Goal: Task Accomplishment & Management: Manage account settings

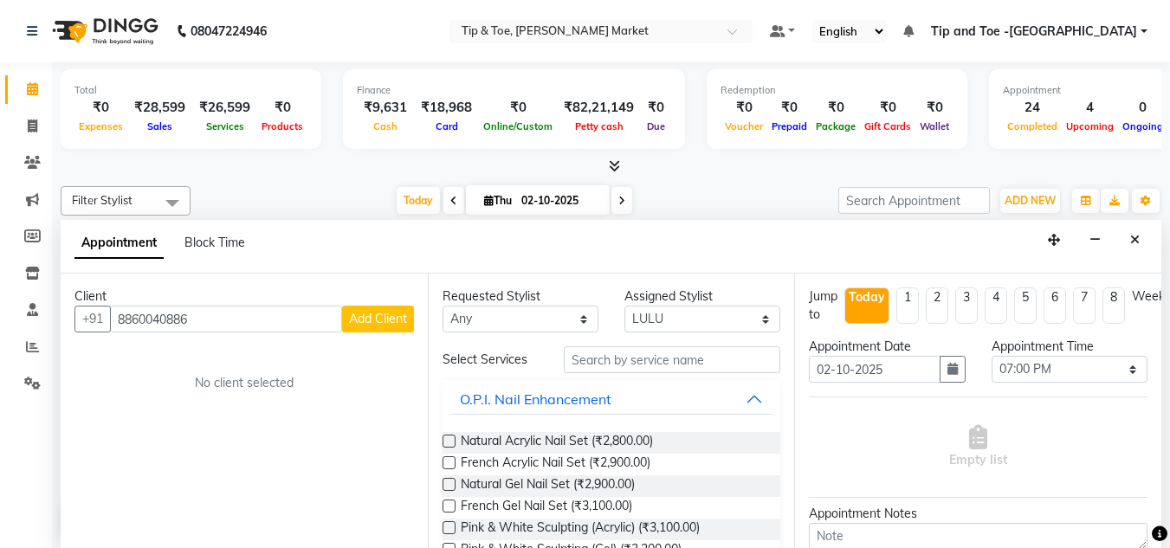
select select "90628"
select select "1140"
select select "tentative"
click at [656, 355] on input "text" at bounding box center [672, 359] width 216 height 27
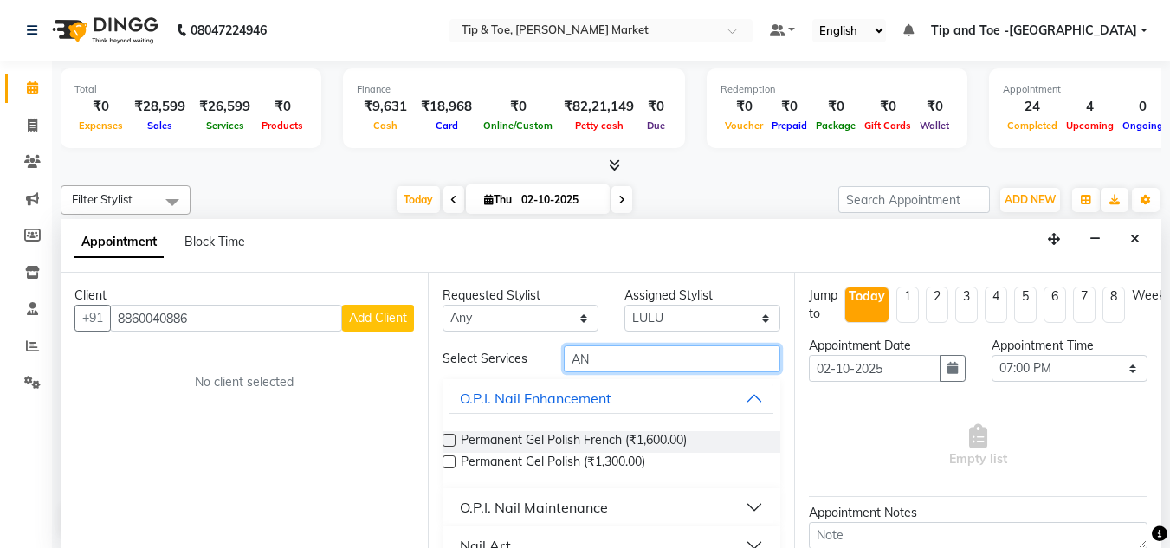
type input "A"
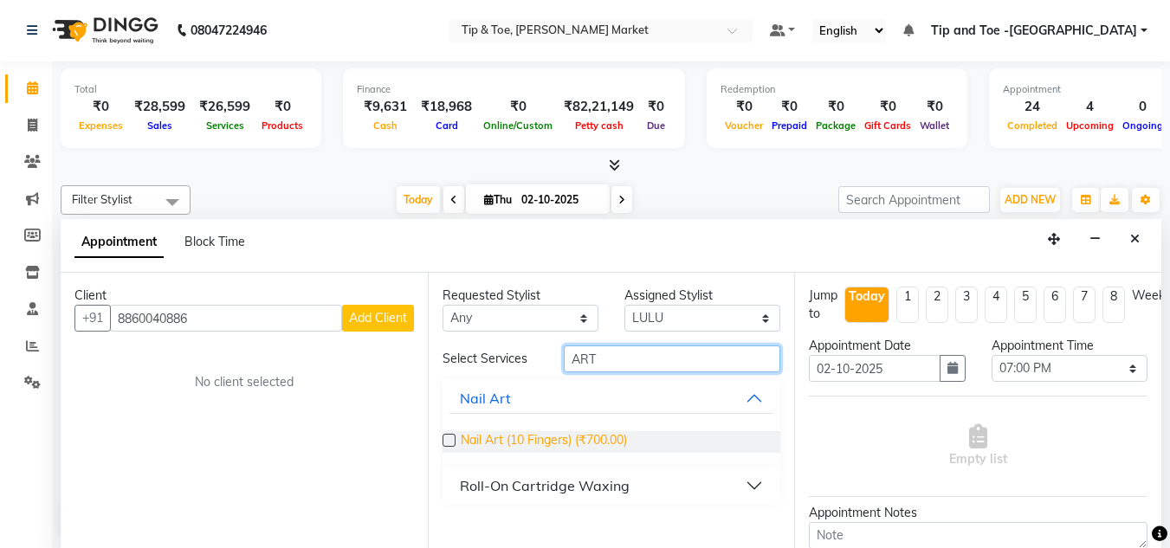
type input "ART"
click at [564, 448] on span "Nail Art (10 Fingers) (₹700.00)" at bounding box center [544, 442] width 166 height 22
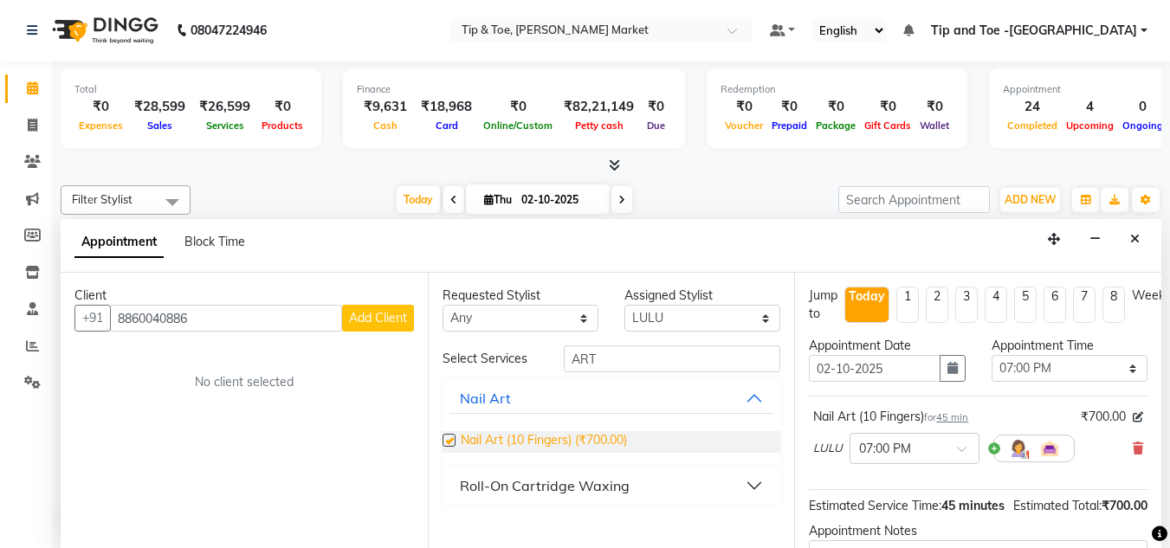
checkbox input "false"
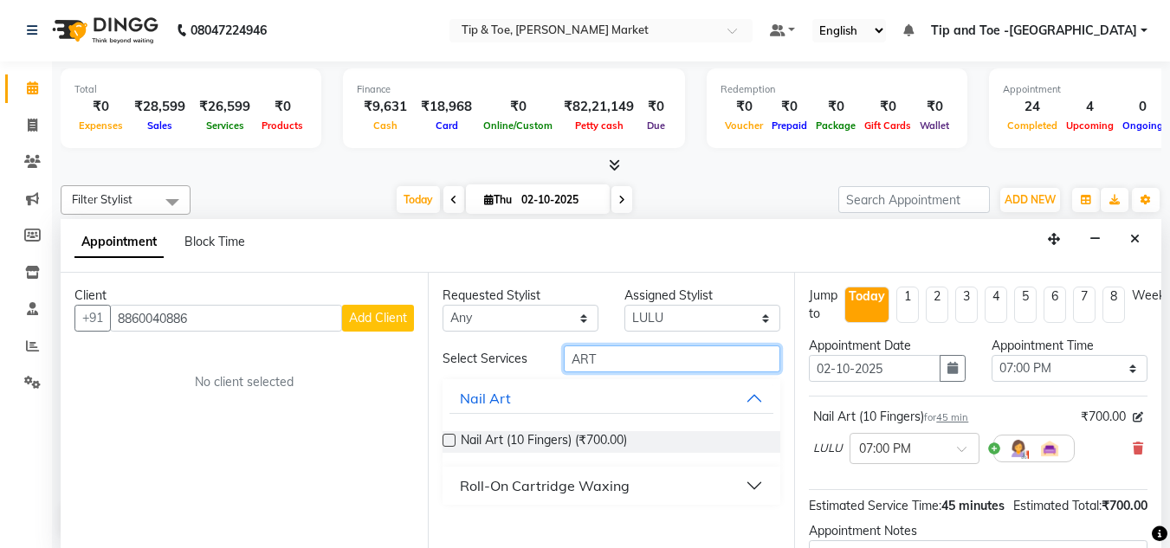
click at [639, 351] on input "ART" at bounding box center [672, 359] width 216 height 27
type input "A"
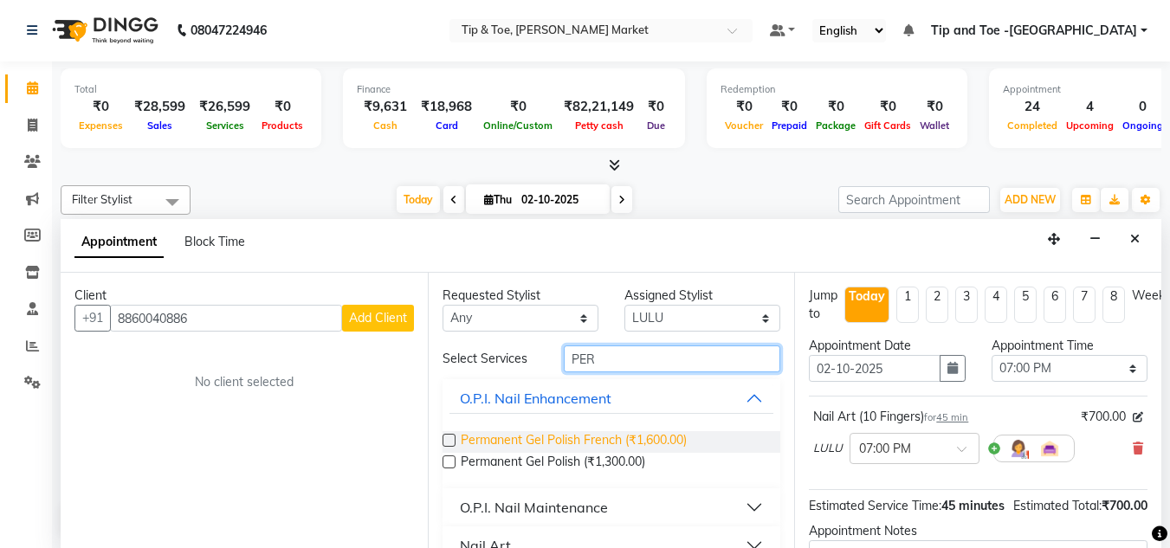
type input "PER"
click at [668, 431] on span "Permanent Gel Polish French (₹1,600.00)" at bounding box center [574, 442] width 226 height 22
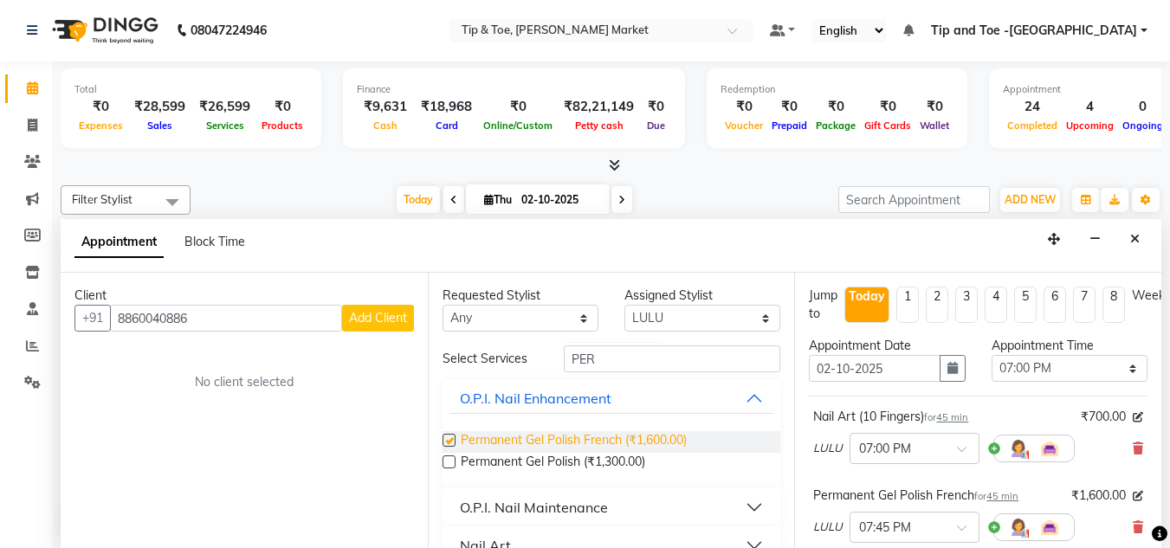
checkbox input "false"
click at [1133, 444] on icon at bounding box center [1138, 448] width 10 height 12
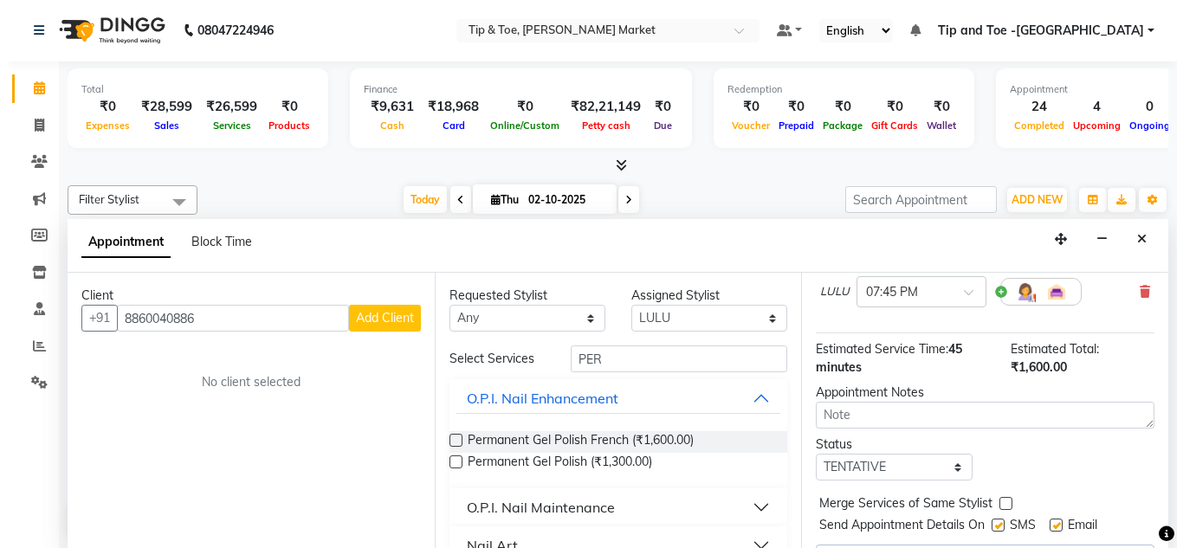
scroll to position [126, 0]
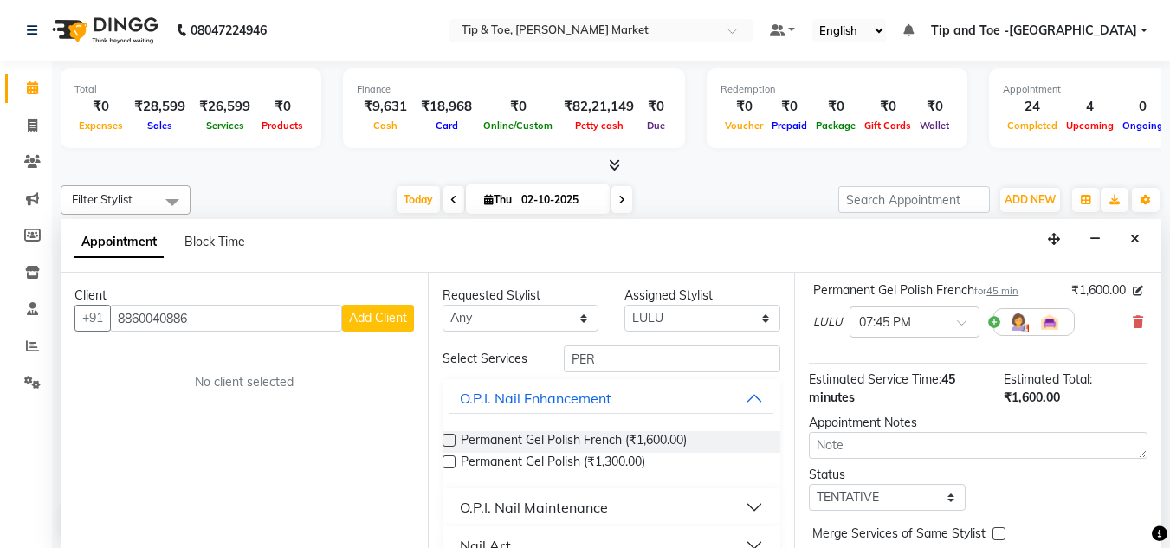
click at [384, 319] on span "Add Client" at bounding box center [378, 318] width 58 height 16
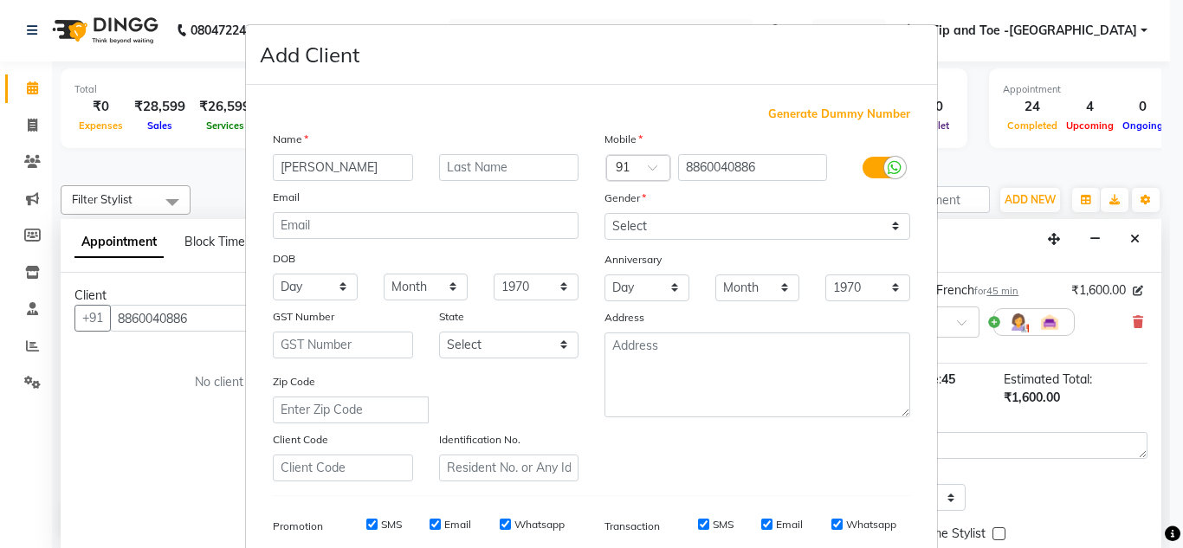
type input "RIYA"
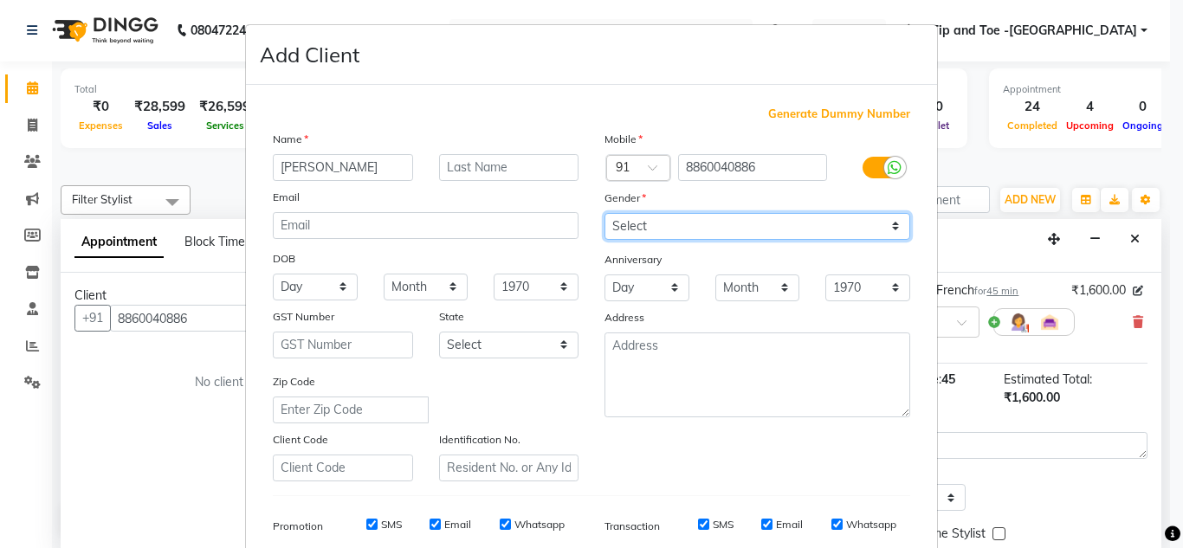
click at [805, 224] on select "Select Male Female Other Prefer Not To Say" at bounding box center [757, 226] width 306 height 27
select select "female"
click at [604, 213] on select "Select Male Female Other Prefer Not To Say" at bounding box center [757, 226] width 306 height 27
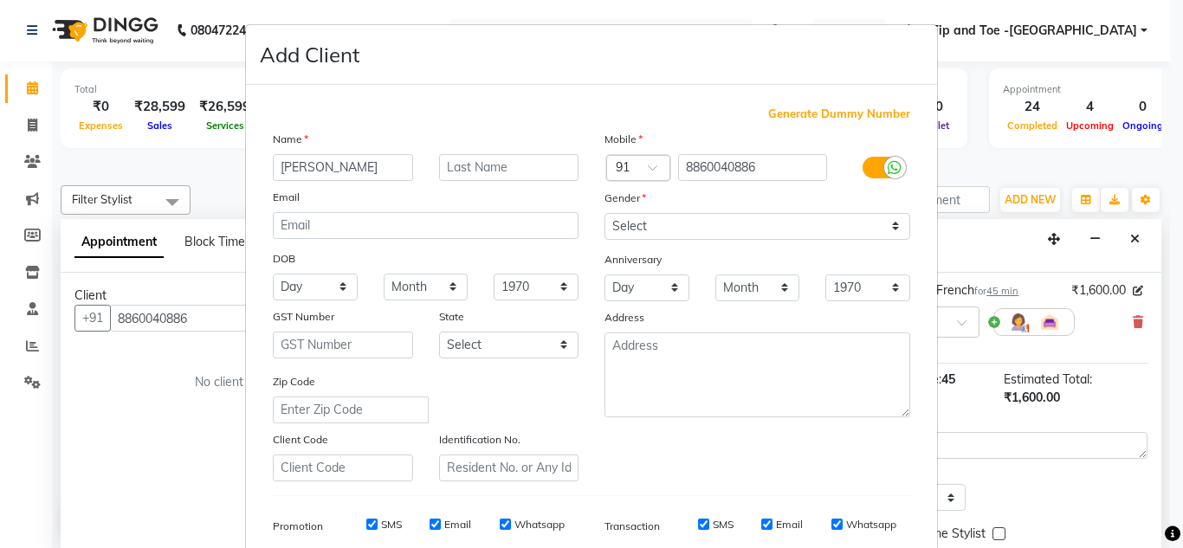
click at [366, 525] on input "SMS" at bounding box center [371, 524] width 11 height 11
checkbox input "false"
click at [431, 526] on input "Email" at bounding box center [434, 524] width 11 height 11
checkbox input "false"
click at [689, 529] on div "SMS" at bounding box center [704, 525] width 60 height 16
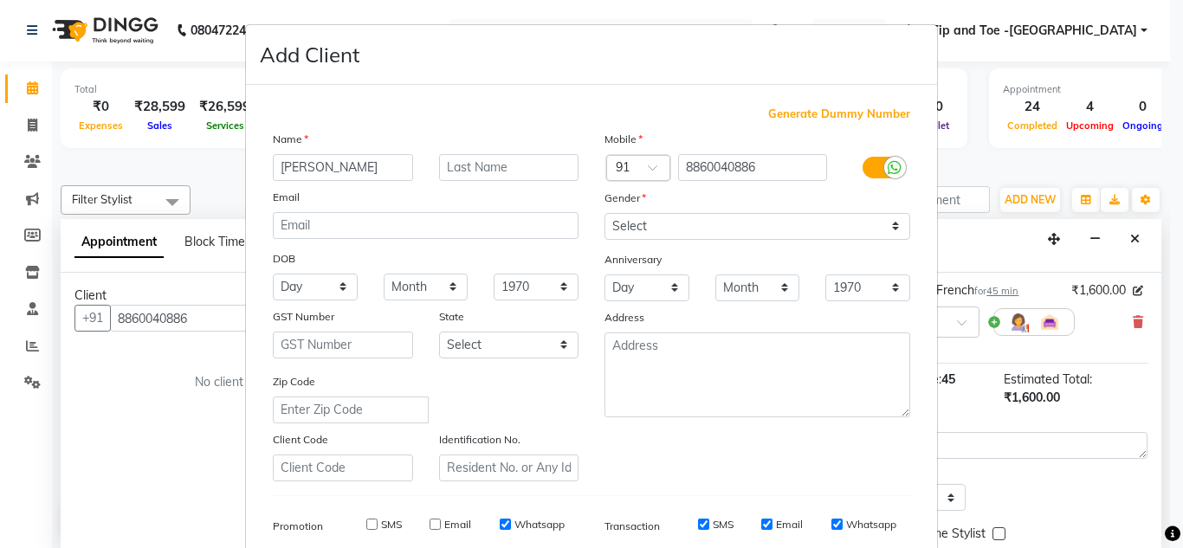
click at [701, 520] on input "SMS" at bounding box center [703, 524] width 11 height 11
checkbox input "false"
click at [761, 524] on input "Email" at bounding box center [766, 524] width 11 height 11
checkbox input "false"
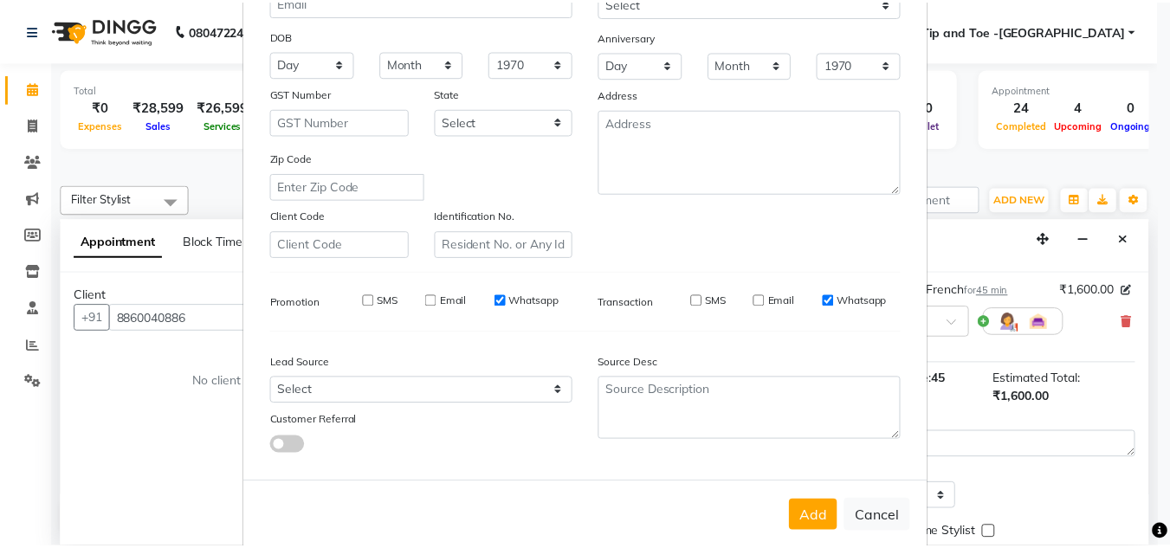
scroll to position [251, 0]
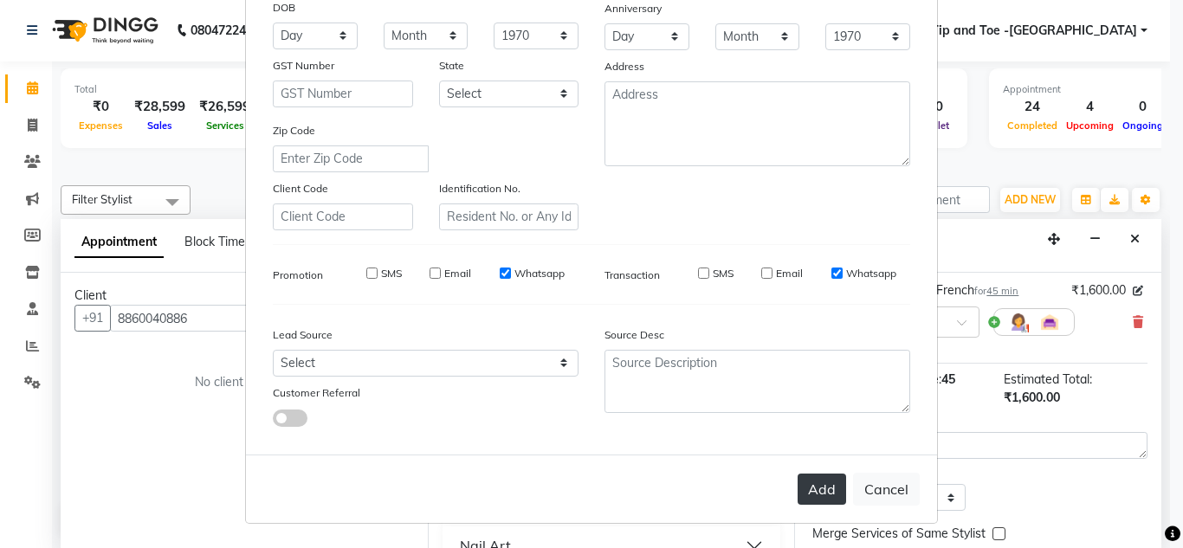
click at [817, 489] on button "Add" at bounding box center [822, 489] width 48 height 31
select select
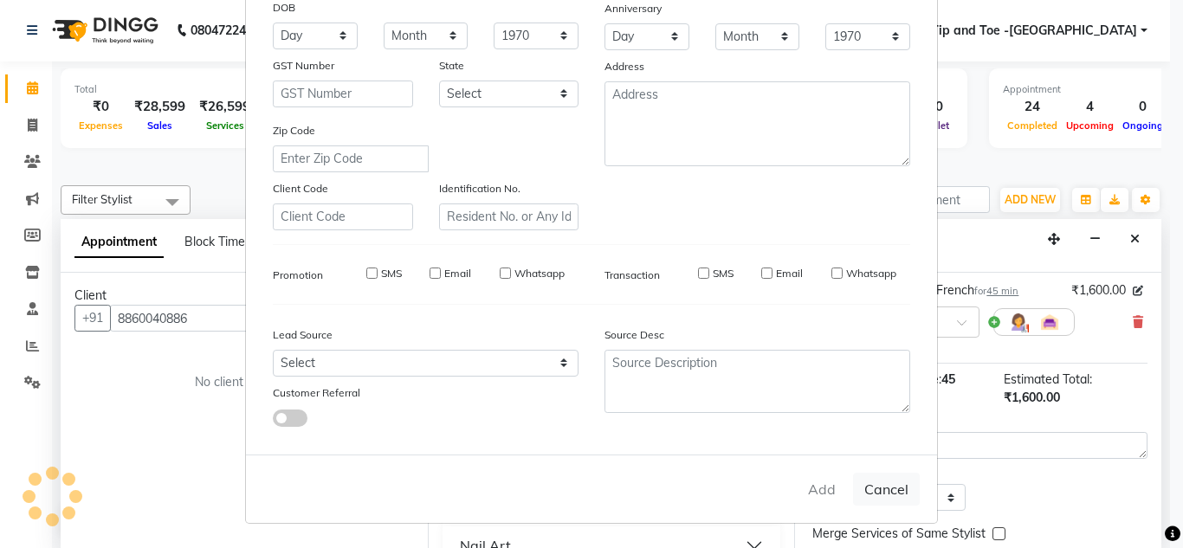
select select
checkbox input "false"
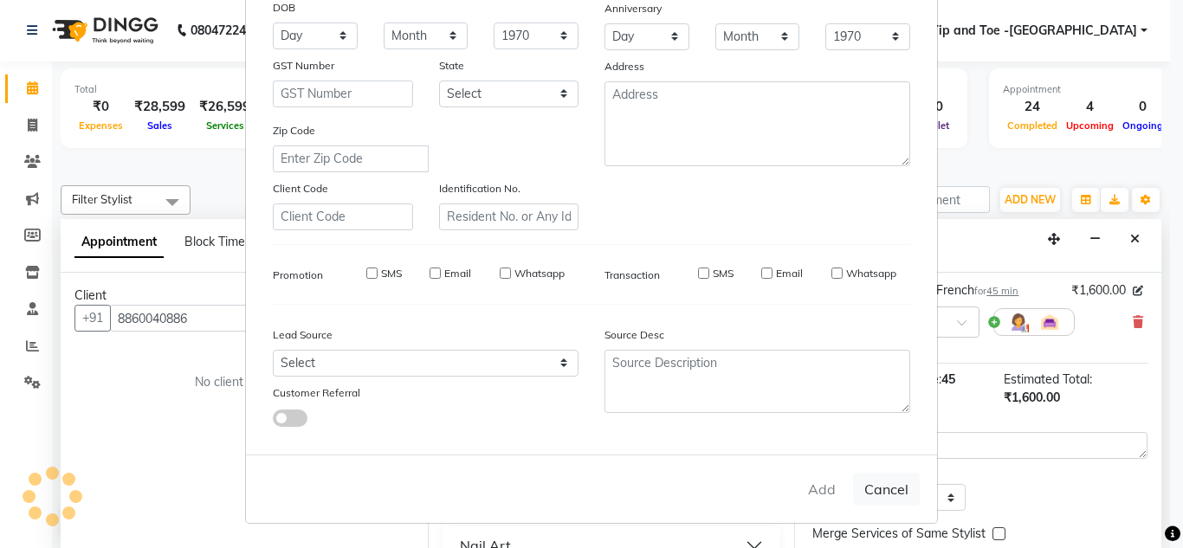
checkbox input "false"
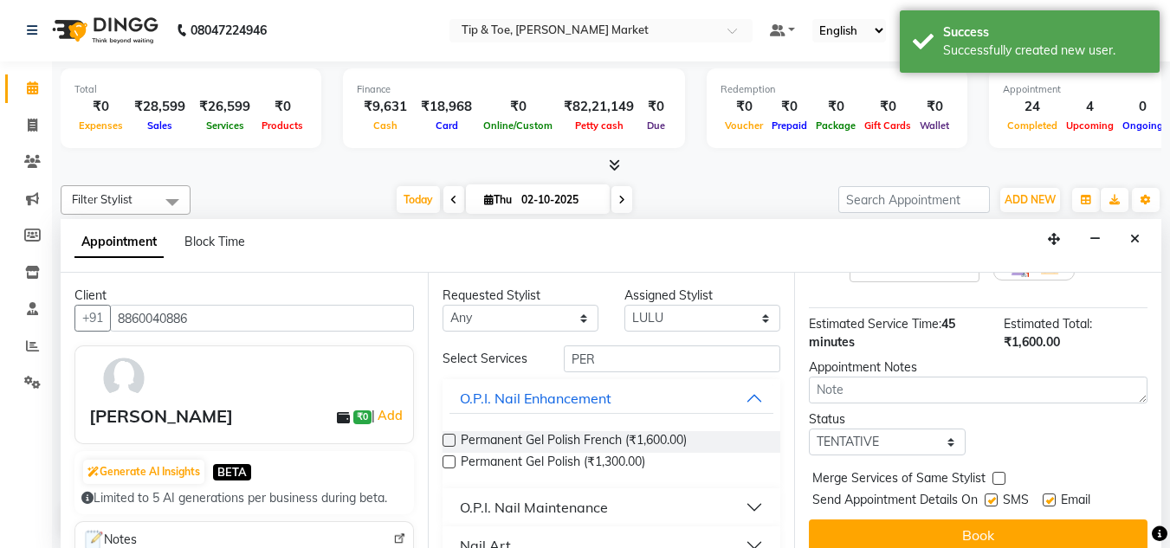
scroll to position [211, 0]
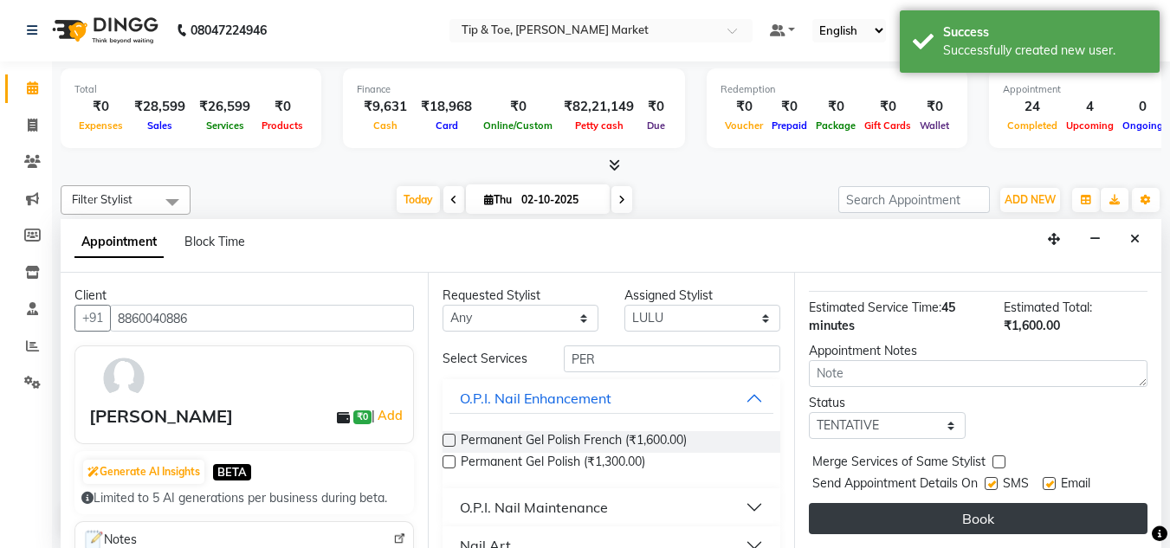
click at [894, 503] on button "Book" at bounding box center [978, 518] width 339 height 31
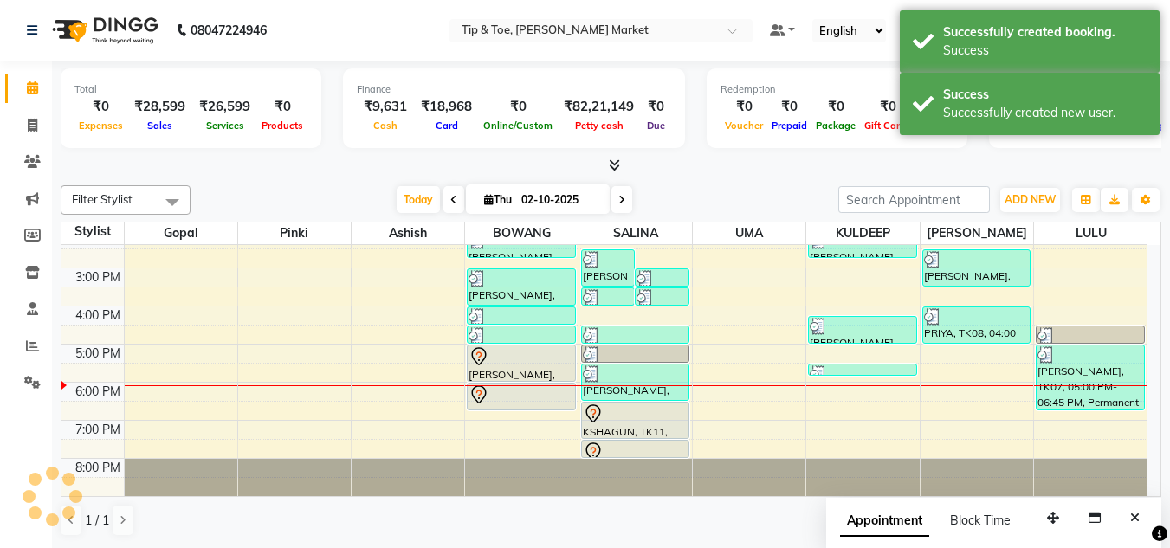
scroll to position [0, 0]
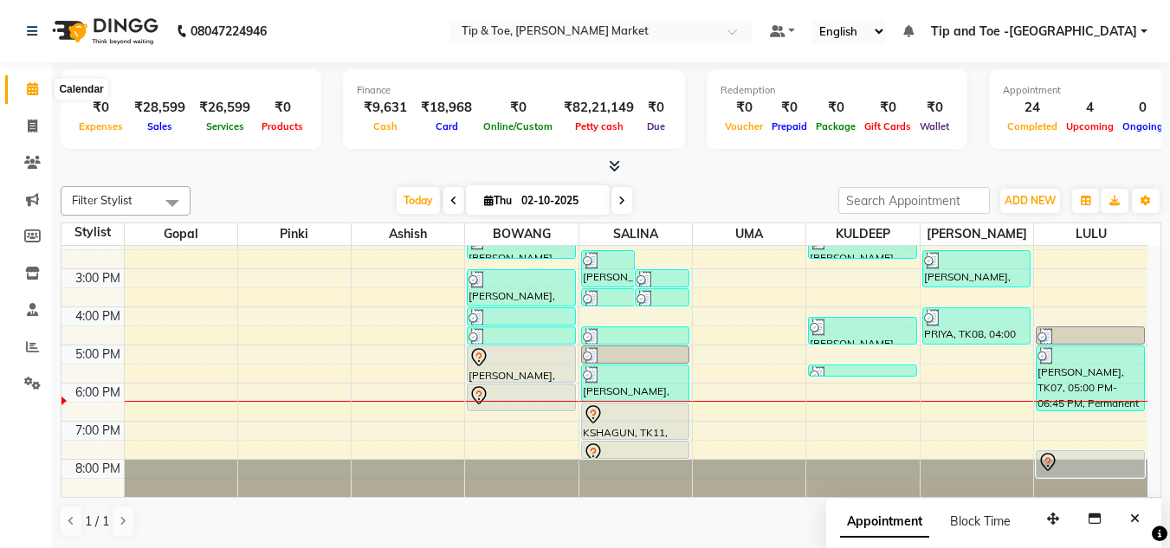
click at [37, 83] on icon at bounding box center [32, 88] width 11 height 13
click at [34, 126] on icon at bounding box center [33, 125] width 10 height 13
select select "service"
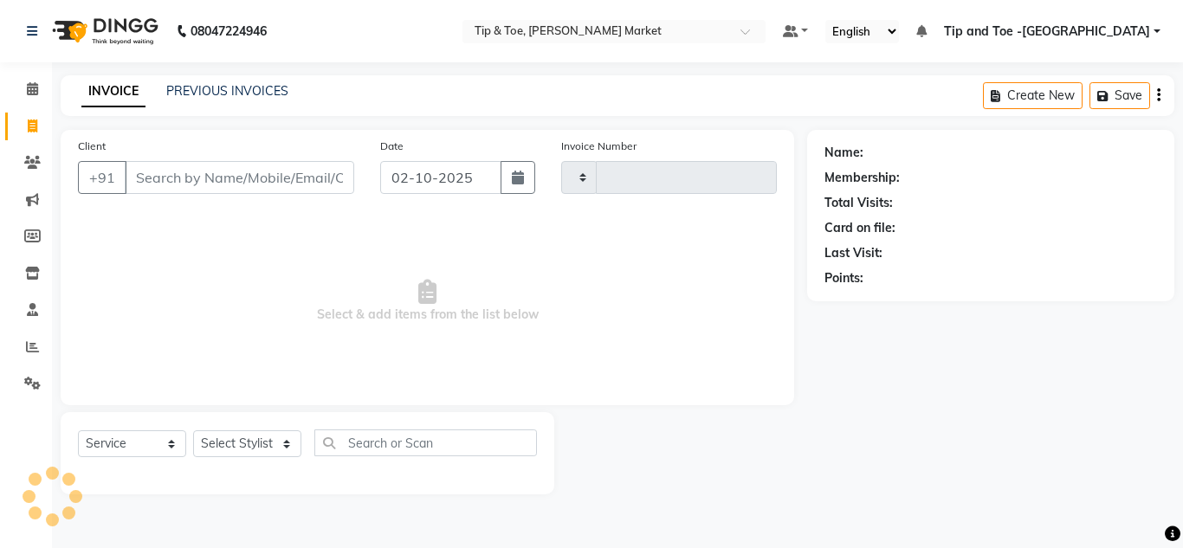
type input "1551"
select select "5940"
click at [222, 87] on link "PREVIOUS INVOICES" at bounding box center [227, 91] width 122 height 16
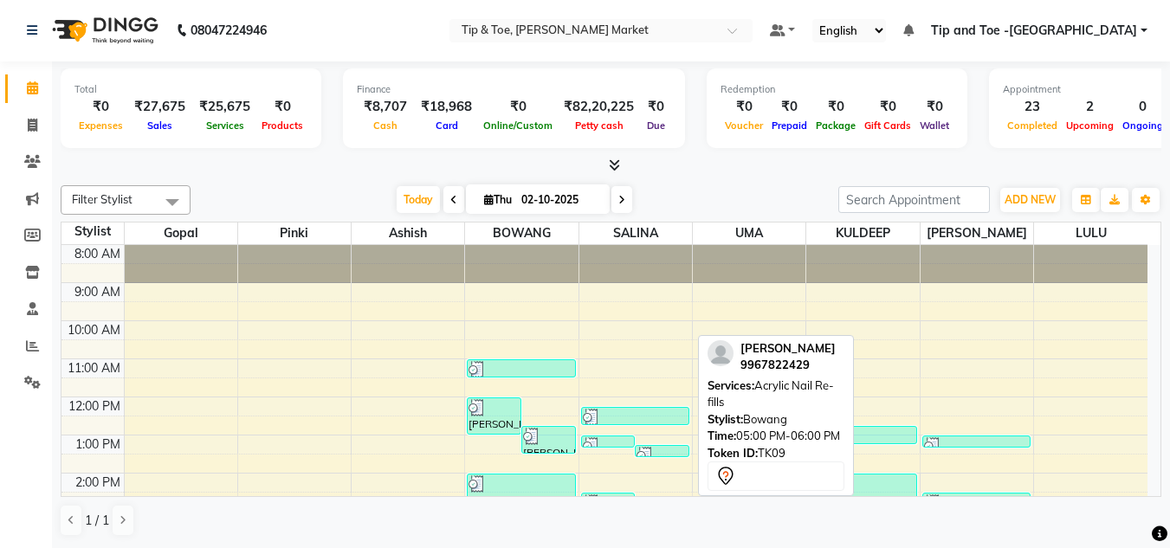
scroll to position [243, 0]
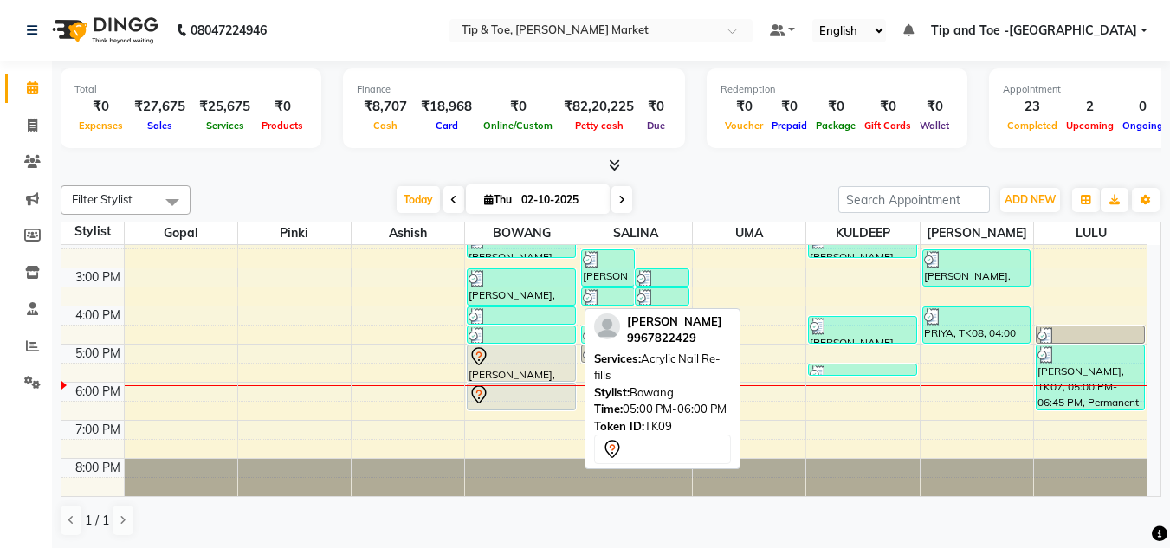
click at [500, 367] on div "[PERSON_NAME], TK09, 05:00 PM-06:00 PM, Acrylic Nail Re-fills" at bounding box center [521, 364] width 107 height 36
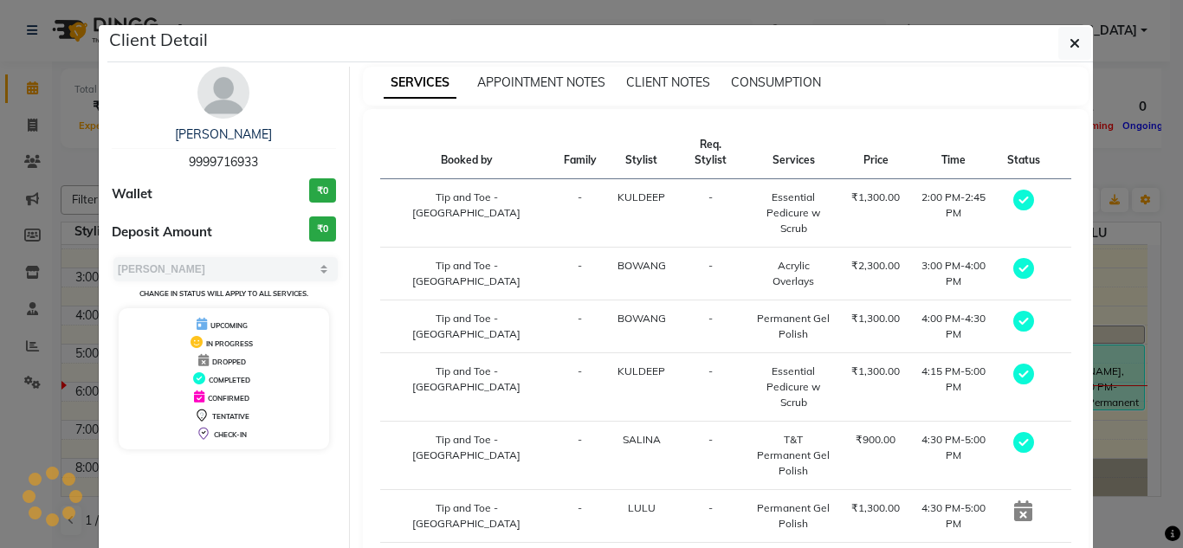
select select "7"
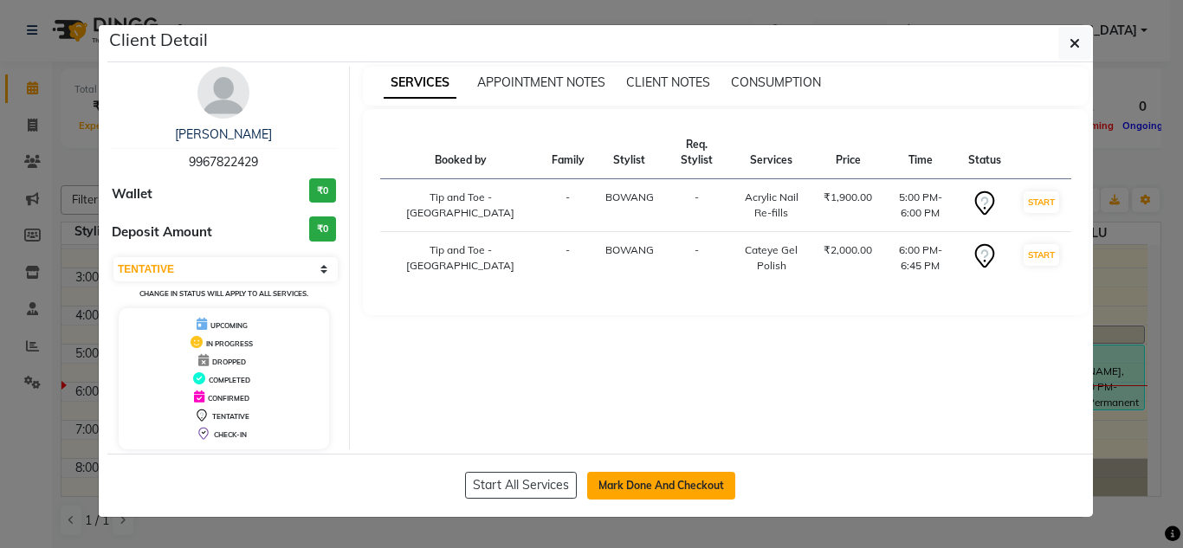
click at [626, 485] on button "Mark Done And Checkout" at bounding box center [661, 486] width 148 height 28
select select "5940"
select select "service"
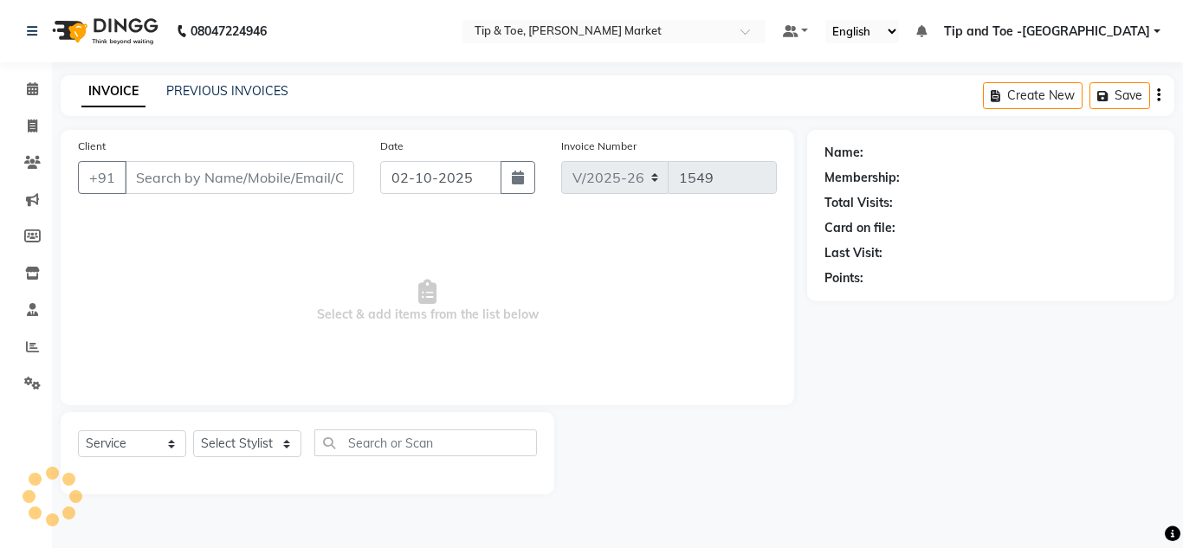
type input "9967822429"
select select "41981"
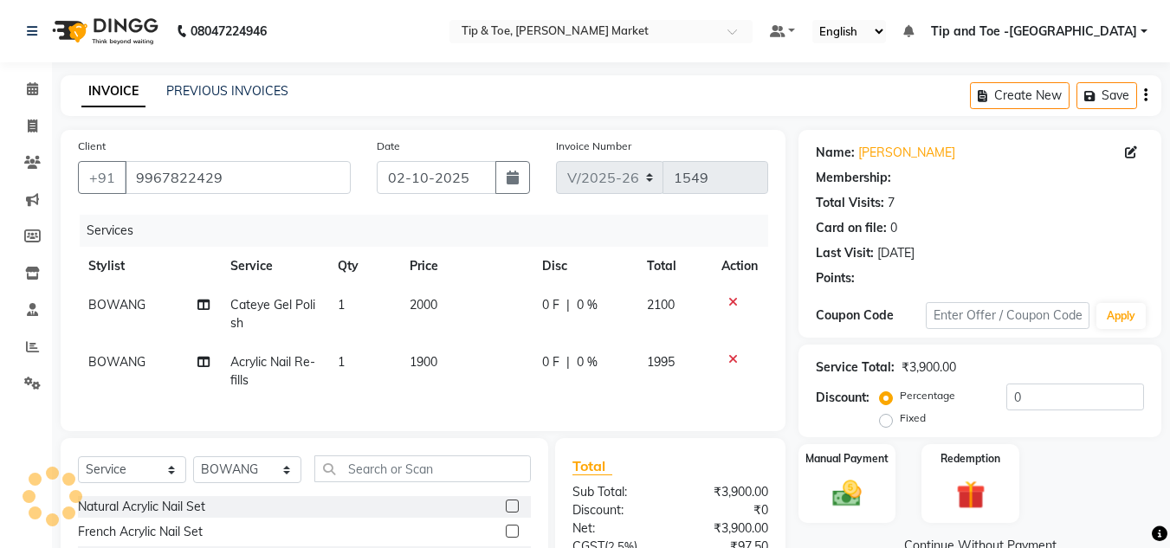
select select "1: Object"
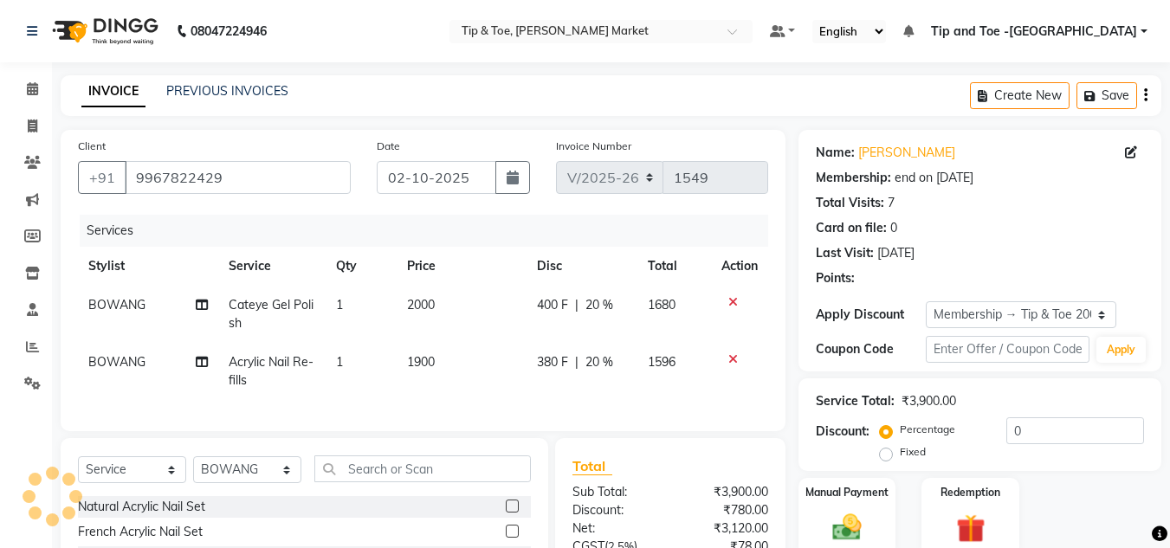
type input "20"
click at [416, 306] on span "2000" at bounding box center [421, 305] width 28 height 16
select select "41981"
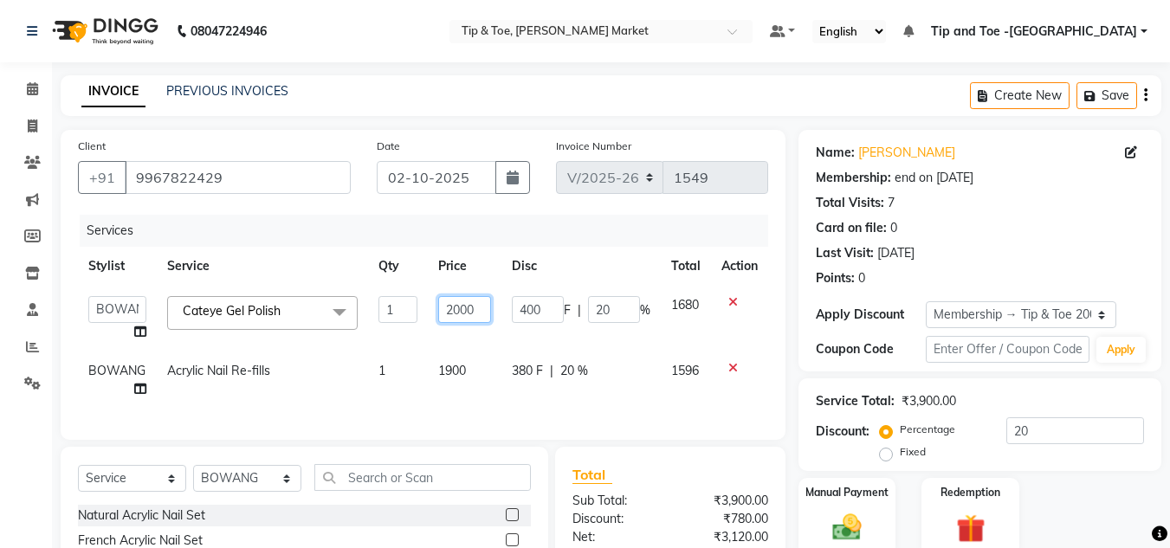
click at [462, 310] on input "2000" at bounding box center [464, 309] width 53 height 27
type input "2500"
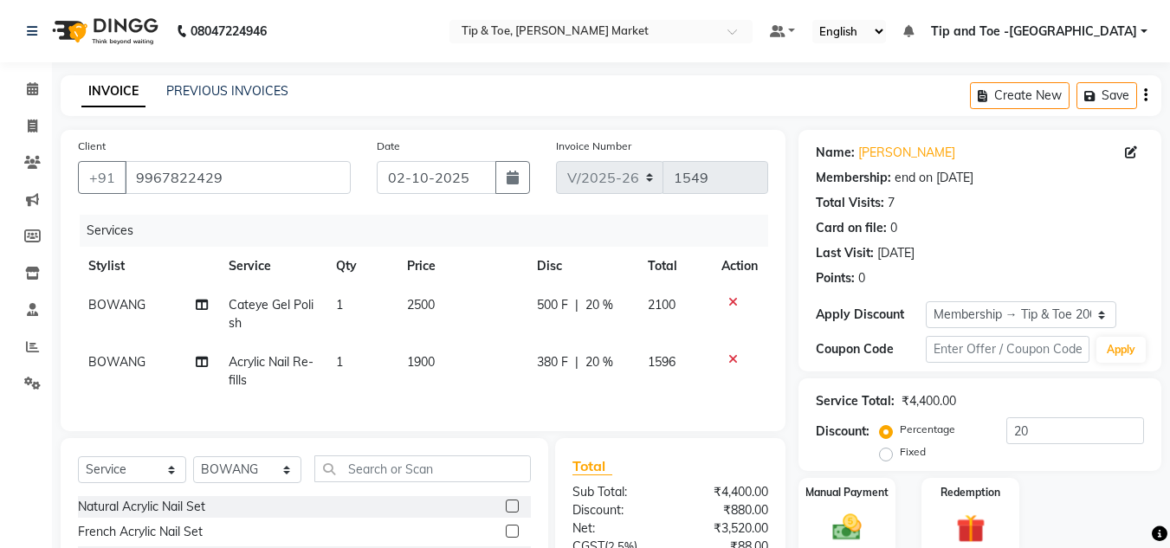
click at [474, 404] on div "Services Stylist Service Qty Price Disc Total Action BOWANG Cateye Gel Polish 1…" at bounding box center [423, 314] width 690 height 199
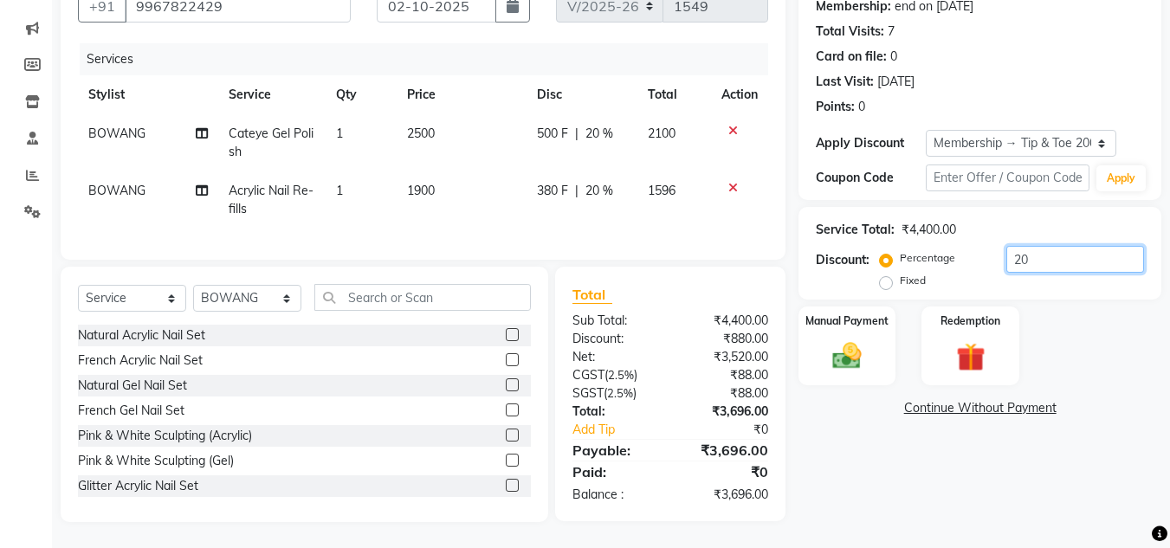
click at [1045, 246] on input "20" at bounding box center [1075, 259] width 138 height 27
type input "2"
click at [947, 491] on div "Name: Beverlee Membership: end on 27-10-2027 Total Visits: 7 Card on file: 0 La…" at bounding box center [986, 240] width 376 height 564
click at [1017, 252] on input "number" at bounding box center [1075, 259] width 138 height 27
type input "20"
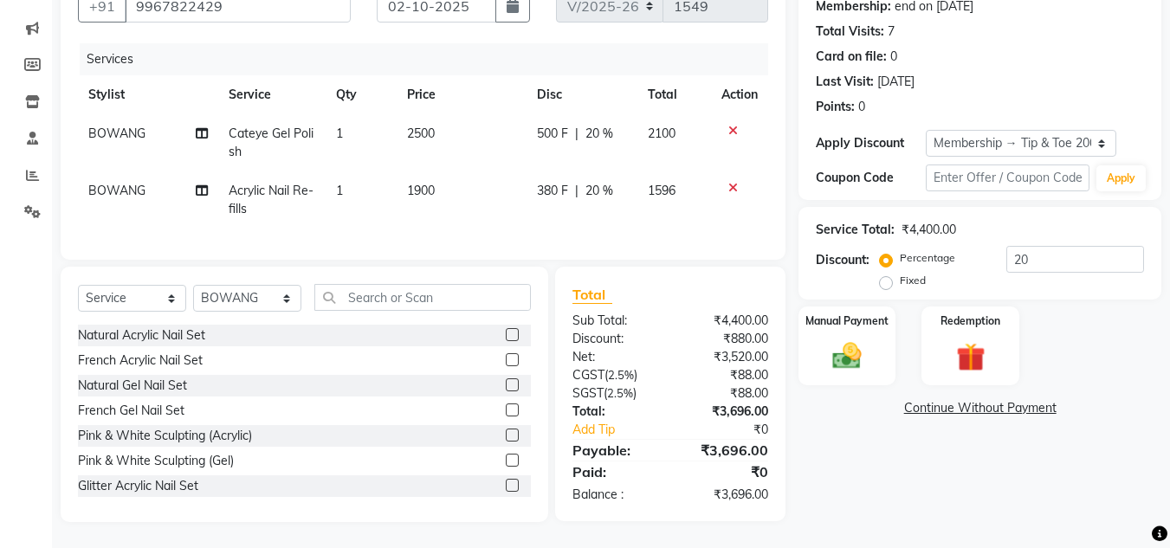
click at [989, 460] on div "Name: Beverlee Membership: end on 27-10-2027 Total Visits: 7 Card on file: 0 La…" at bounding box center [986, 240] width 376 height 564
click at [850, 339] on img at bounding box center [847, 356] width 48 height 35
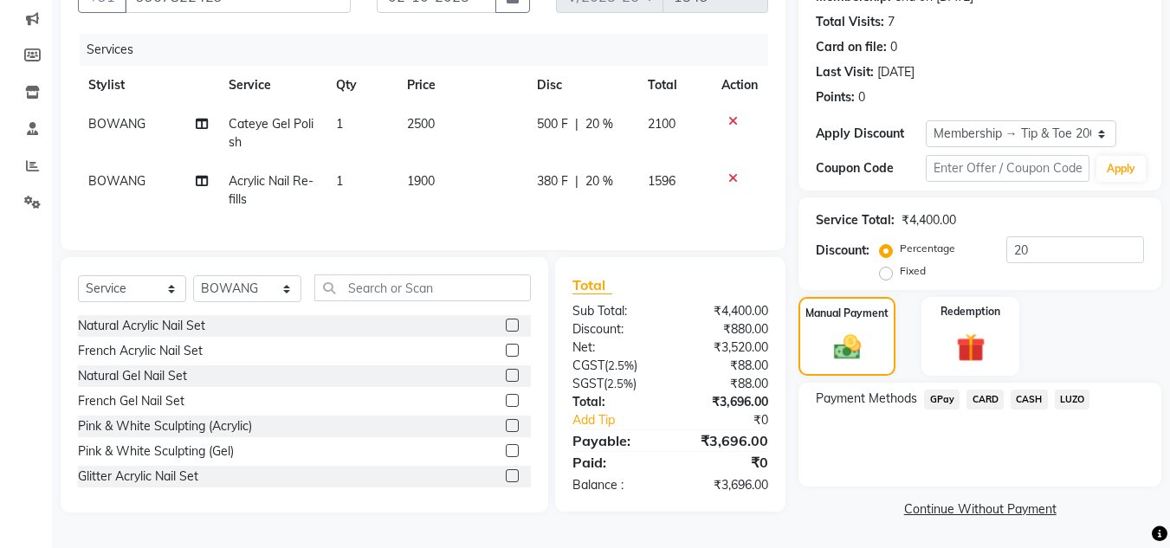
click at [983, 393] on span "CARD" at bounding box center [984, 400] width 37 height 20
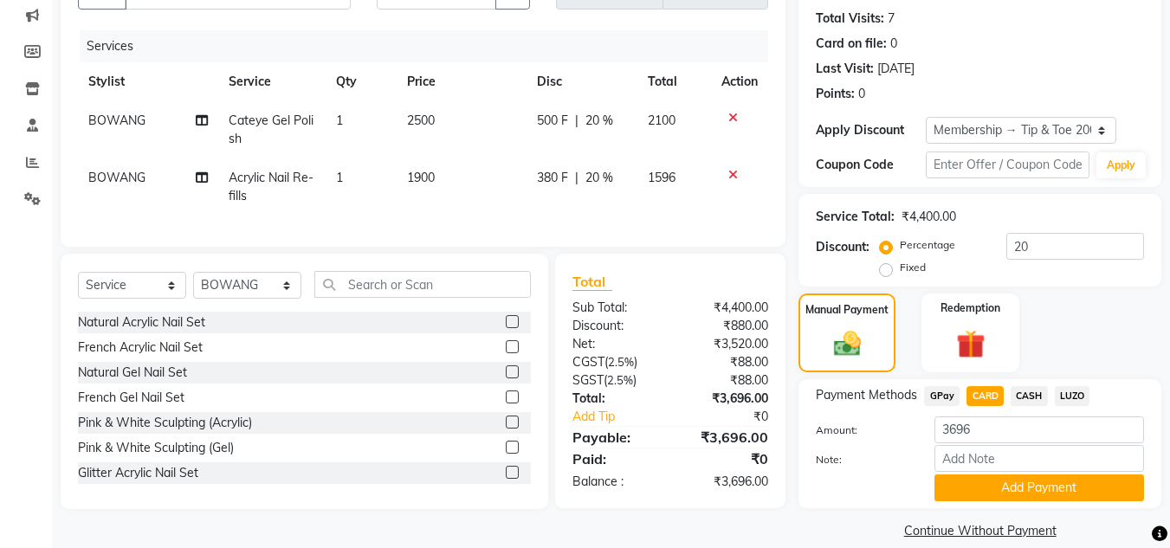
click at [972, 486] on button "Add Payment" at bounding box center [1039, 488] width 210 height 27
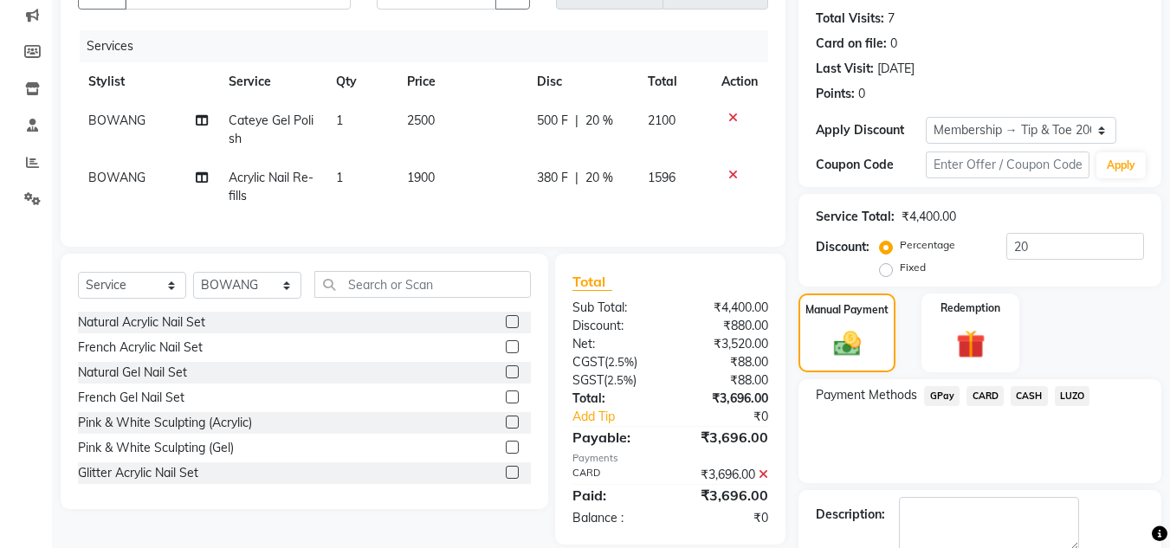
scroll to position [279, 0]
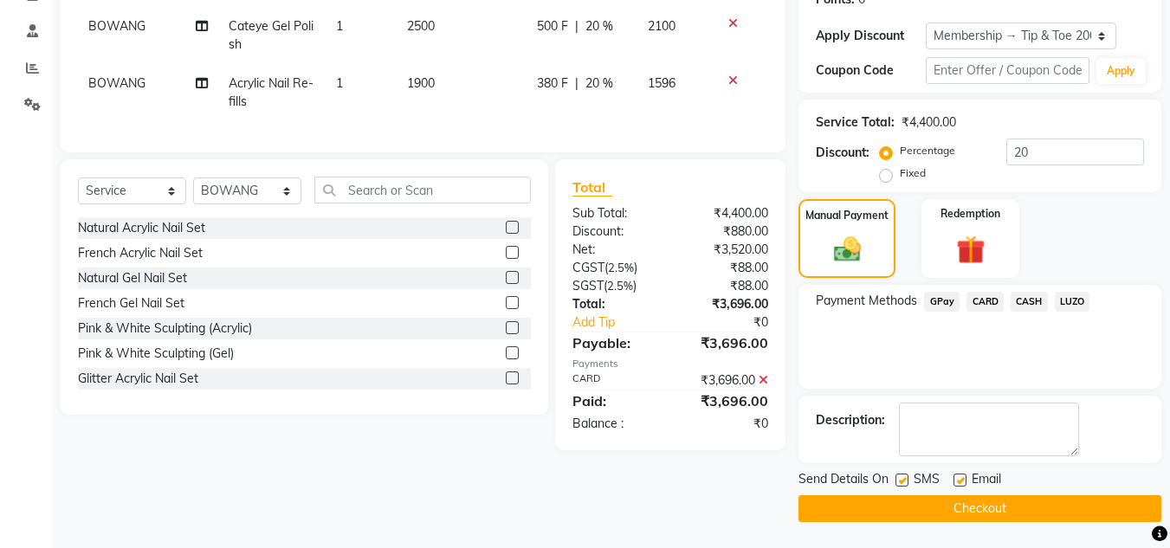
click at [962, 505] on button "Checkout" at bounding box center [979, 508] width 363 height 27
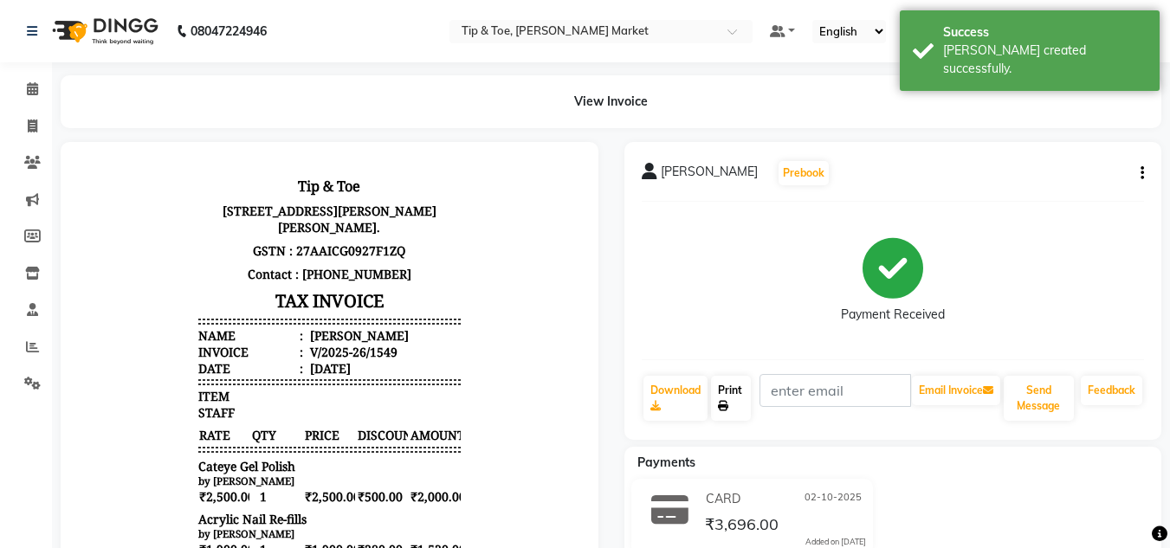
click at [725, 388] on link "Print" at bounding box center [731, 398] width 40 height 45
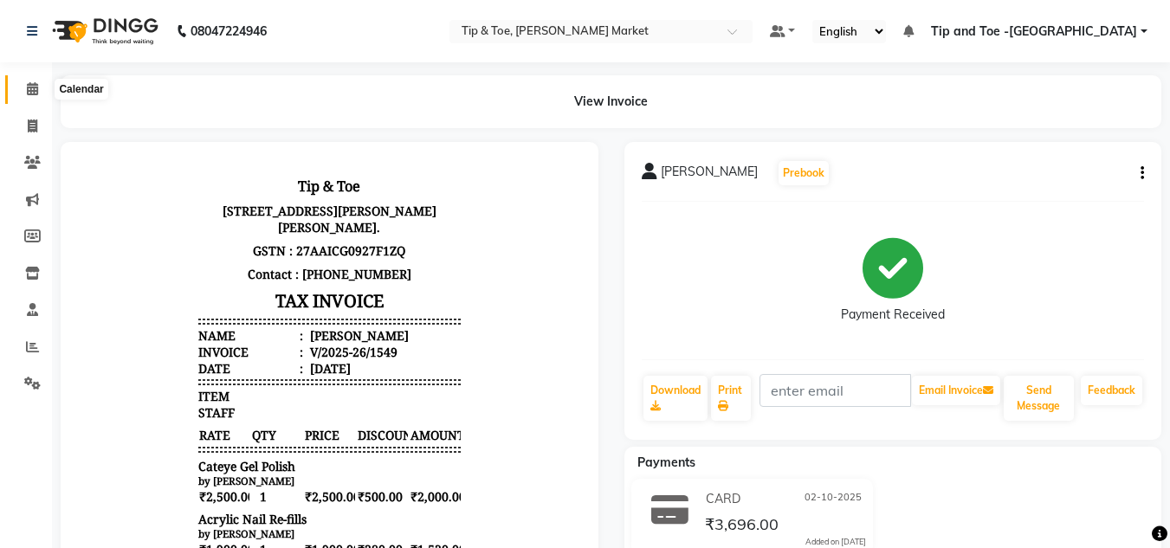
drag, startPoint x: 29, startPoint y: 86, endPoint x: 13, endPoint y: 87, distance: 16.5
click at [29, 86] on icon at bounding box center [32, 88] width 11 height 13
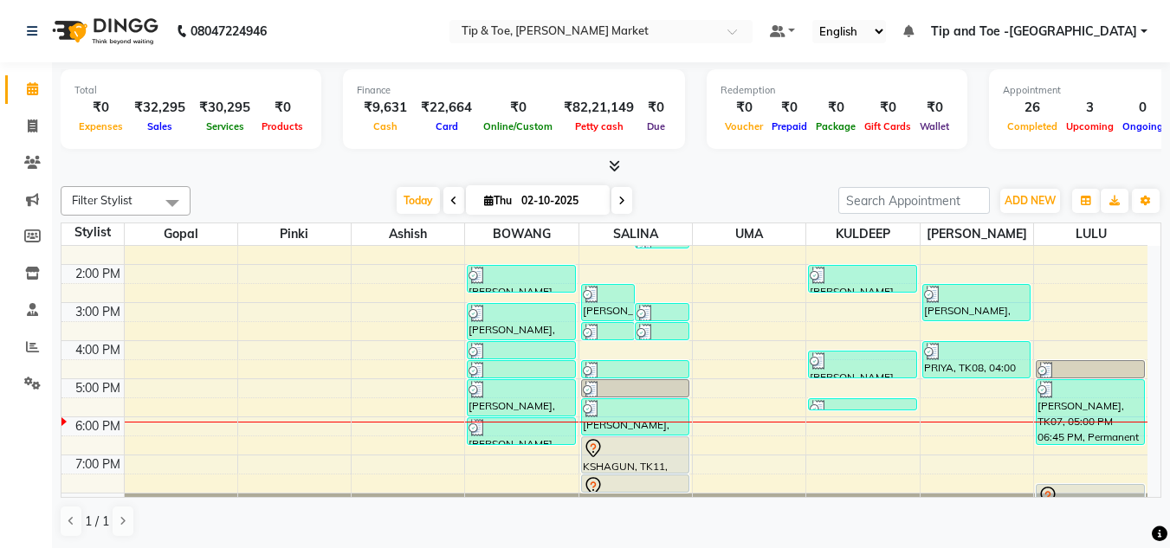
scroll to position [243, 0]
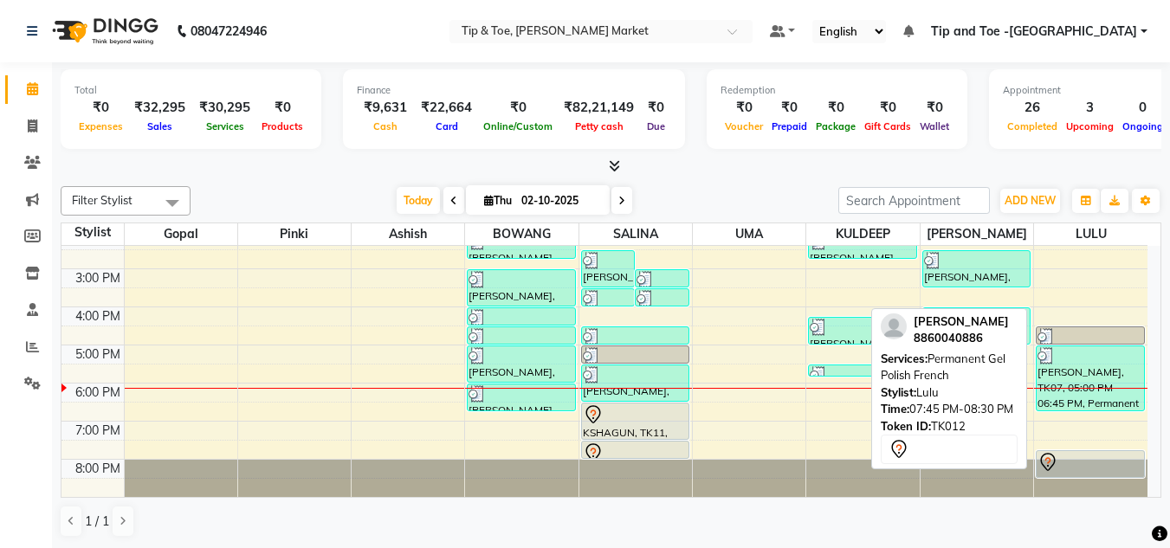
click at [1065, 450] on link "[PERSON_NAME], TK12, 07:45 PM-08:30 PM, Permanent Gel Polish French" at bounding box center [1090, 464] width 109 height 28
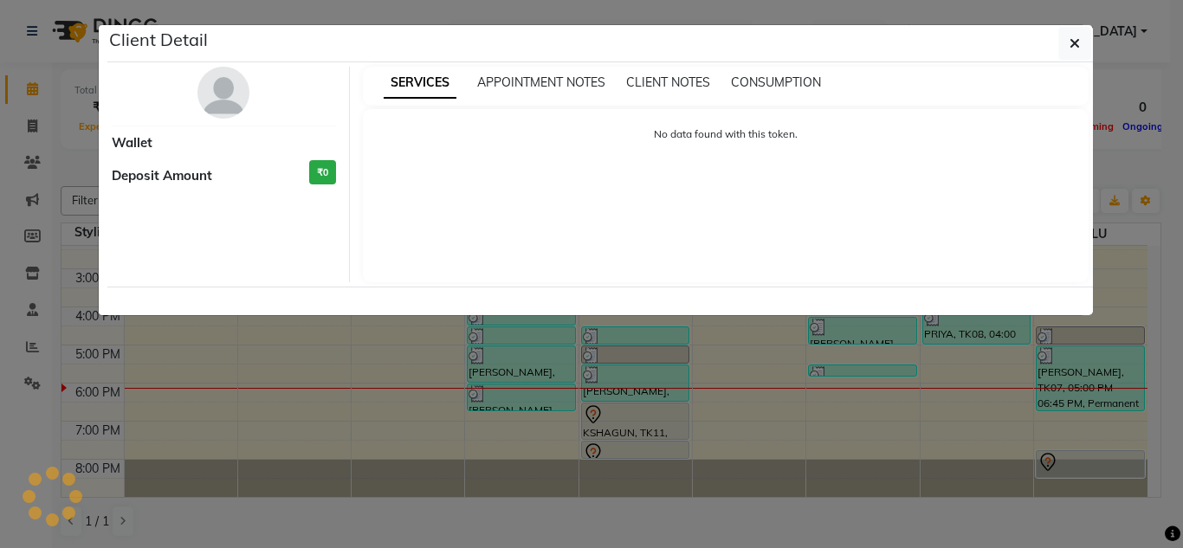
select select "7"
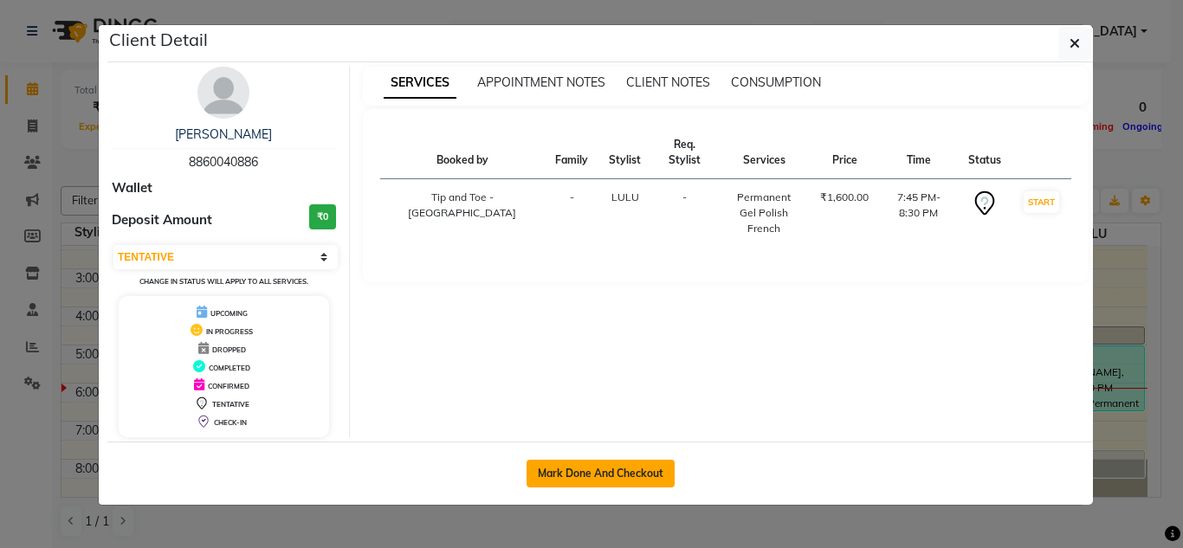
click at [579, 466] on button "Mark Done And Checkout" at bounding box center [600, 474] width 148 height 28
select select "service"
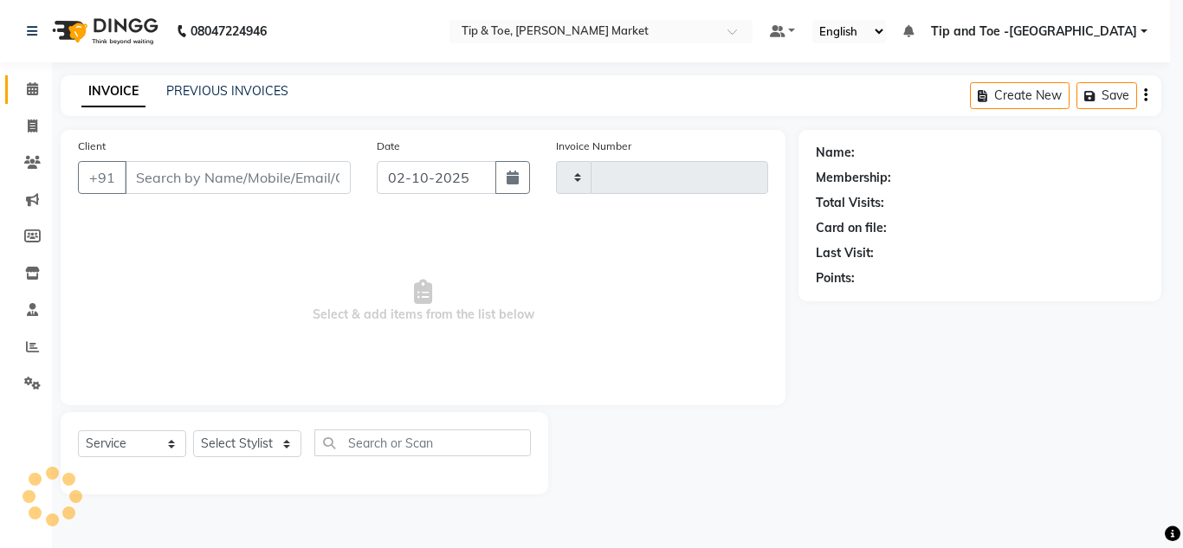
type input "1550"
select select "5940"
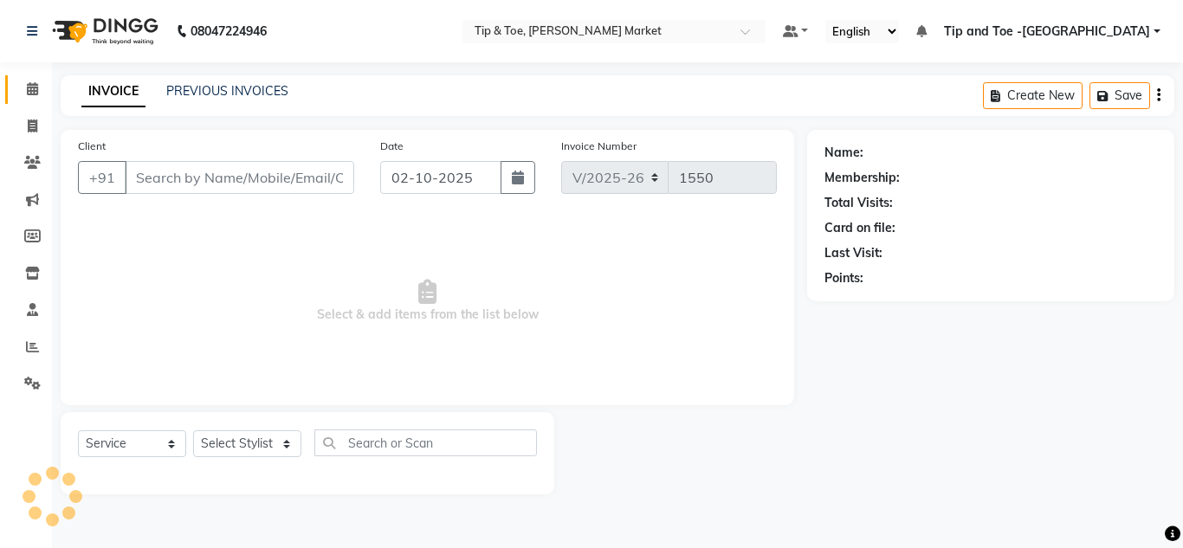
type input "8860040886"
select select "90628"
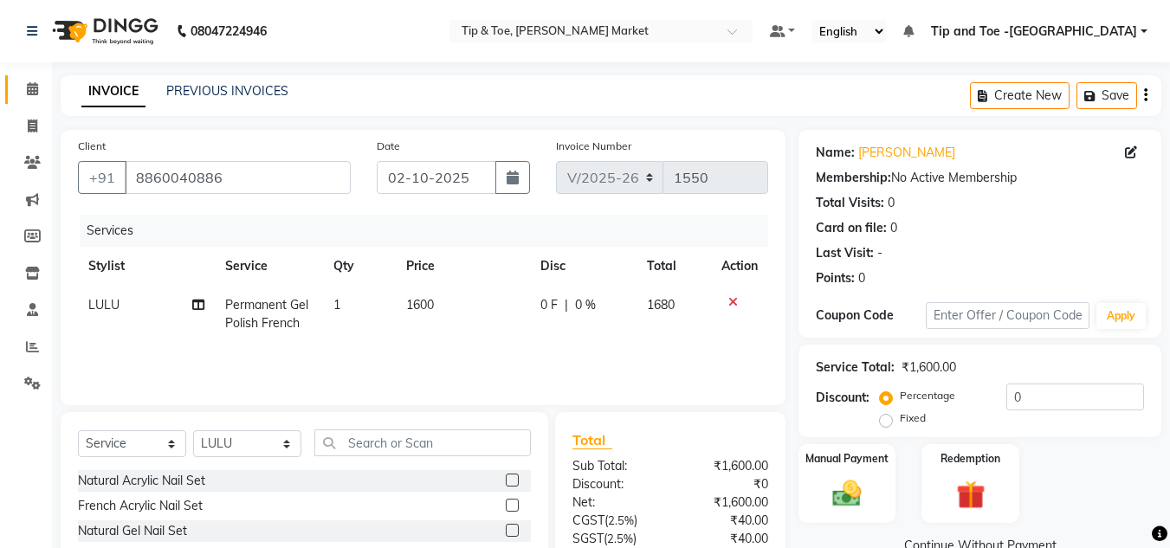
scroll to position [145, 0]
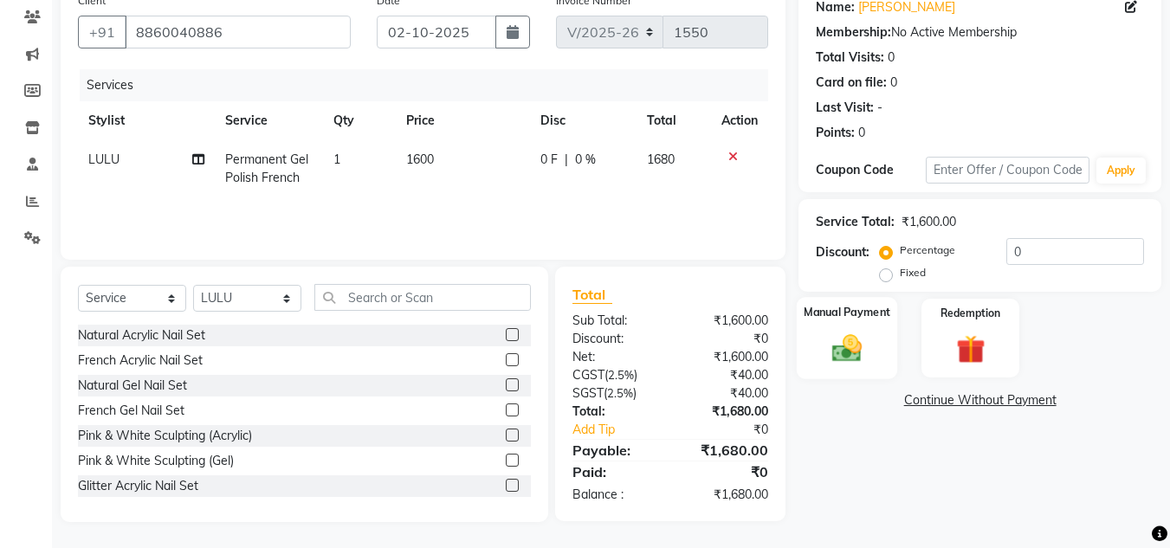
click at [850, 331] on img at bounding box center [847, 348] width 48 height 35
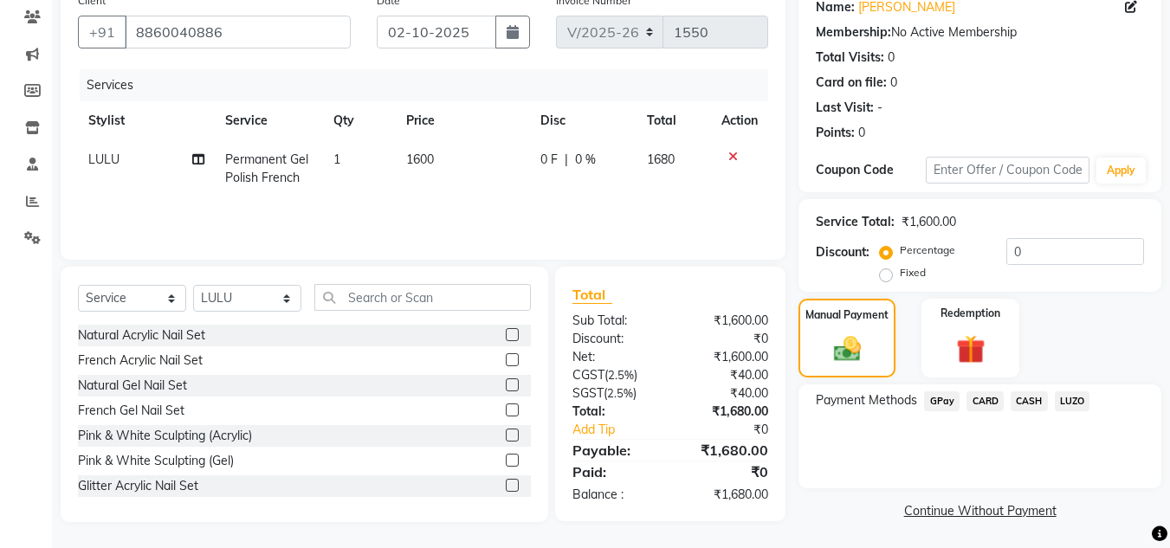
click at [1021, 403] on span "CASH" at bounding box center [1029, 401] width 37 height 20
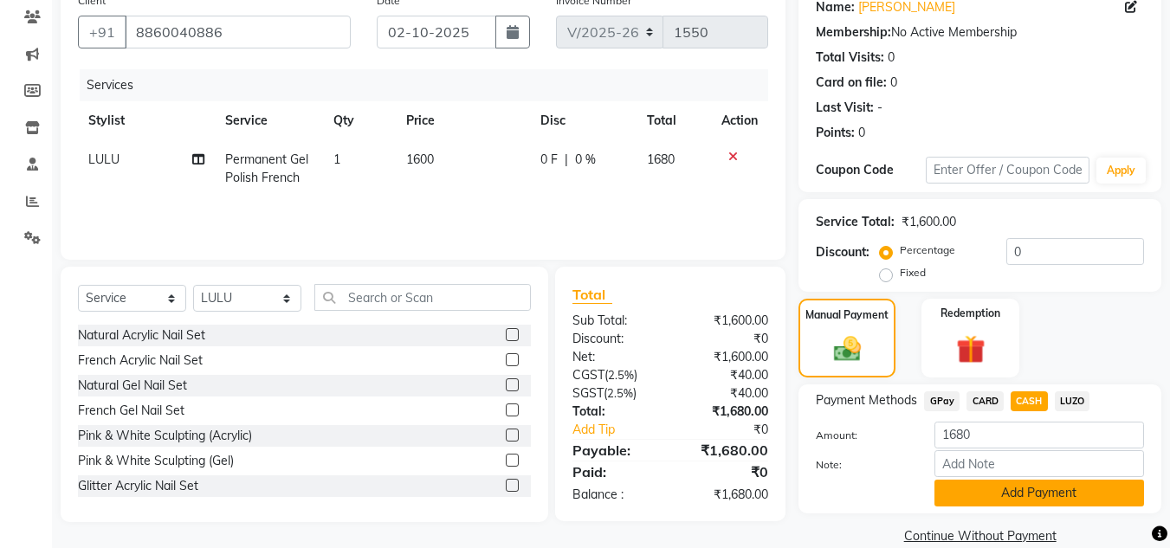
click at [989, 494] on button "Add Payment" at bounding box center [1039, 493] width 210 height 27
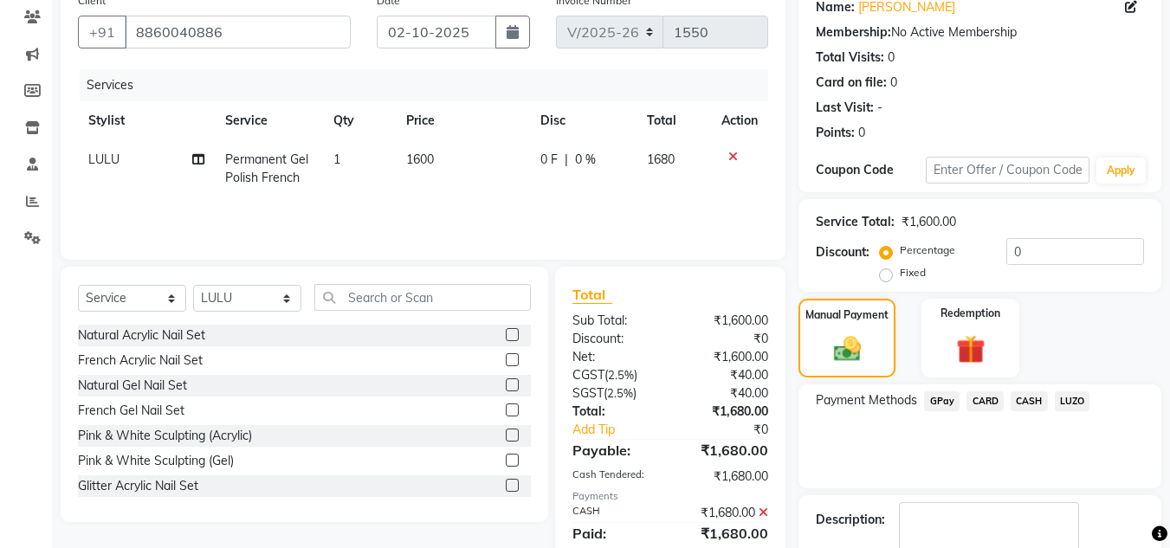
scroll to position [245, 0]
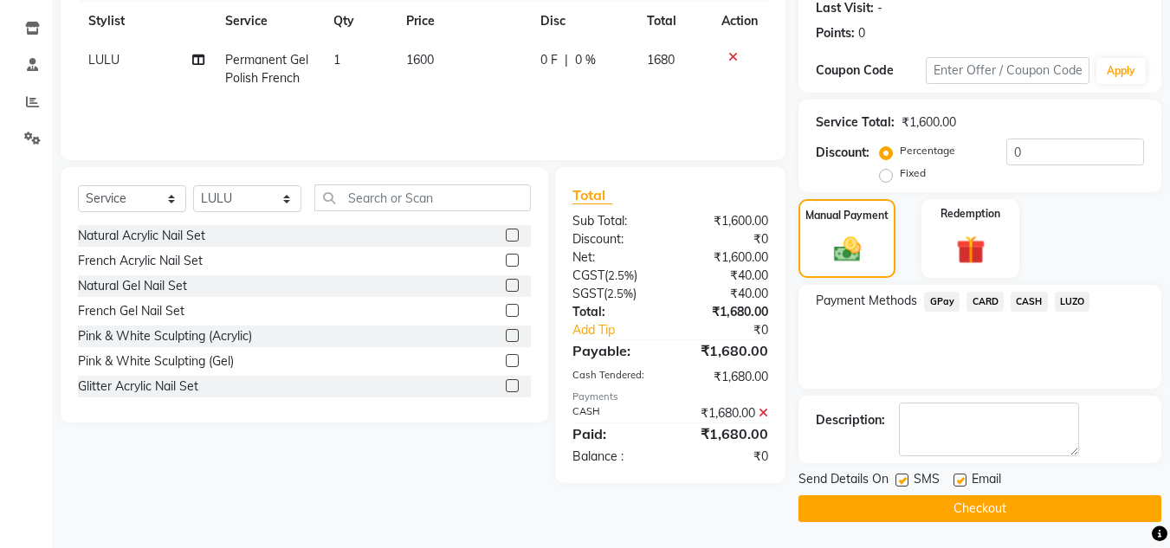
click at [966, 508] on button "Checkout" at bounding box center [979, 508] width 363 height 27
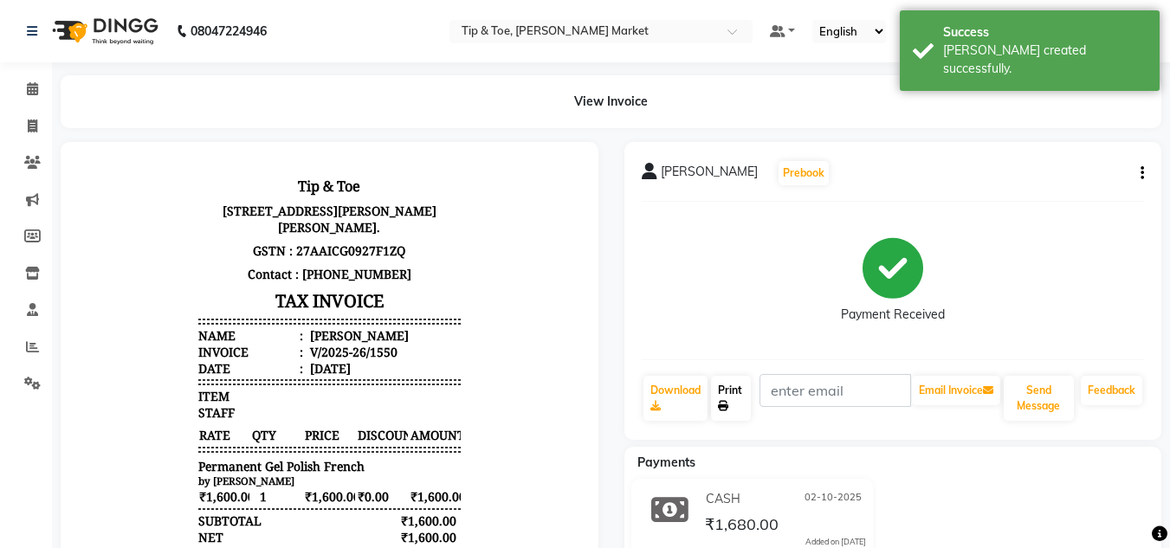
click at [724, 391] on link "Print" at bounding box center [731, 398] width 40 height 45
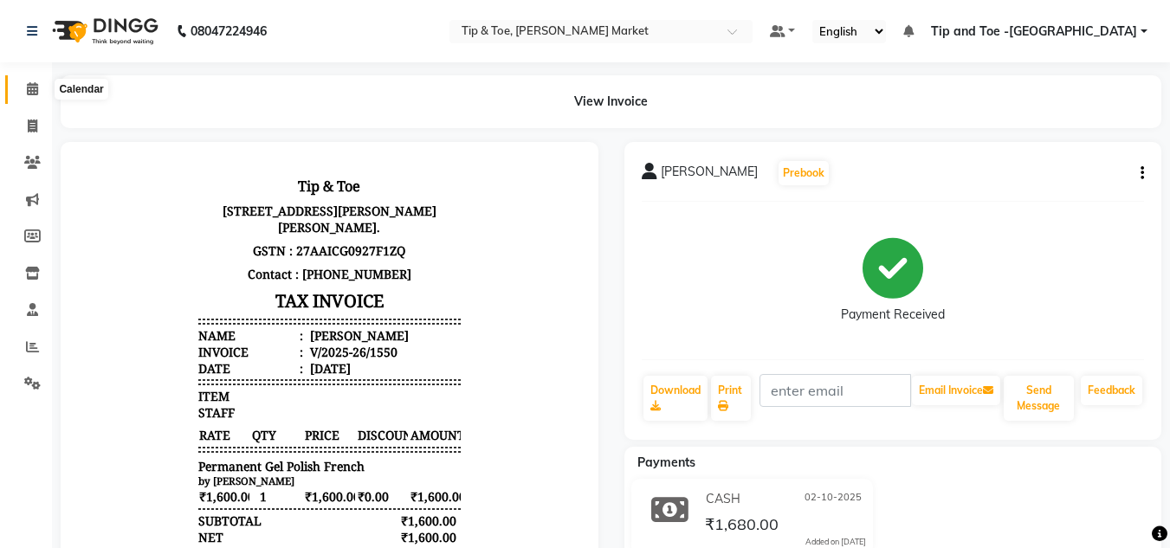
drag, startPoint x: 26, startPoint y: 87, endPoint x: 70, endPoint y: 0, distance: 98.0
click at [27, 87] on icon at bounding box center [32, 88] width 11 height 13
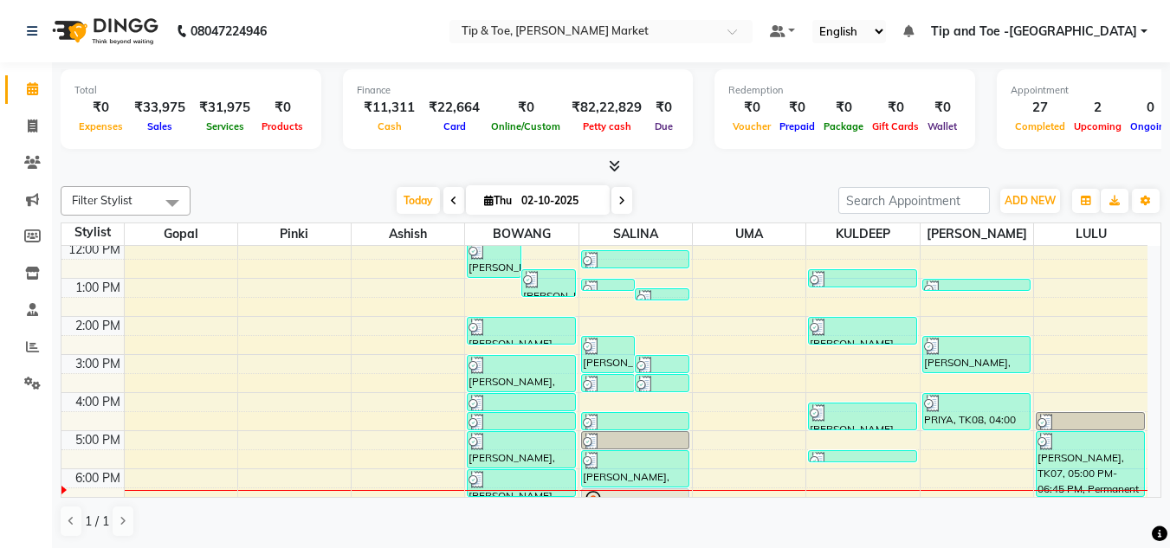
scroll to position [243, 0]
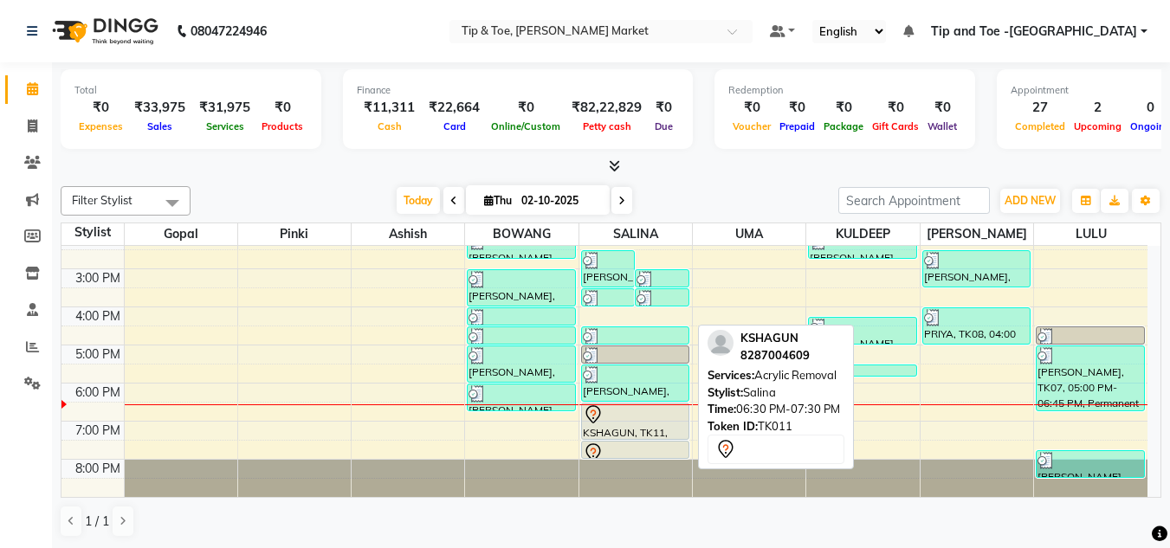
click at [619, 424] on div "KSHAGUN, TK11, 06:30 PM-07:30 PM, Acrylic Removal" at bounding box center [635, 422] width 107 height 36
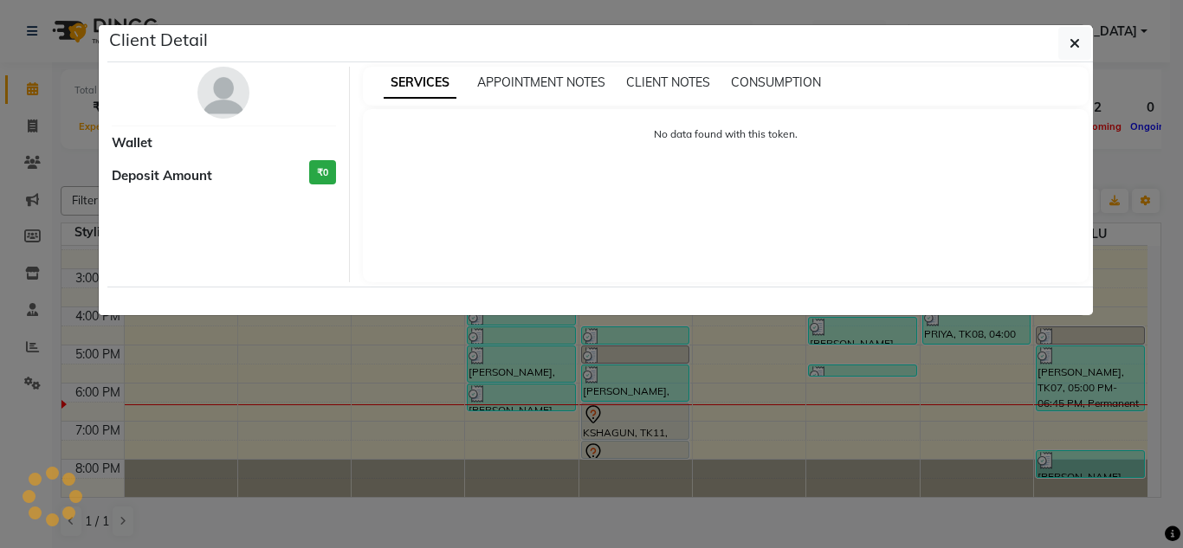
select select "7"
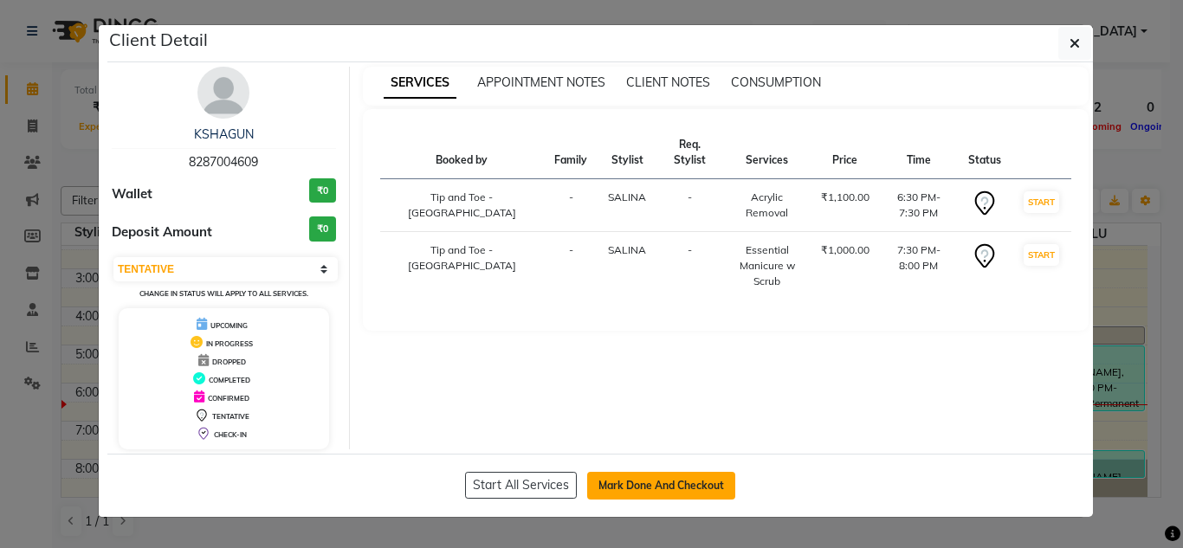
click at [609, 486] on button "Mark Done And Checkout" at bounding box center [661, 486] width 148 height 28
select select "service"
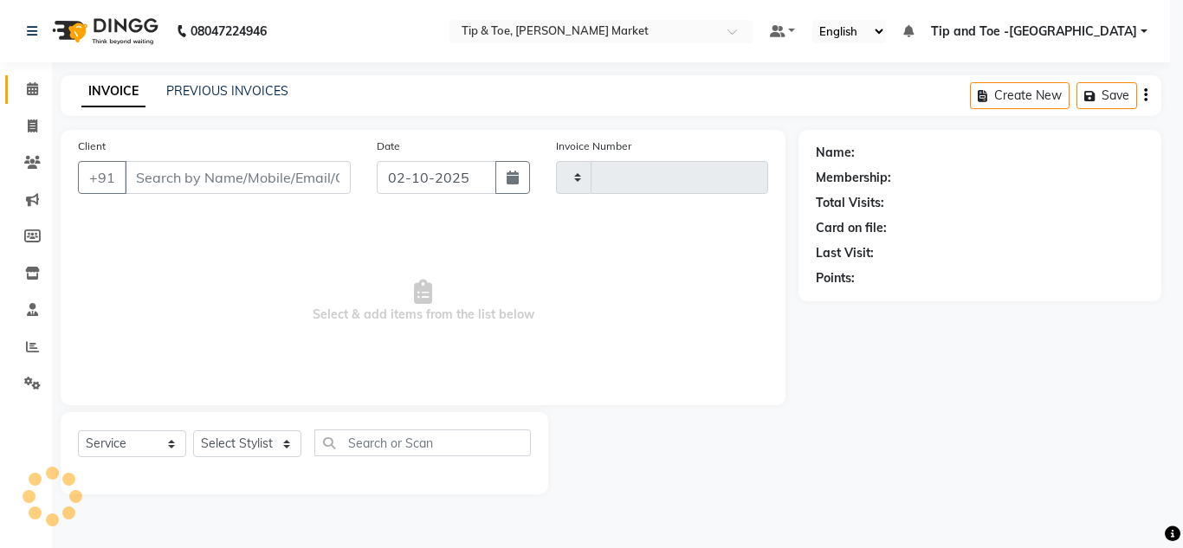
type input "1551"
select select "5940"
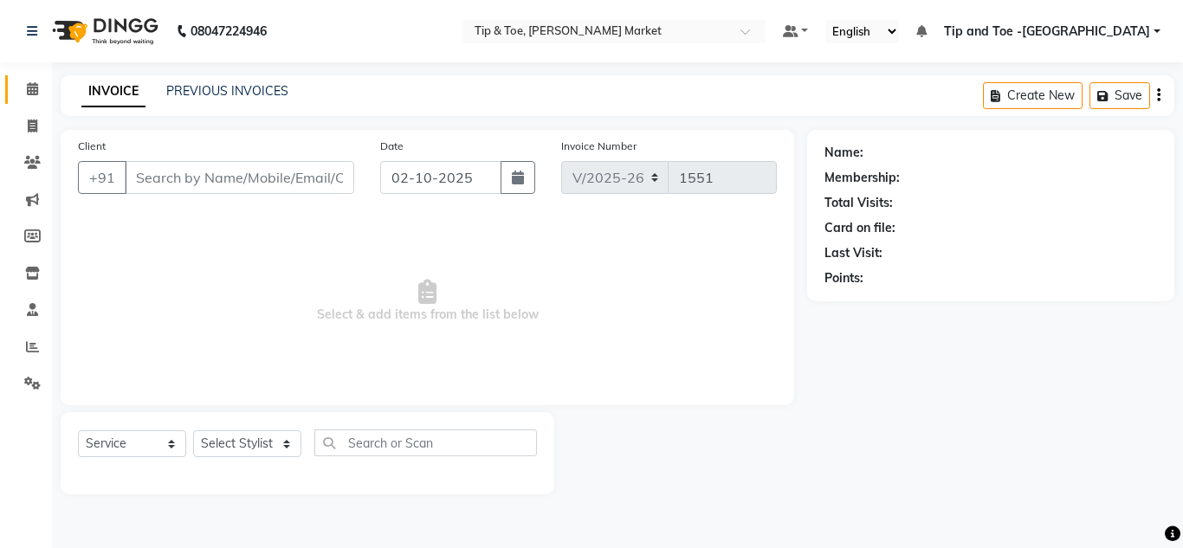
type input "8287004609"
select select "41987"
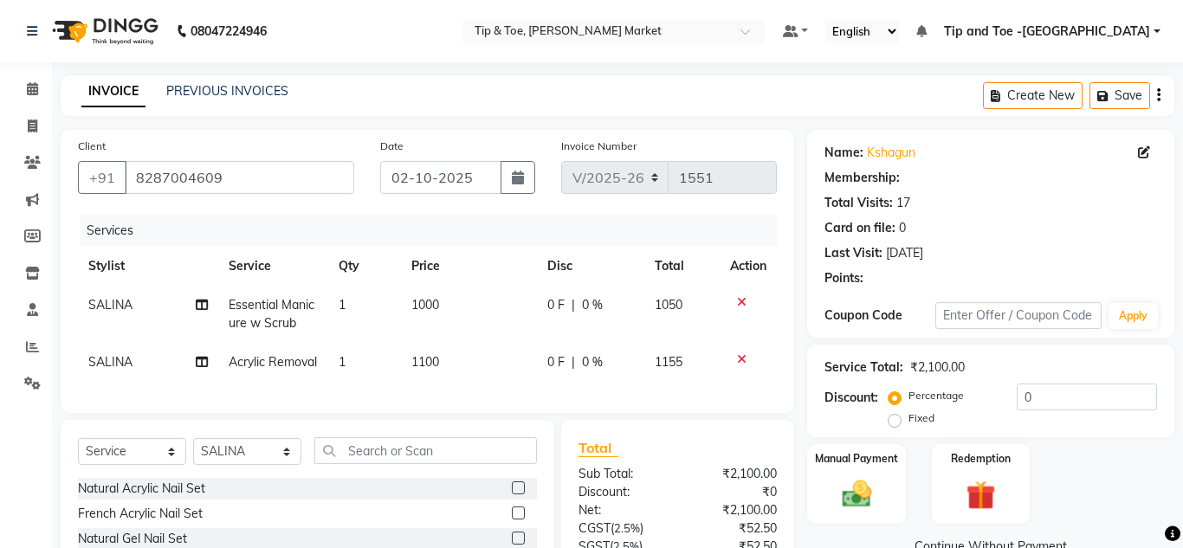
type input "20"
select select "1: Object"
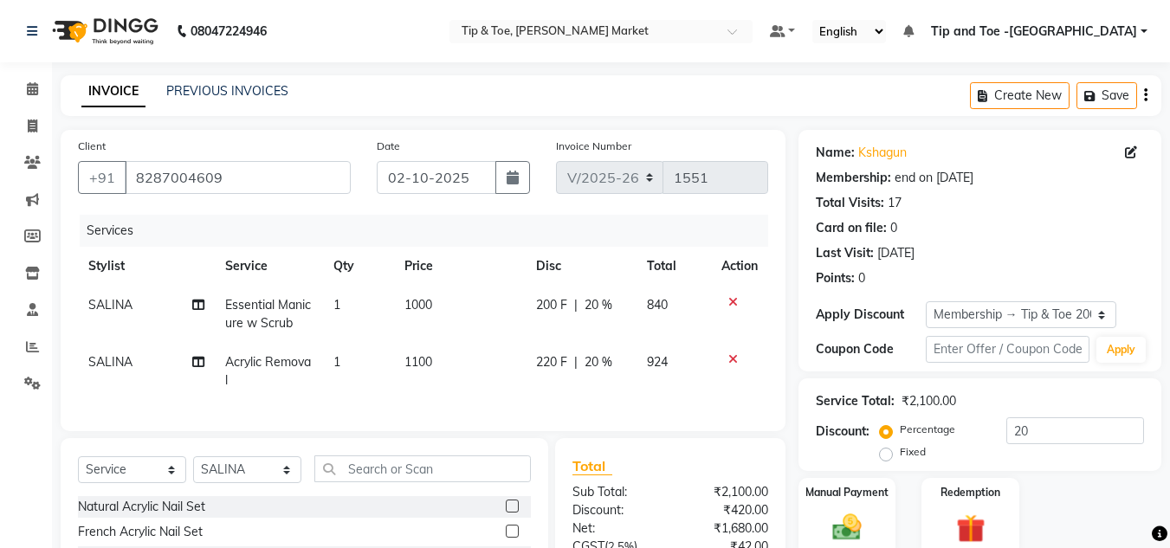
click at [275, 310] on span "Essential Manicure w Scrub" at bounding box center [268, 314] width 86 height 34
select select "41987"
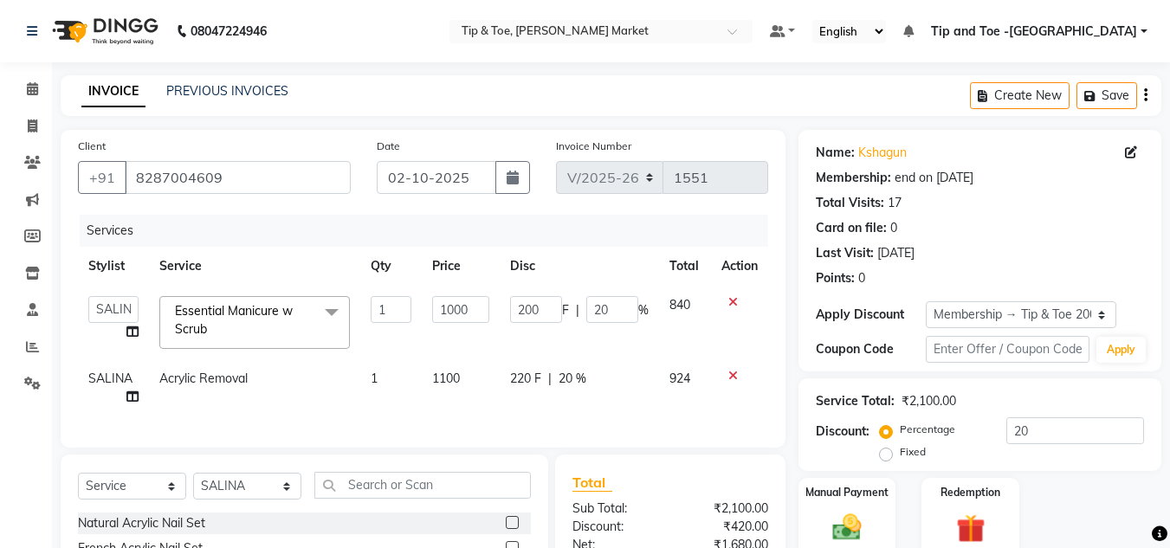
click at [316, 318] on span at bounding box center [331, 312] width 35 height 33
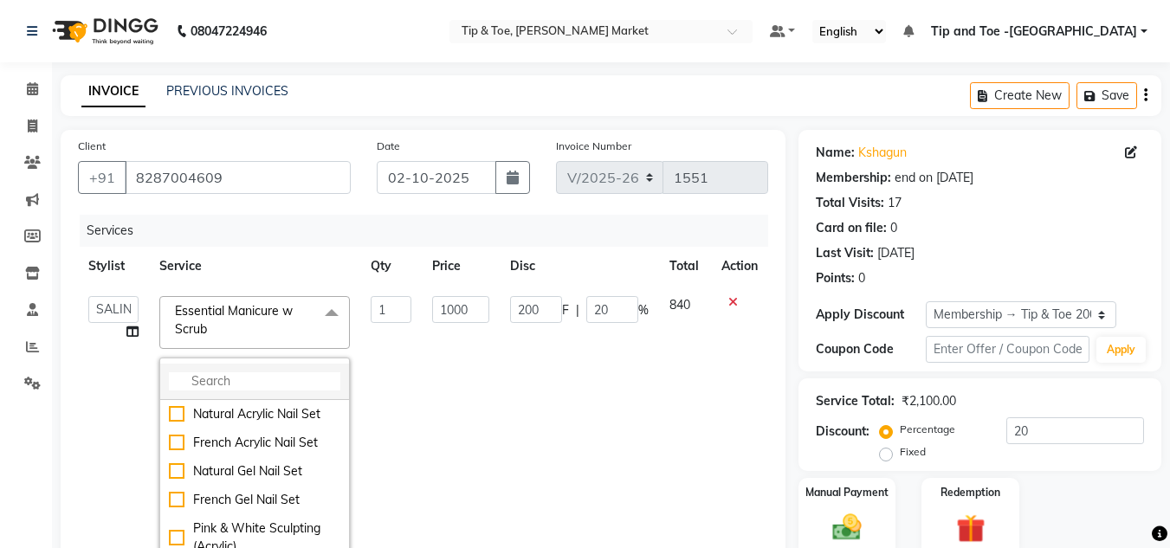
click at [203, 374] on input "multiselect-search" at bounding box center [254, 381] width 171 height 18
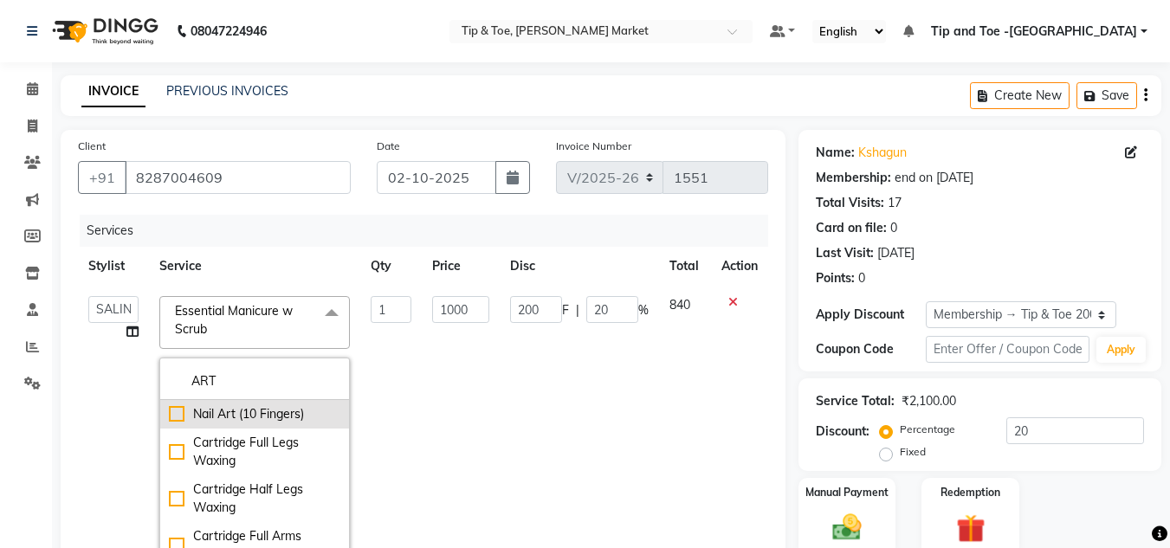
type input "ART"
click at [253, 411] on div "Nail Art (10 Fingers)" at bounding box center [254, 414] width 171 height 18
checkbox input "true"
type input "700"
type input "140"
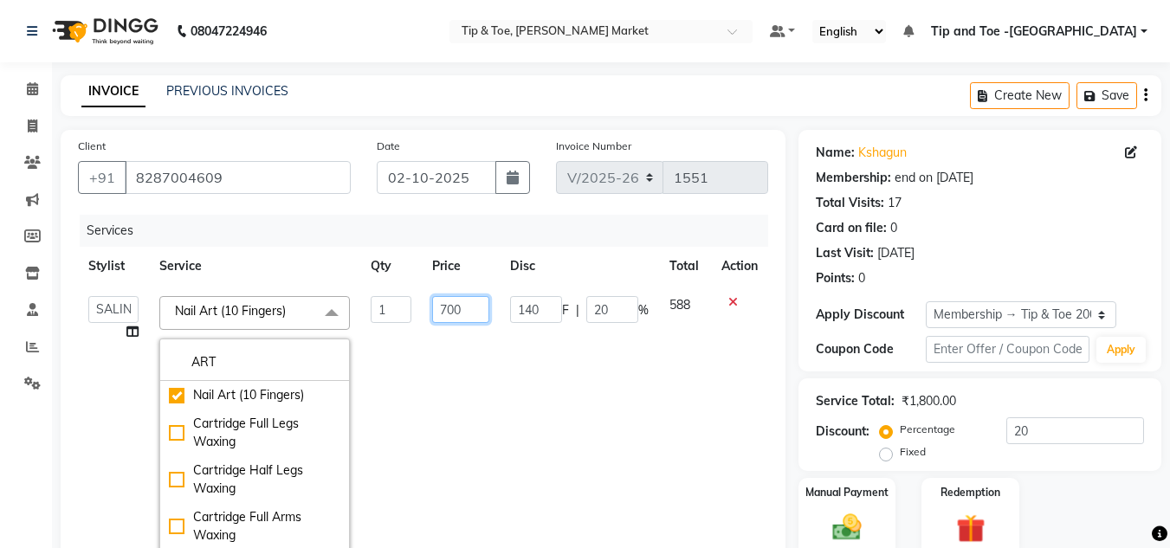
click at [462, 349] on td "700" at bounding box center [461, 424] width 78 height 277
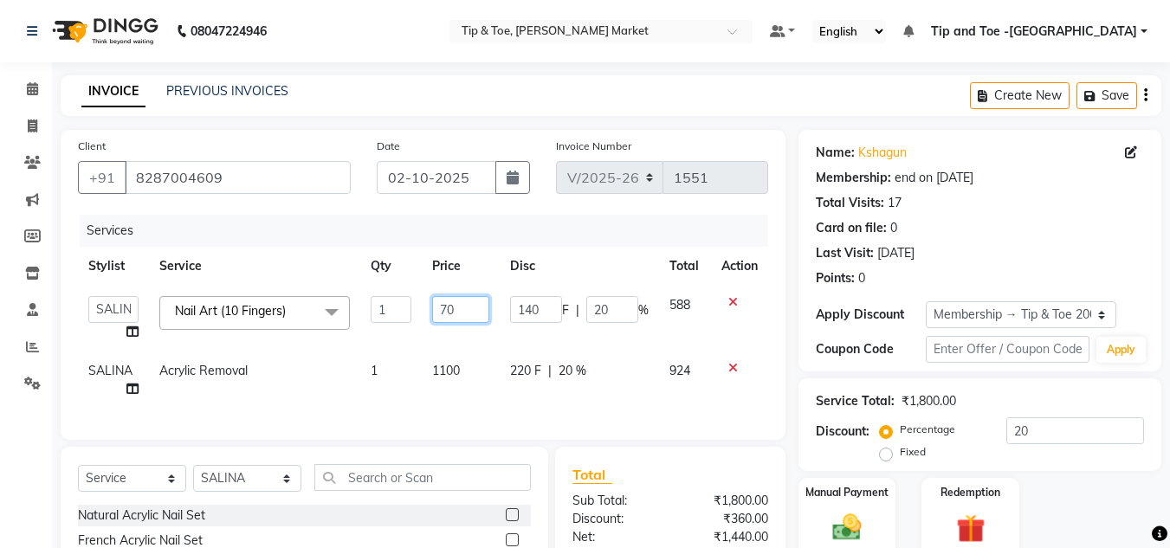
type input "7"
type input "2200"
click at [682, 95] on div "INVOICE PREVIOUS INVOICES Create New Save" at bounding box center [611, 95] width 1101 height 41
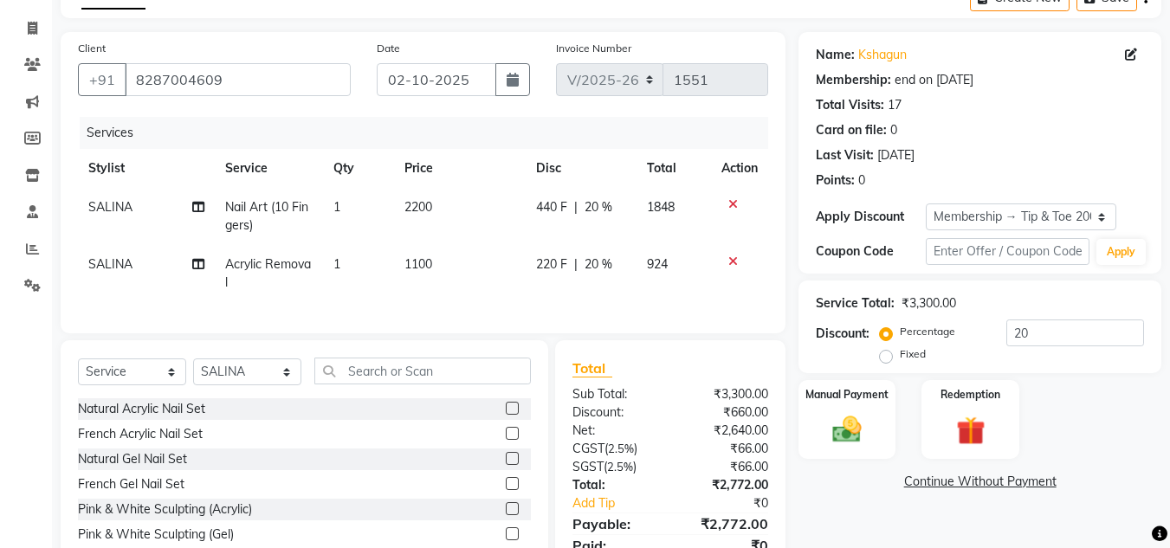
scroll to position [184, 0]
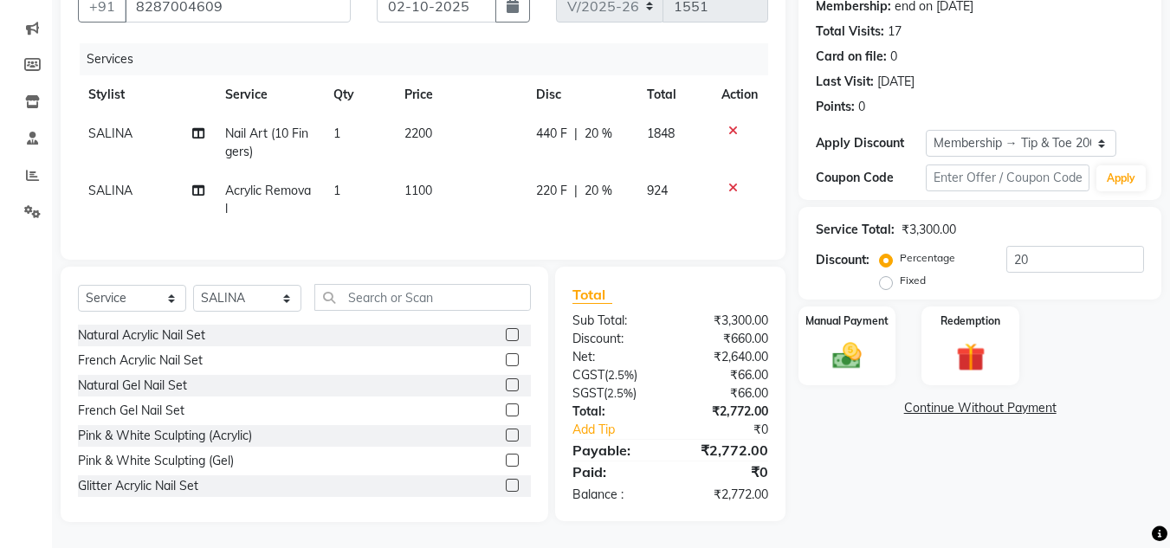
click at [304, 183] on span "Acrylic Removal" at bounding box center [268, 200] width 86 height 34
select select "41987"
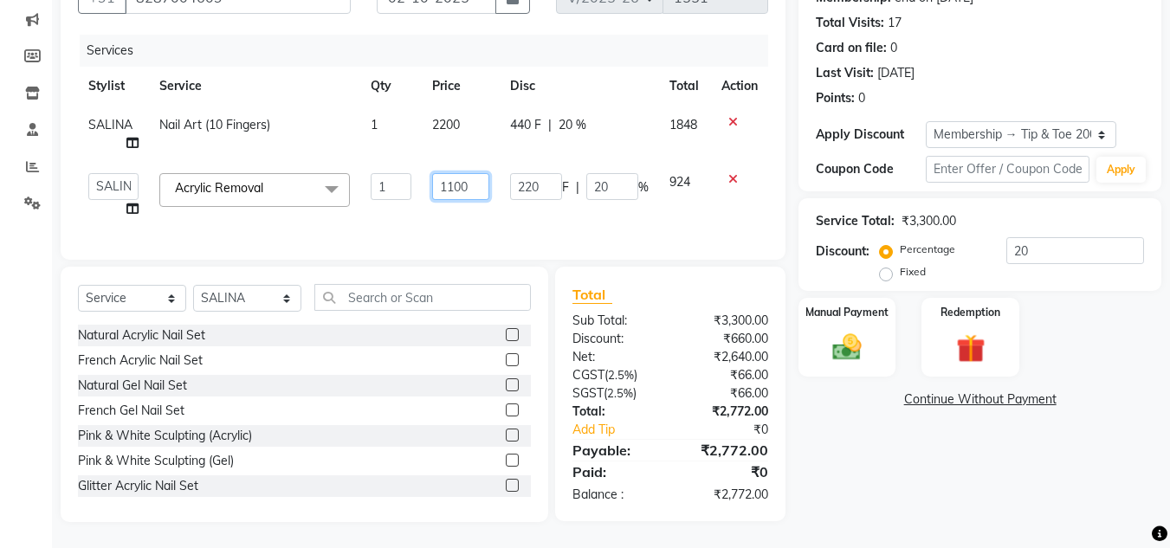
click at [455, 180] on input "1100" at bounding box center [460, 186] width 57 height 27
type input "1200"
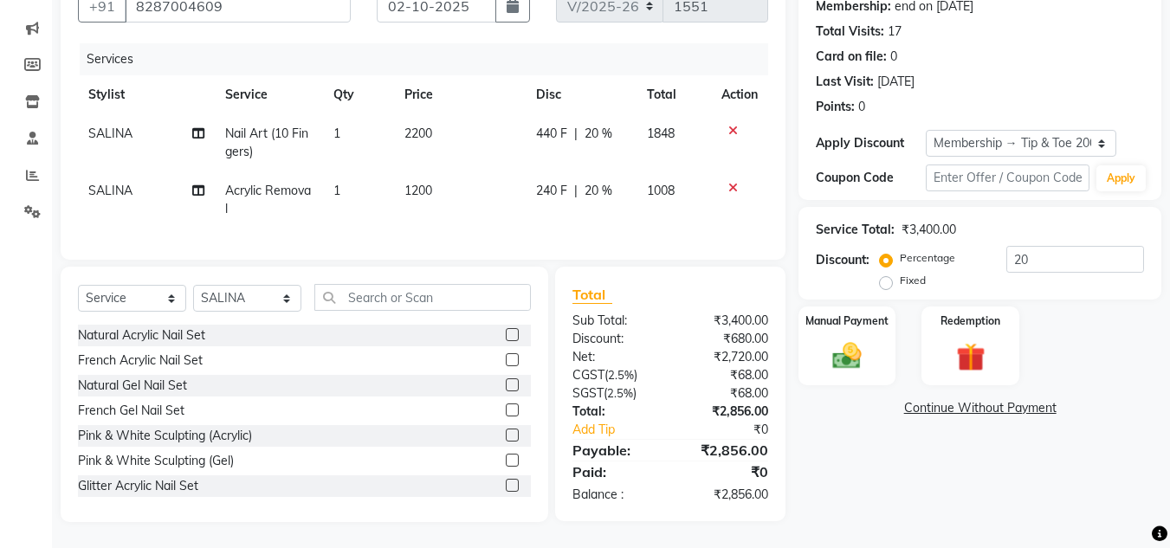
click at [486, 214] on td "1200" at bounding box center [460, 199] width 132 height 57
select select "41987"
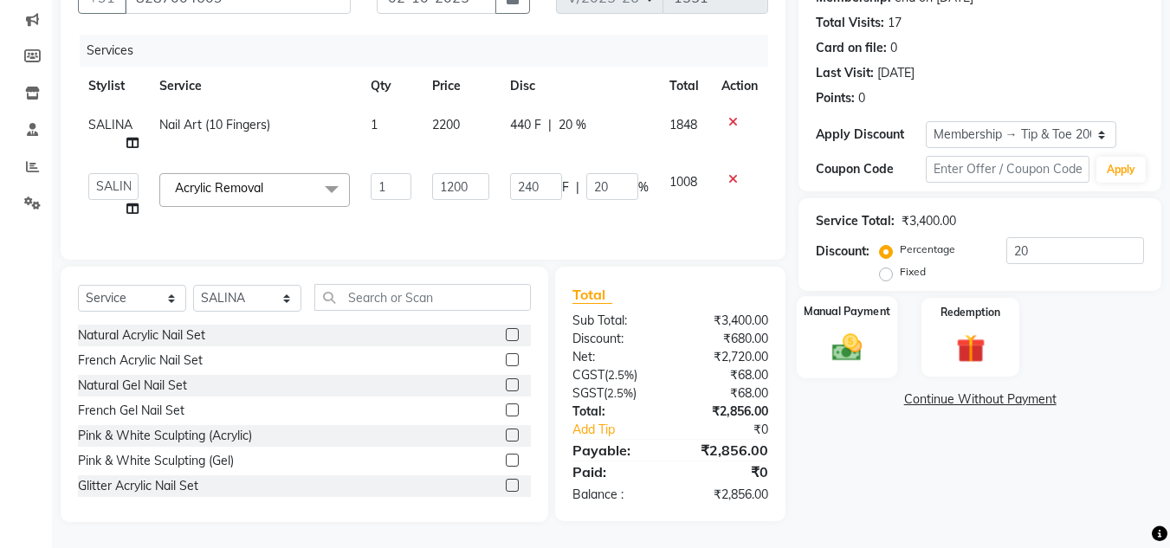
click at [862, 342] on img at bounding box center [847, 347] width 48 height 35
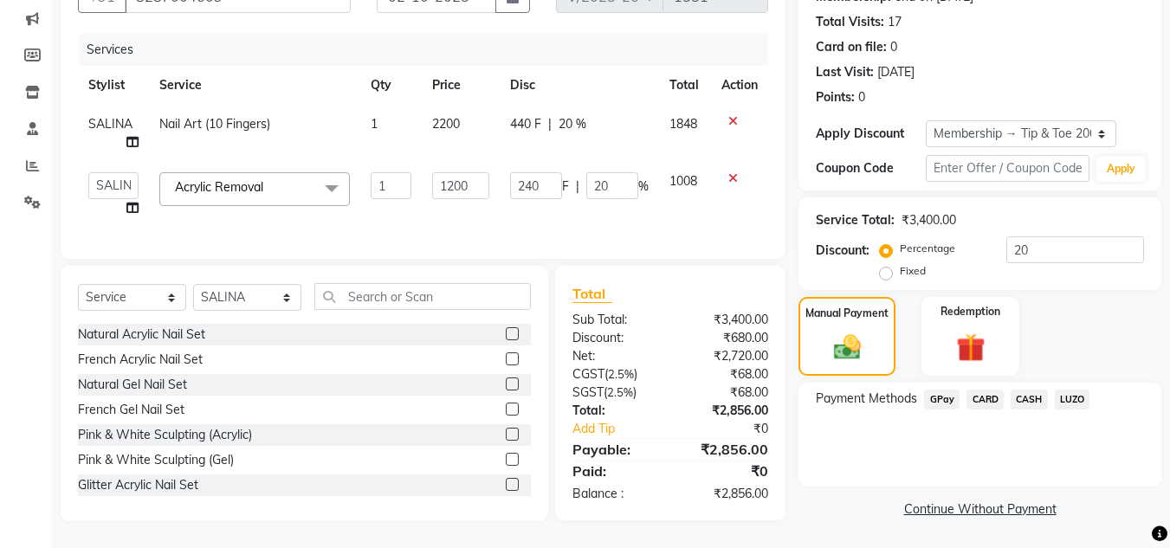
click at [1034, 396] on span "CASH" at bounding box center [1029, 400] width 37 height 20
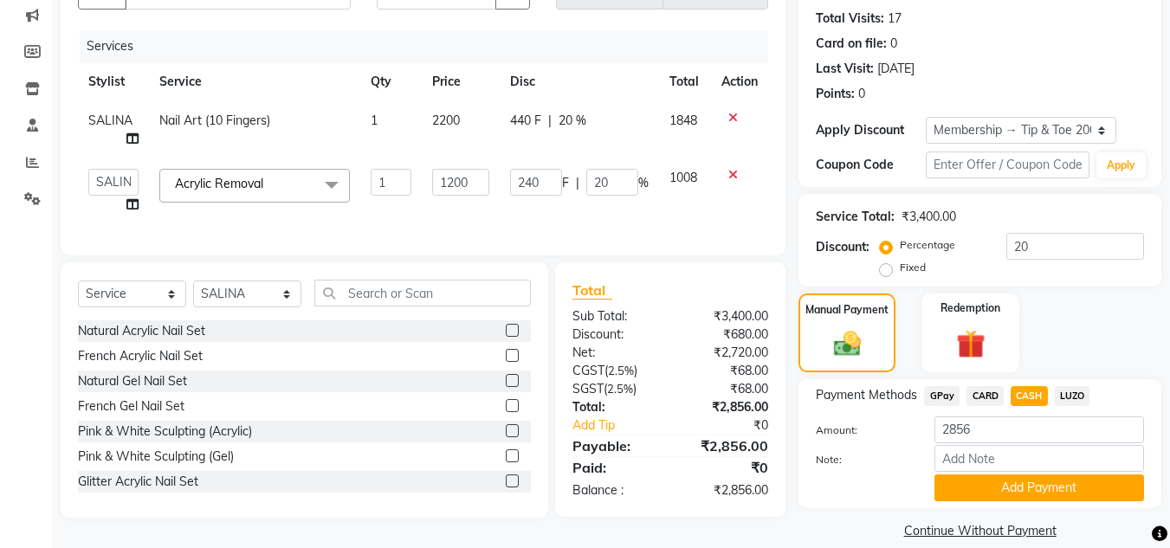
click at [1039, 486] on button "Add Payment" at bounding box center [1039, 488] width 210 height 27
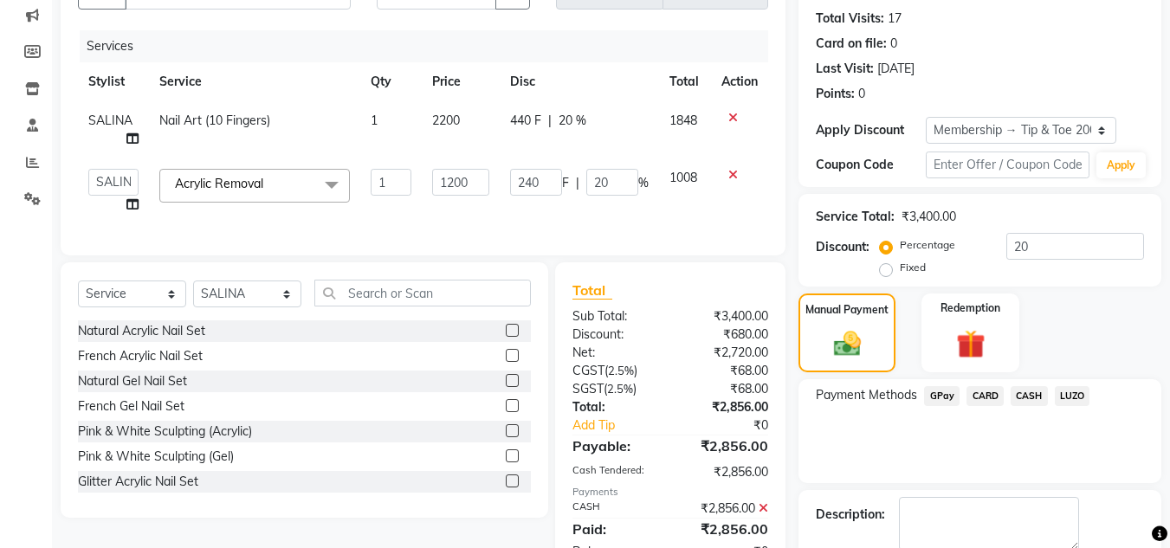
scroll to position [279, 0]
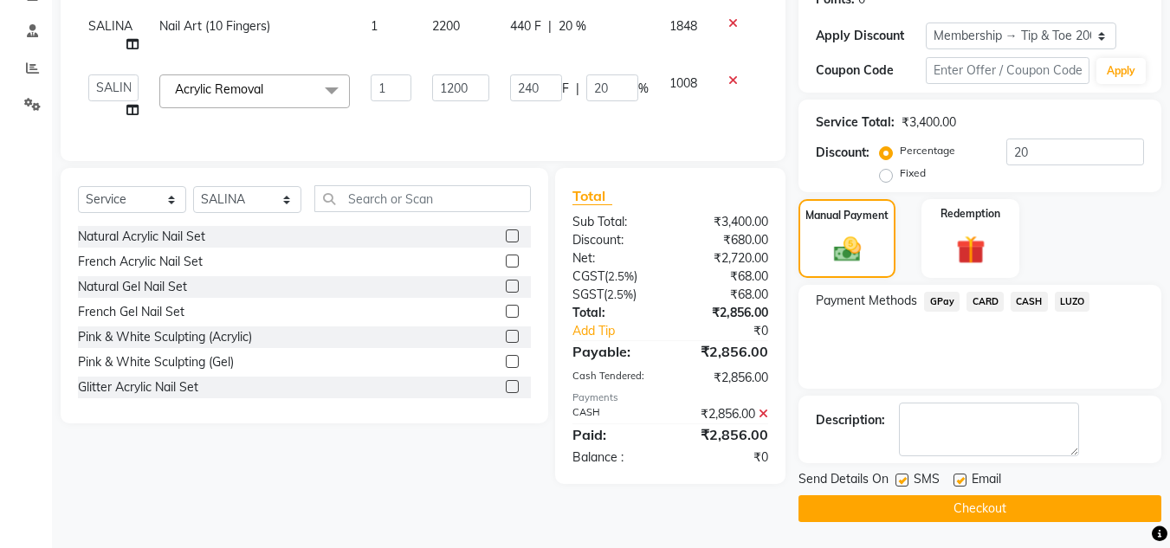
click at [931, 506] on button "Checkout" at bounding box center [979, 508] width 363 height 27
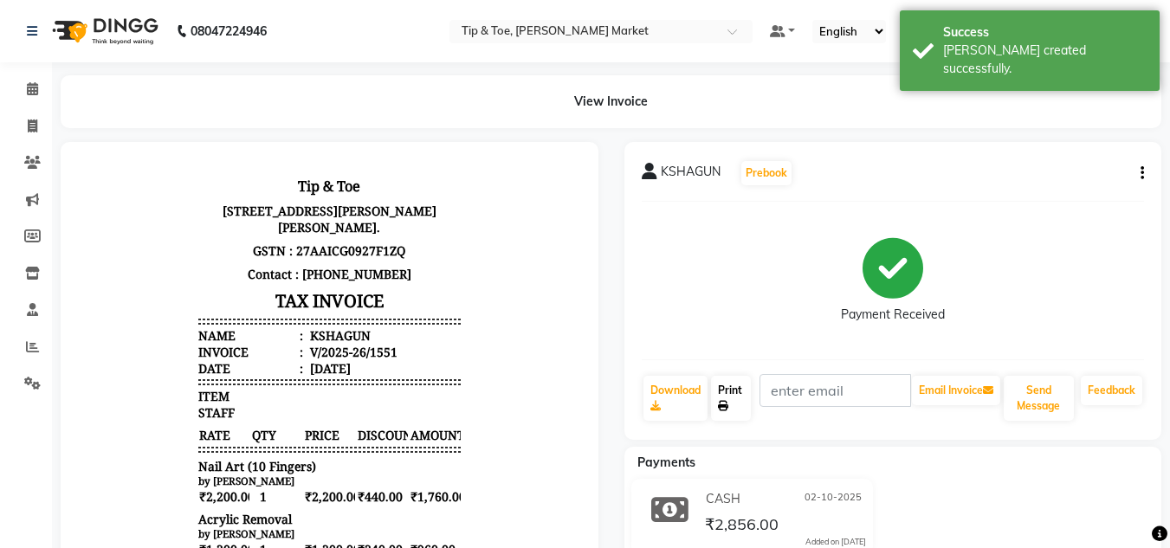
click at [747, 399] on link "Print" at bounding box center [731, 398] width 40 height 45
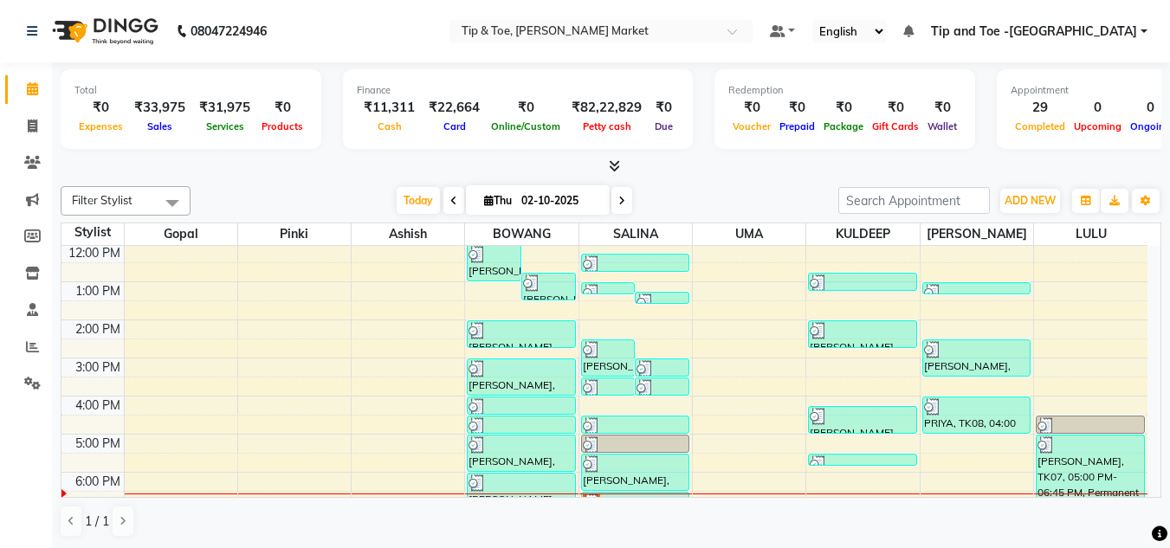
scroll to position [243, 0]
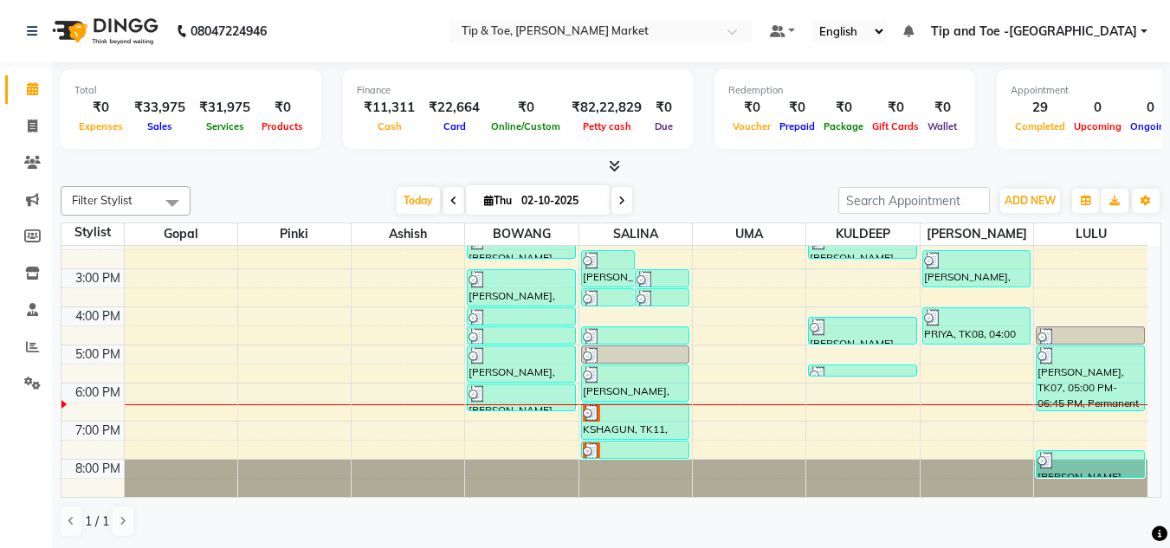
click at [842, 397] on div "8:00 AM 9:00 AM 10:00 AM 11:00 AM 12:00 PM 1:00 PM 2:00 PM 3:00 PM 4:00 PM 5:00…" at bounding box center [604, 250] width 1086 height 494
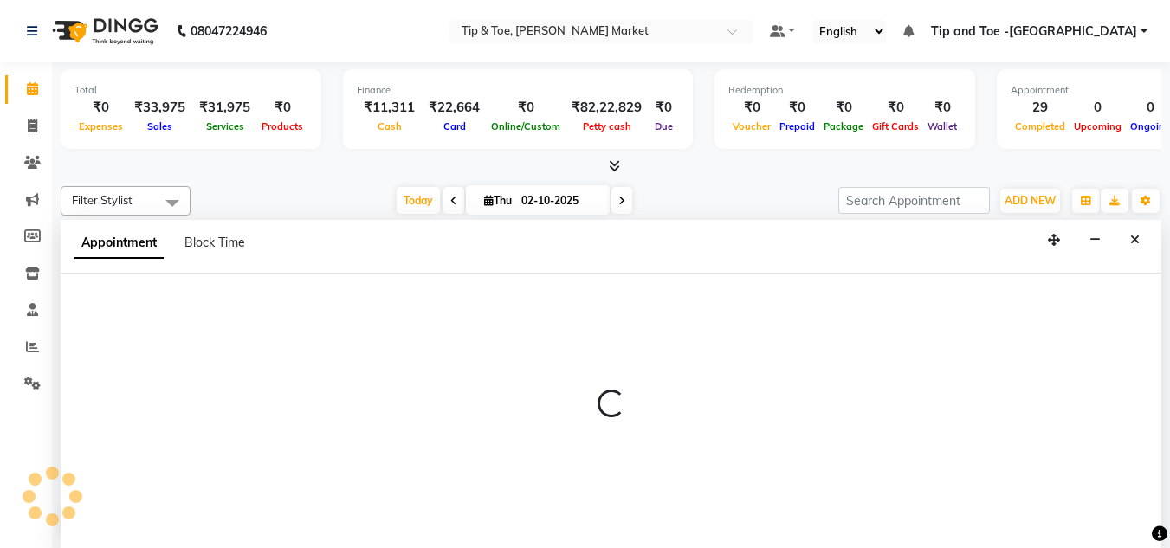
scroll to position [1, 0]
select select "75418"
select select "1080"
select select "tentative"
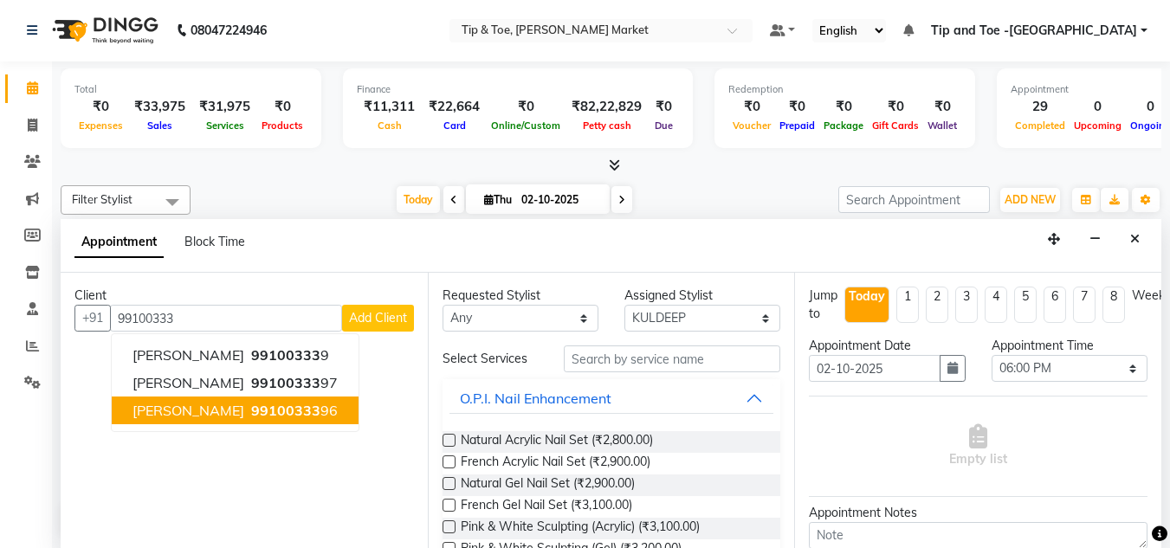
click at [251, 411] on span "99100333" at bounding box center [285, 410] width 69 height 17
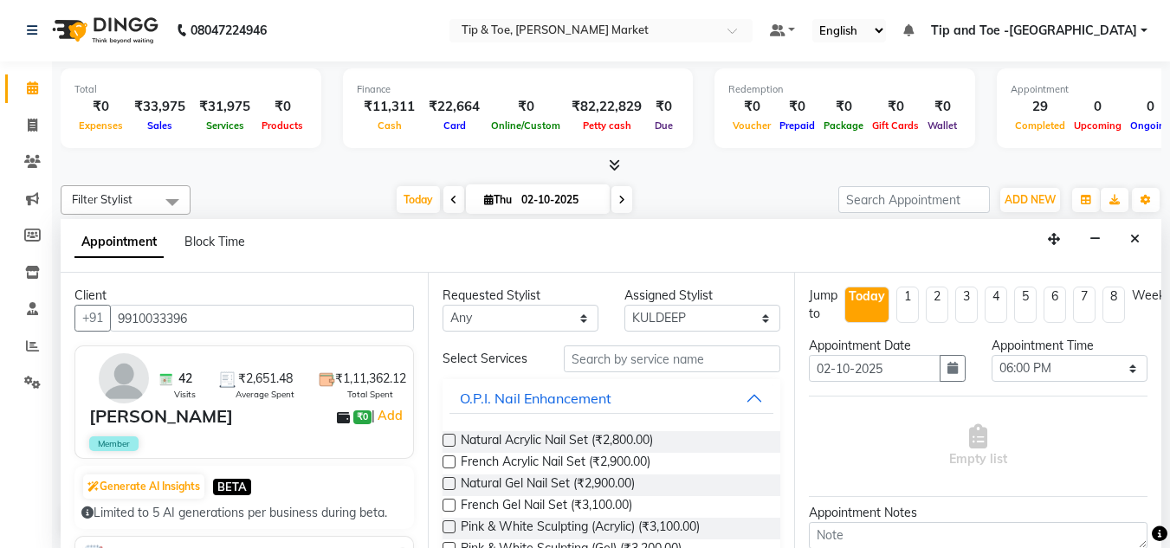
type input "9910033396"
click at [680, 326] on select "Select Ashish BOWANG Gopal KULDEEP LULU Pinki SALINA SALMAN UMA" at bounding box center [702, 318] width 156 height 27
select select "90516"
click at [624, 305] on select "Select Ashish BOWANG Gopal KULDEEP LULU Pinki SALINA SALMAN UMA" at bounding box center [702, 318] width 156 height 27
click at [602, 354] on input "text" at bounding box center [672, 359] width 216 height 27
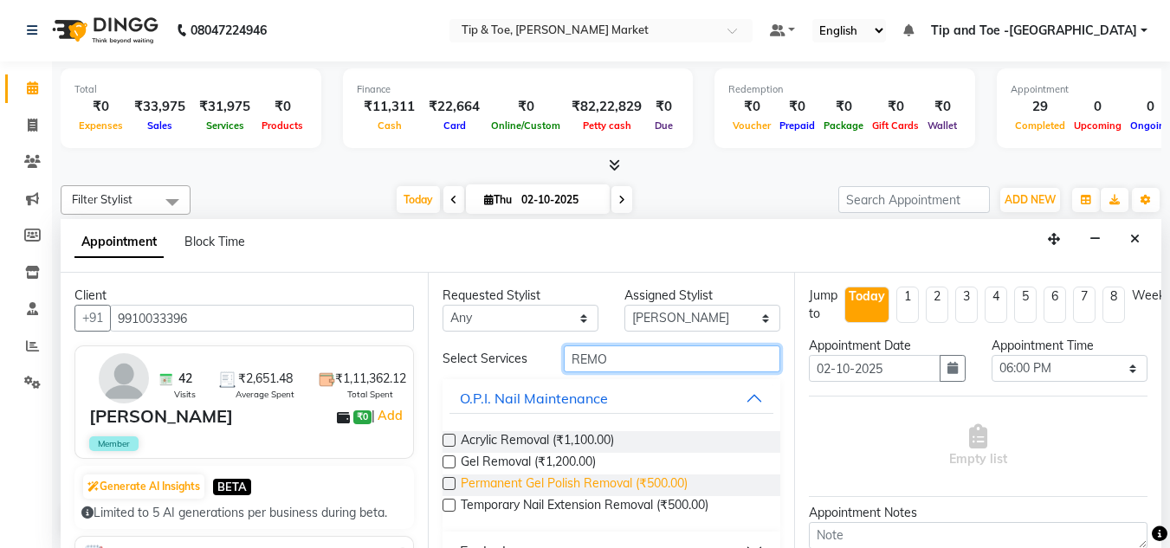
type input "REMO"
click at [481, 482] on span "Permanent Gel Polish Removal (₹500.00)" at bounding box center [574, 486] width 227 height 22
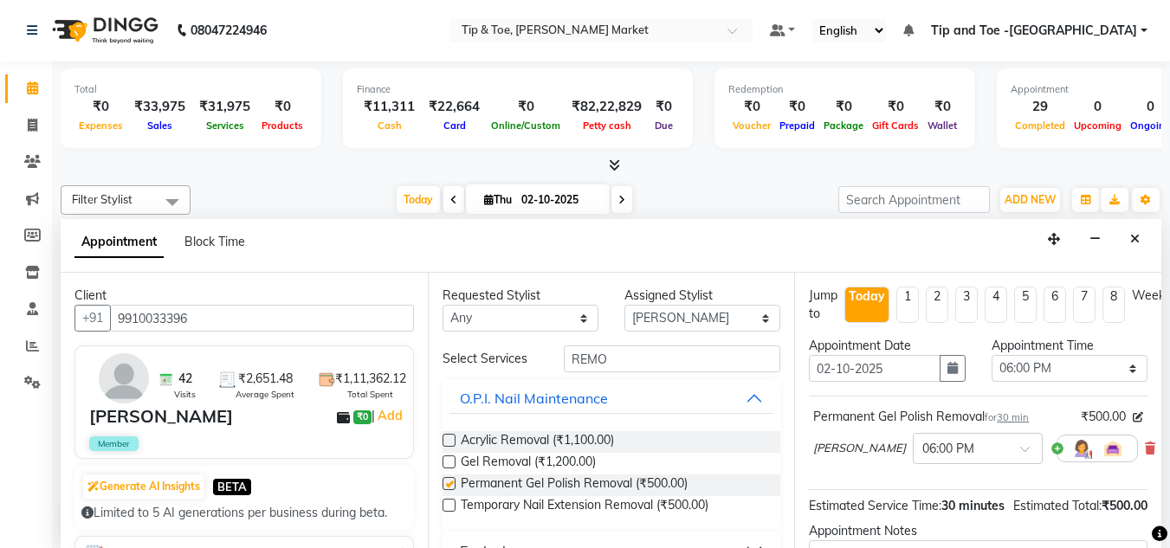
checkbox input "false"
click at [680, 312] on select "Select Ashish BOWANG Gopal KULDEEP LULU Pinki SALINA SALMAN UMA" at bounding box center [702, 318] width 156 height 27
click at [602, 366] on input "REMO" at bounding box center [672, 359] width 216 height 27
click at [600, 358] on input "REMO" at bounding box center [672, 359] width 216 height 27
type input "R"
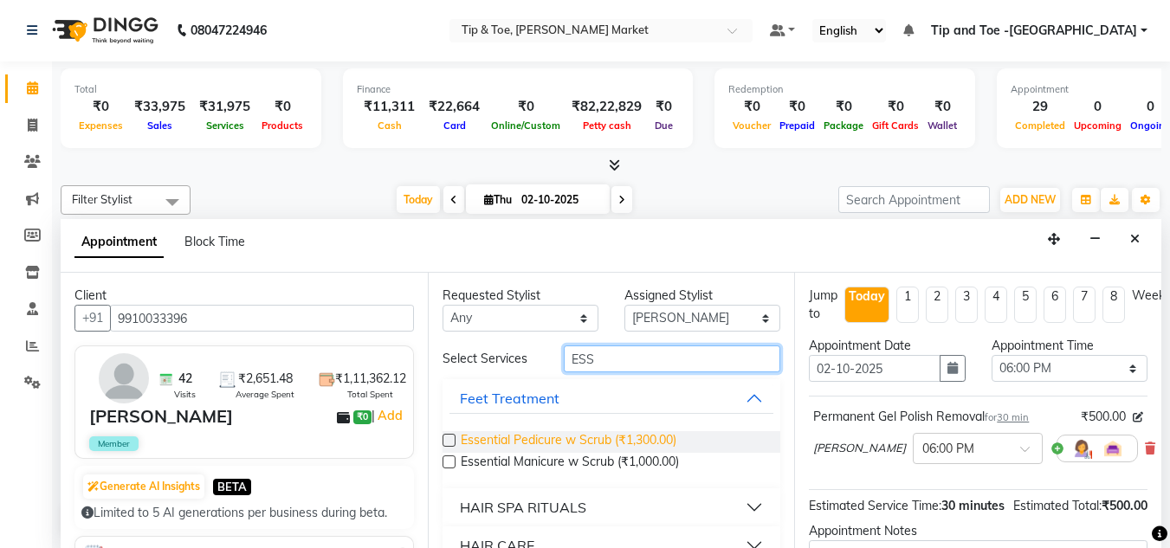
type input "ESS"
click at [552, 438] on span "Essential Pedicure w Scrub (₹1,300.00)" at bounding box center [569, 442] width 216 height 22
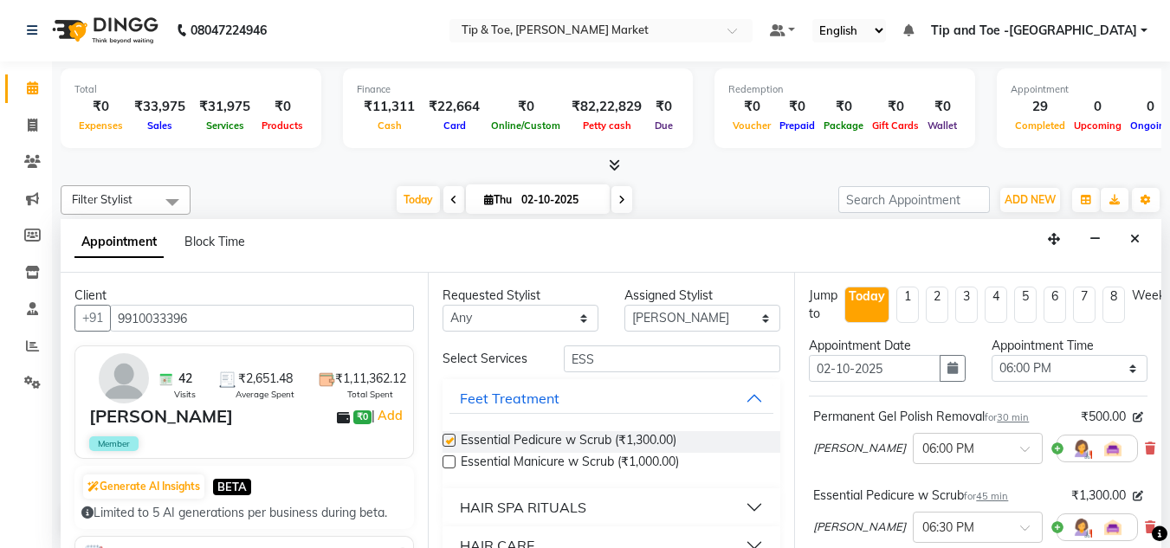
checkbox input "false"
click at [606, 356] on input "ESS" at bounding box center [672, 359] width 216 height 27
type input "E"
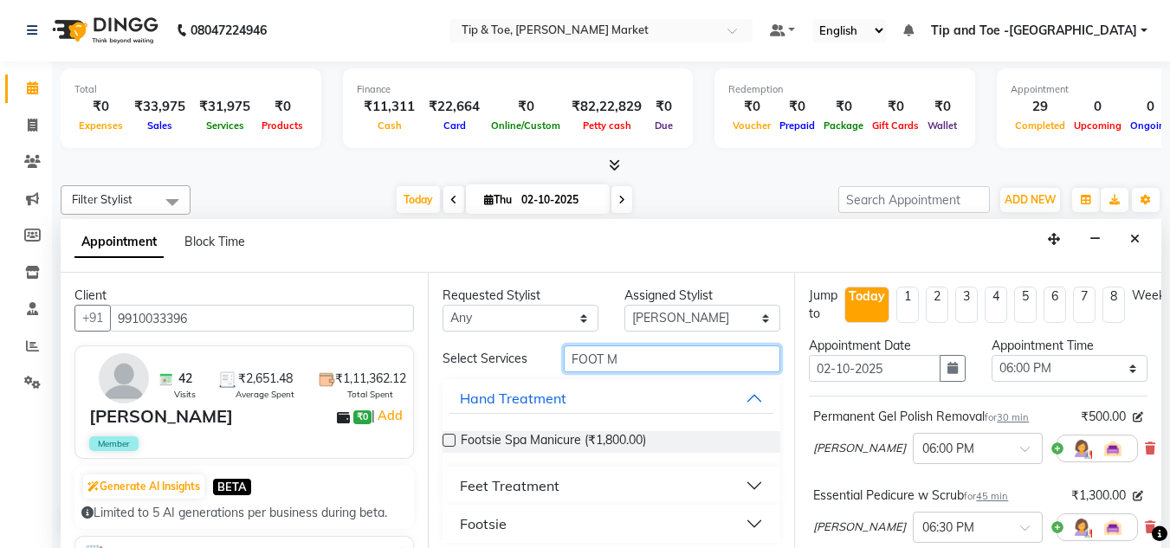
type input "FOOT M"
click at [546, 488] on div "Feet Treatment" at bounding box center [510, 485] width 100 height 21
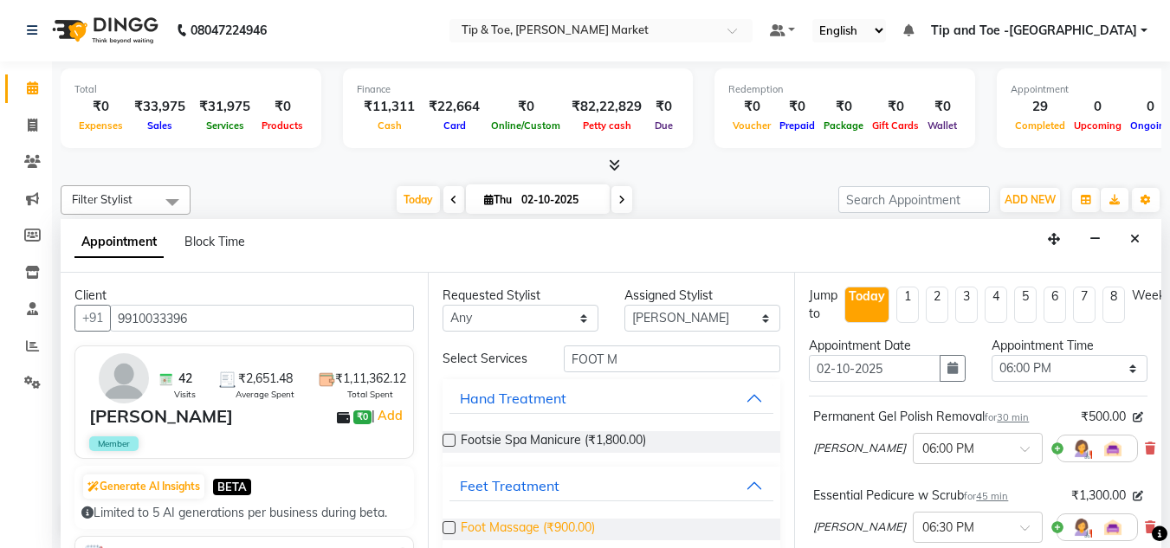
click at [494, 530] on span "Foot Massage (₹900.00)" at bounding box center [528, 530] width 134 height 22
checkbox input "false"
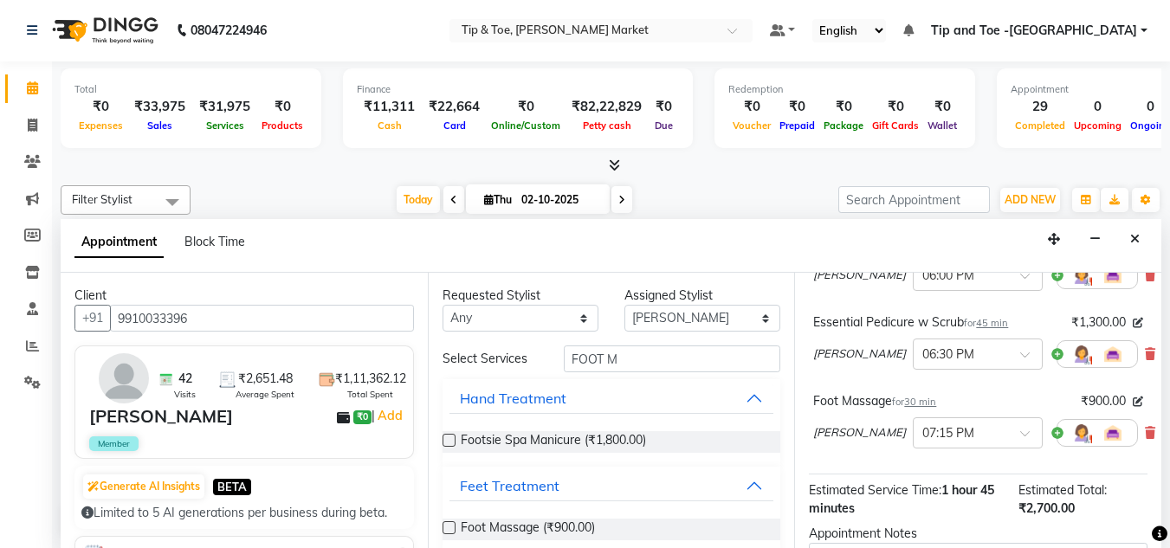
scroll to position [369, 0]
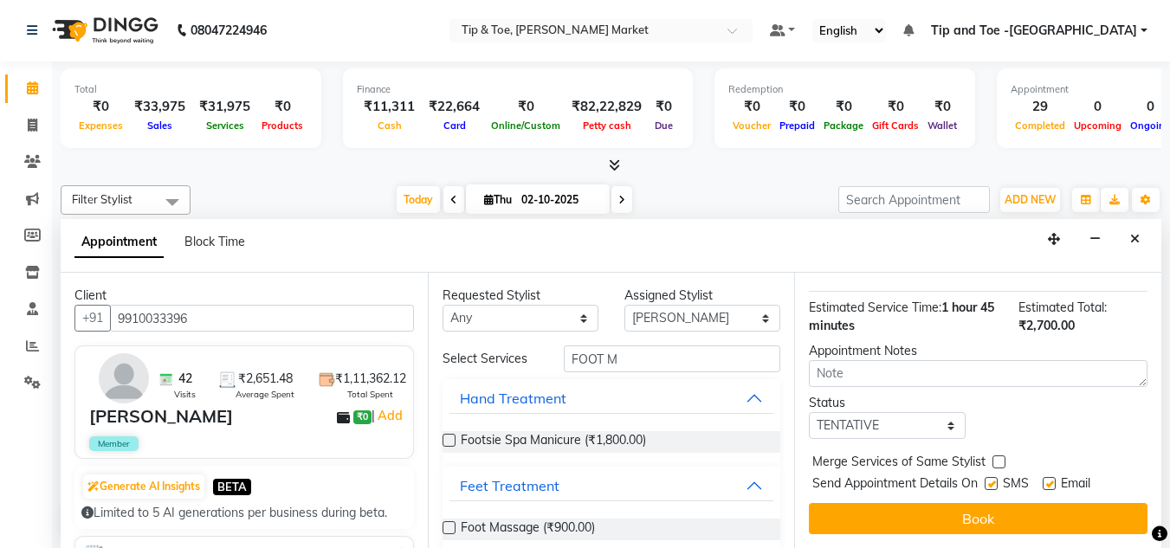
drag, startPoint x: 917, startPoint y: 509, endPoint x: 911, endPoint y: 492, distance: 18.3
click at [918, 508] on button "Book" at bounding box center [978, 518] width 339 height 31
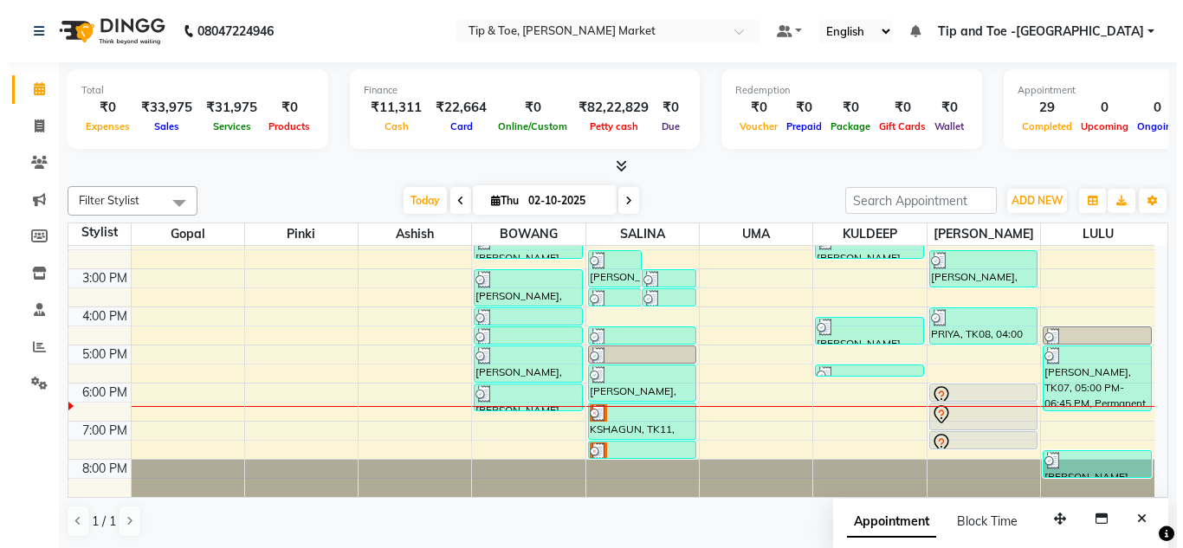
scroll to position [1, 0]
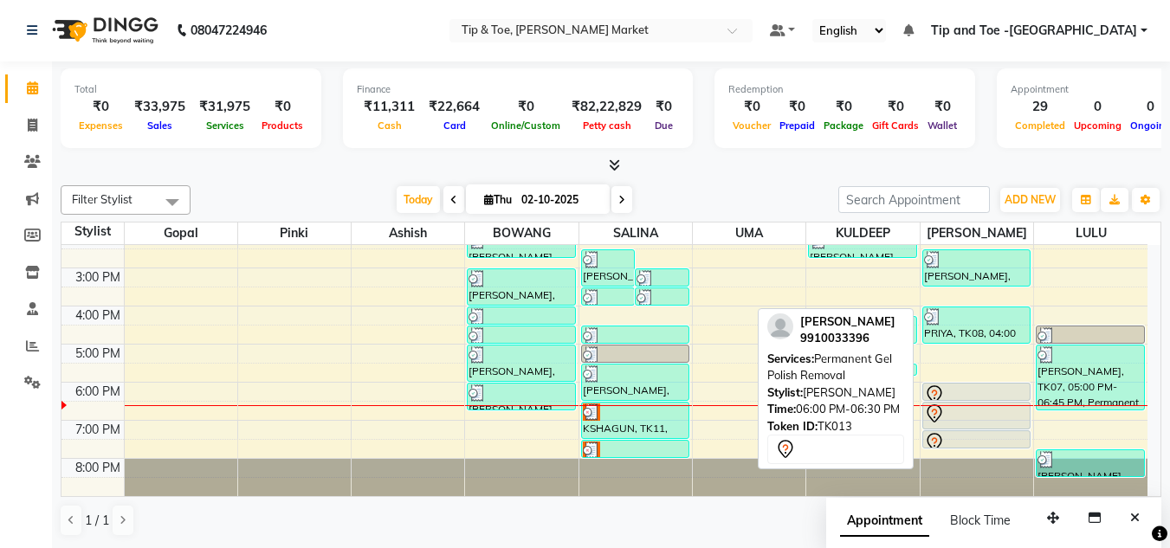
click at [965, 393] on div at bounding box center [976, 394] width 105 height 21
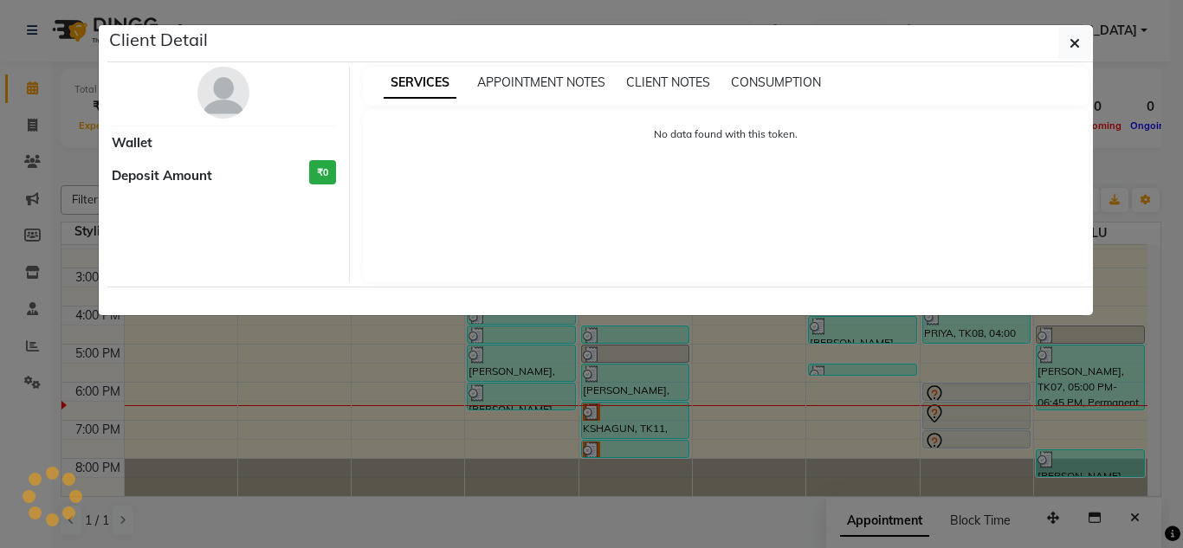
select select "7"
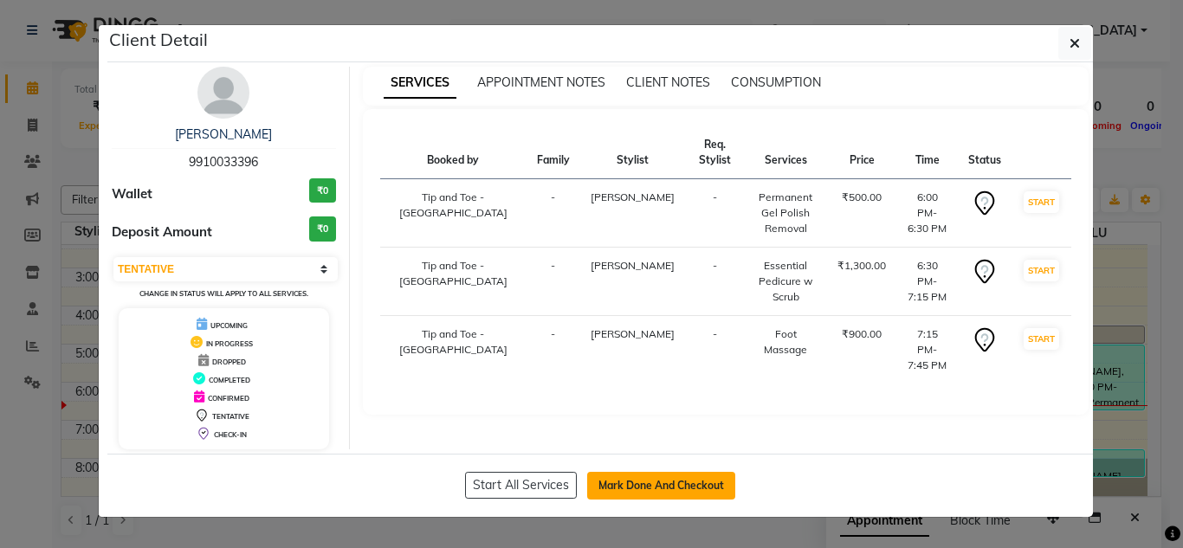
click at [645, 488] on button "Mark Done And Checkout" at bounding box center [661, 486] width 148 height 28
select select "service"
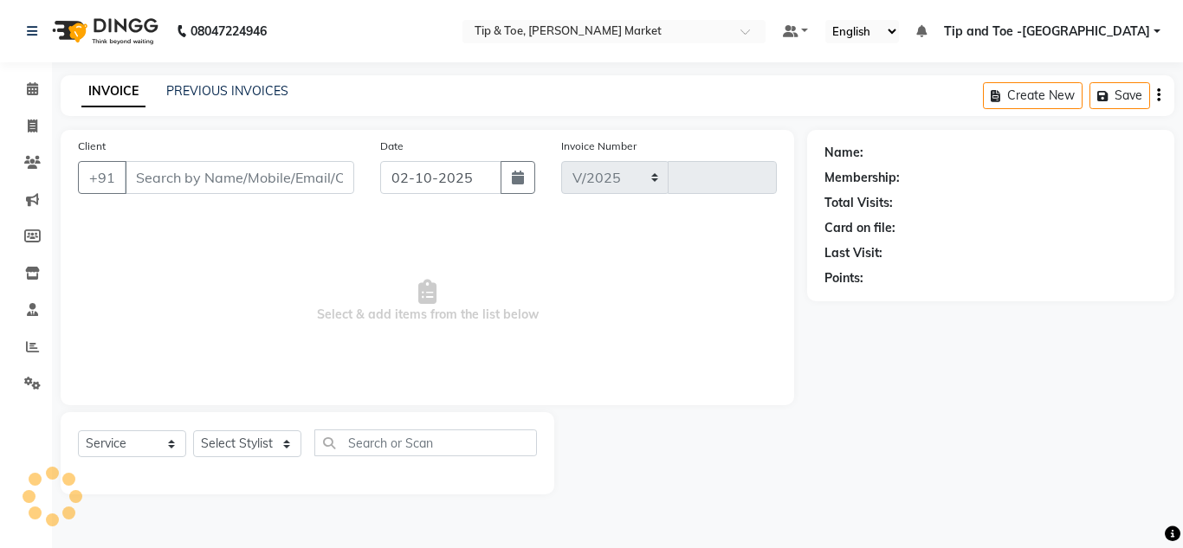
select select "5940"
type input "1551"
type input "9910033396"
select select "90516"
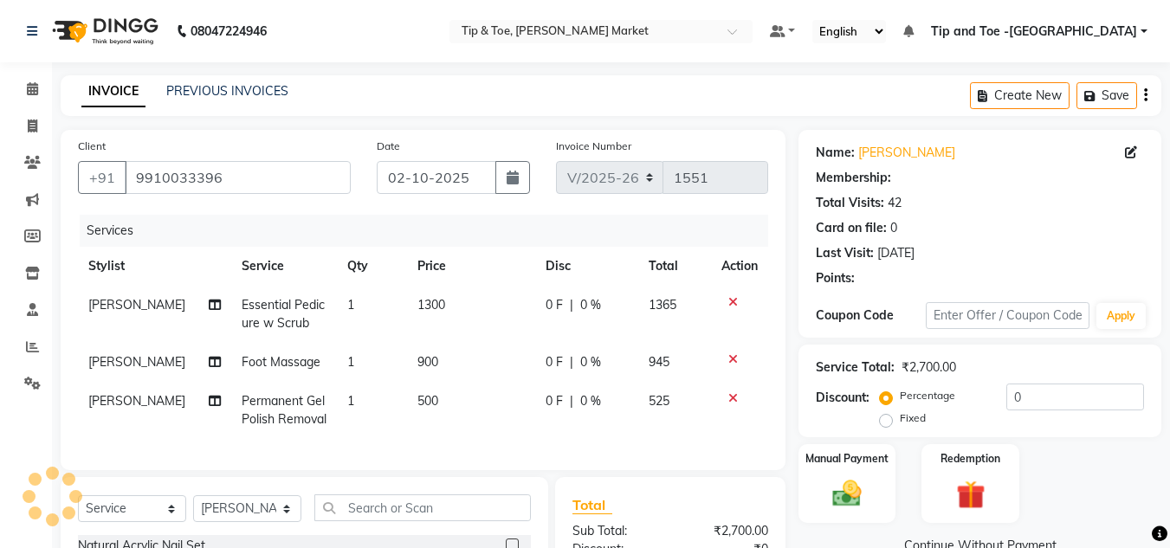
select select "1: Object"
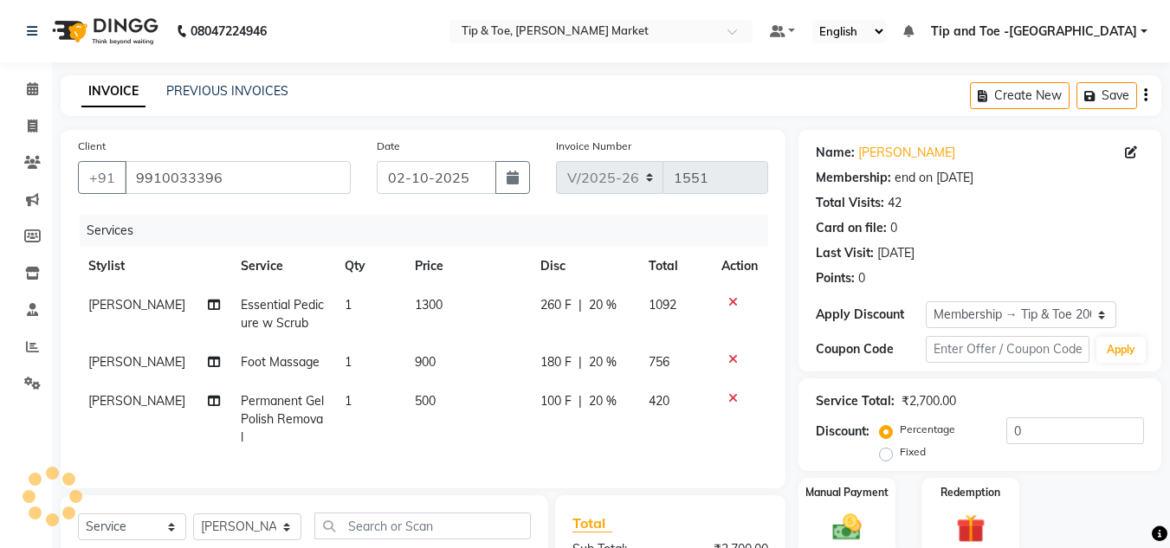
type input "20"
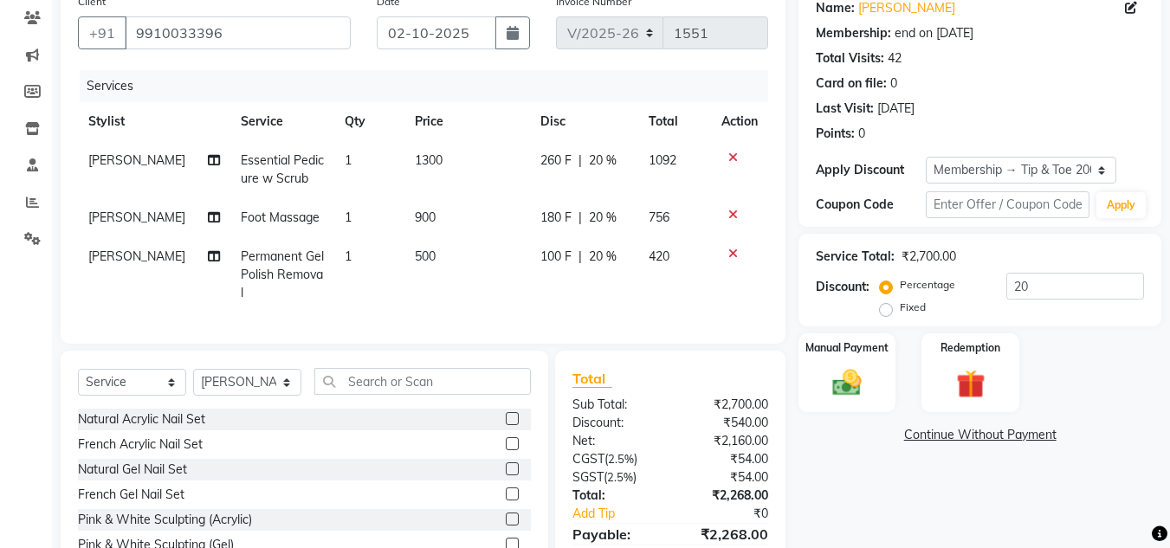
scroll to position [223, 0]
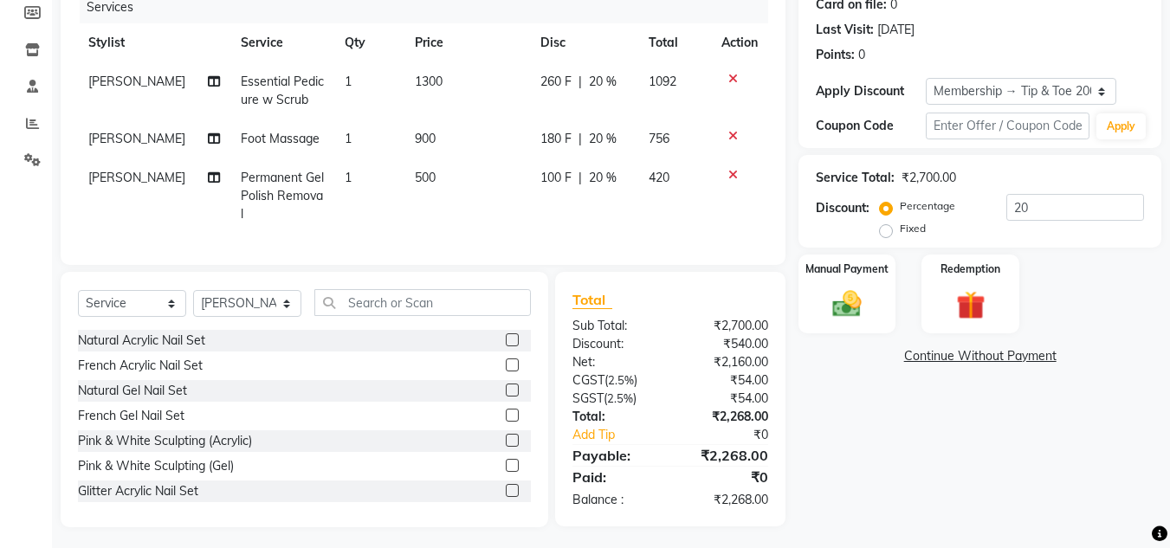
click at [1003, 436] on div "Name: Yamini Membership: end on 07-06-2028 Total Visits: 42 Card on file: 0 Las…" at bounding box center [986, 216] width 376 height 621
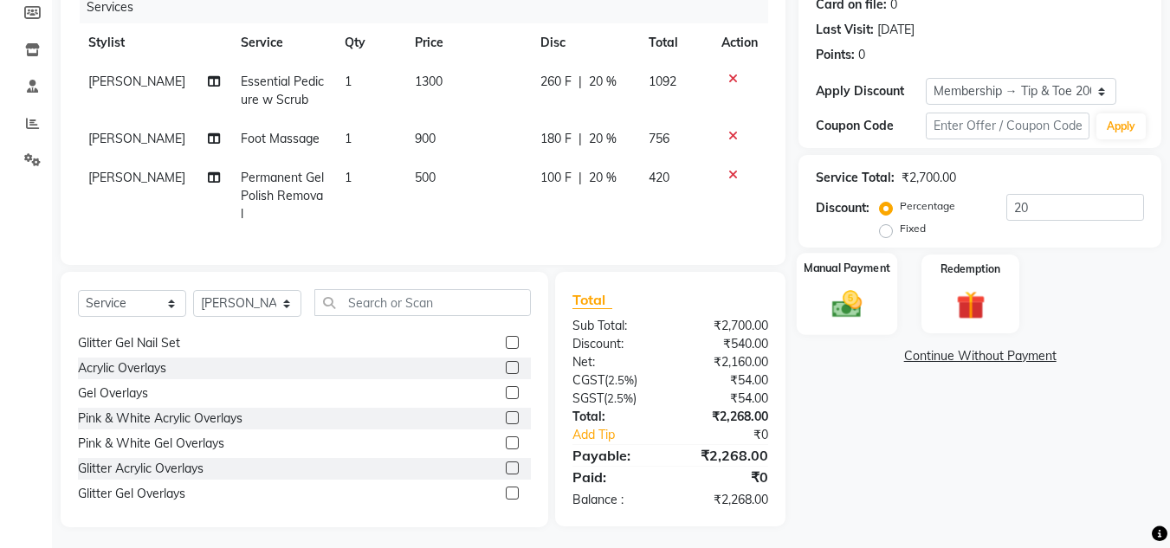
click at [851, 293] on img at bounding box center [847, 304] width 48 height 35
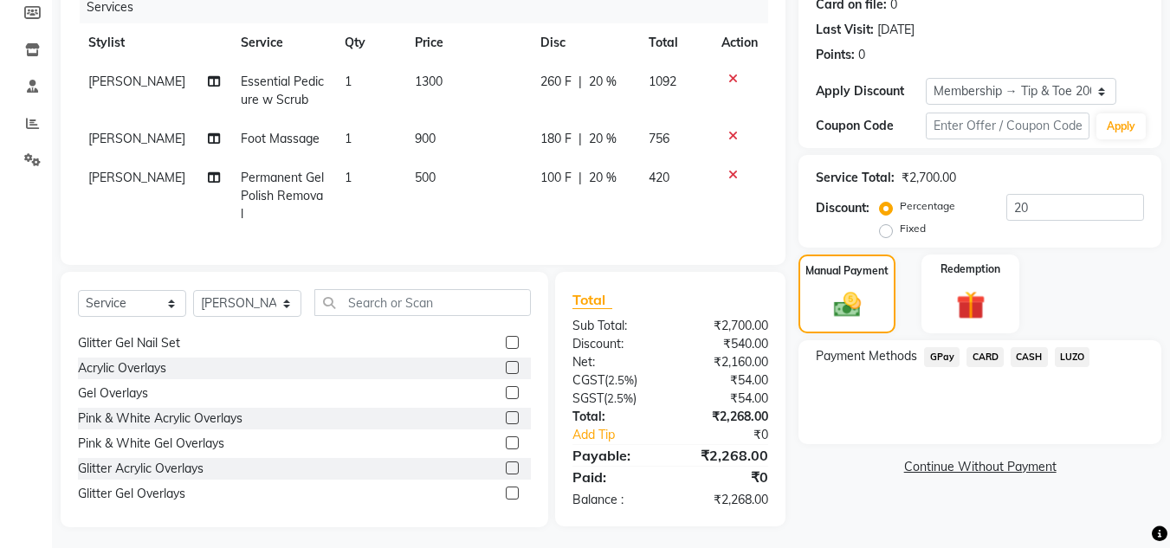
click at [1029, 357] on span "CASH" at bounding box center [1029, 357] width 37 height 20
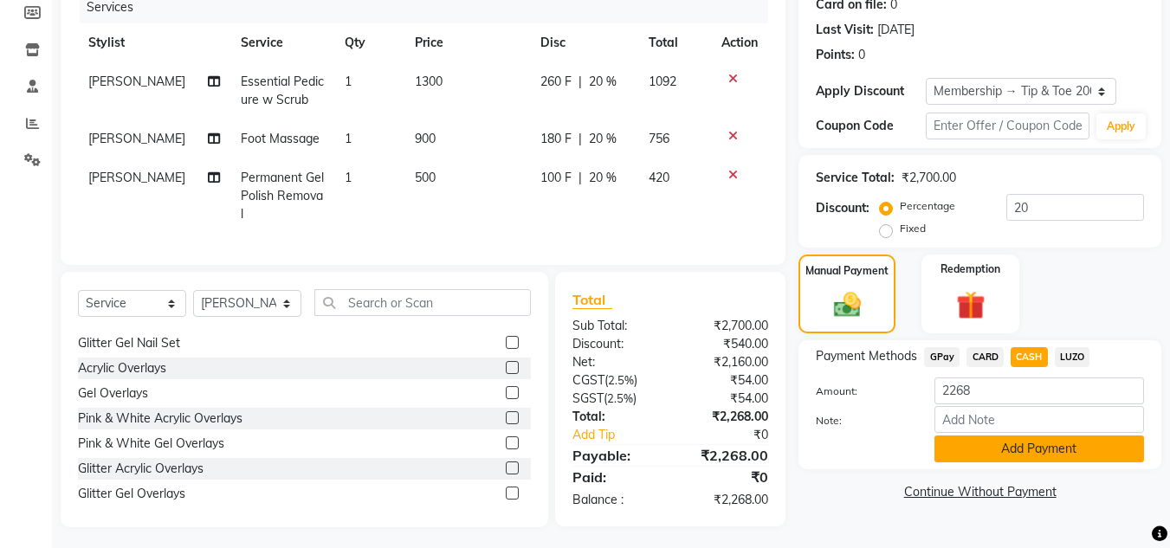
click at [1046, 442] on button "Add Payment" at bounding box center [1039, 449] width 210 height 27
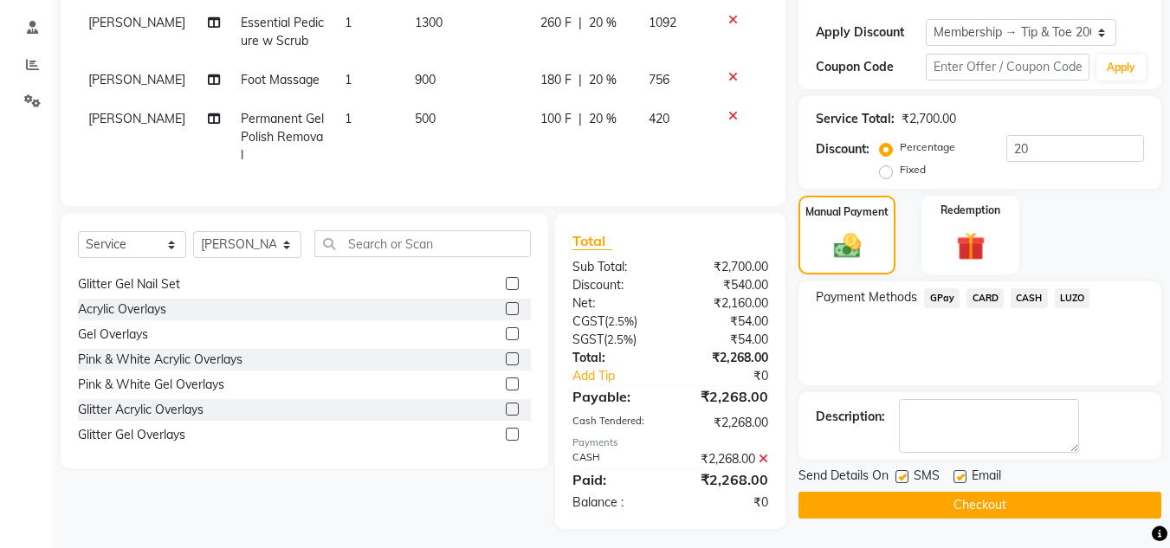
scroll to position [284, 0]
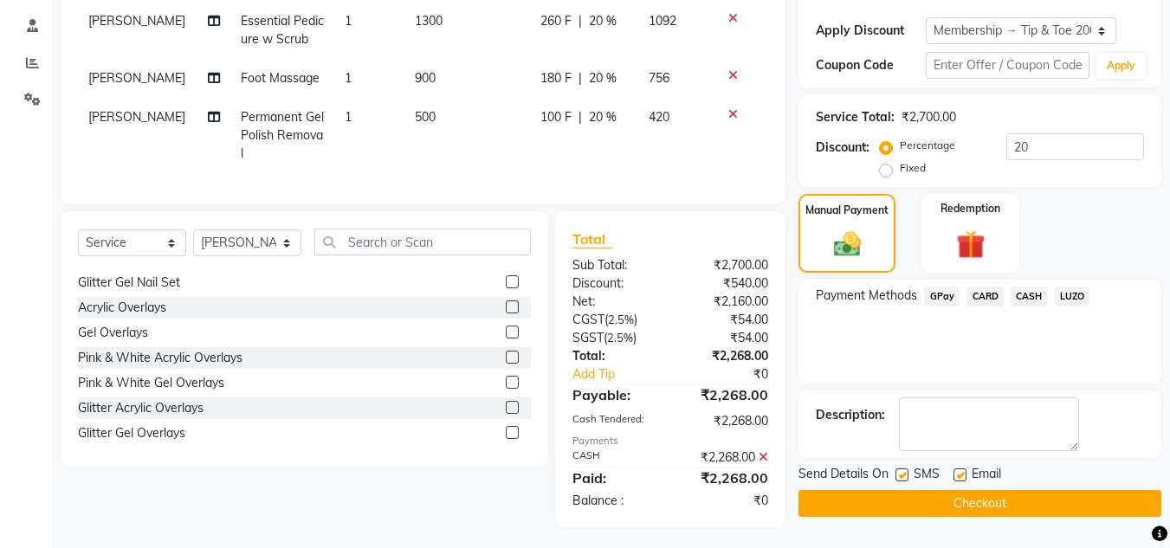
click at [988, 504] on button "Checkout" at bounding box center [979, 503] width 363 height 27
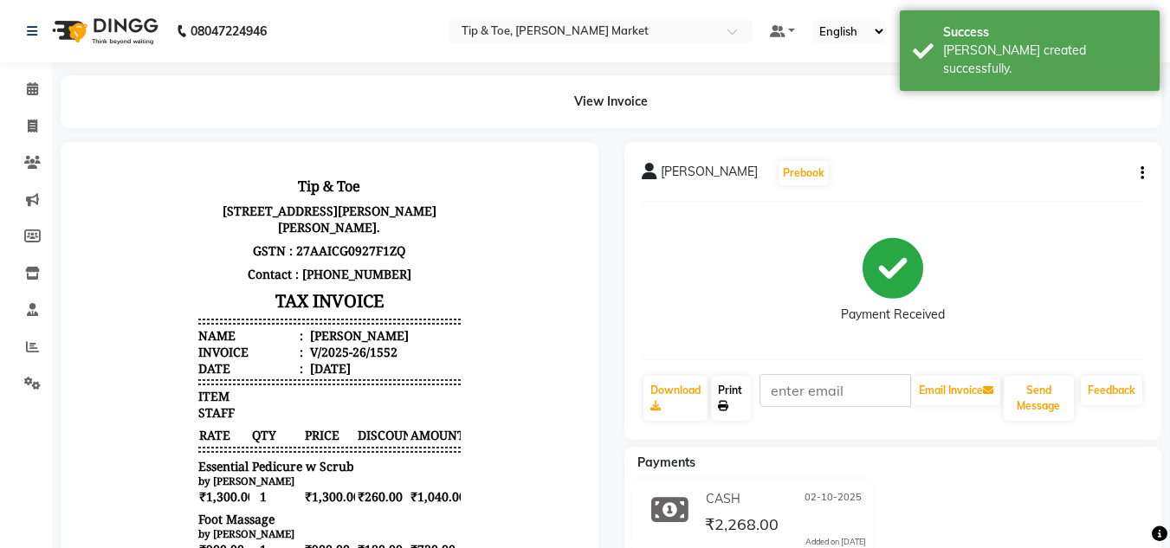
click at [727, 388] on link "Print" at bounding box center [731, 398] width 40 height 45
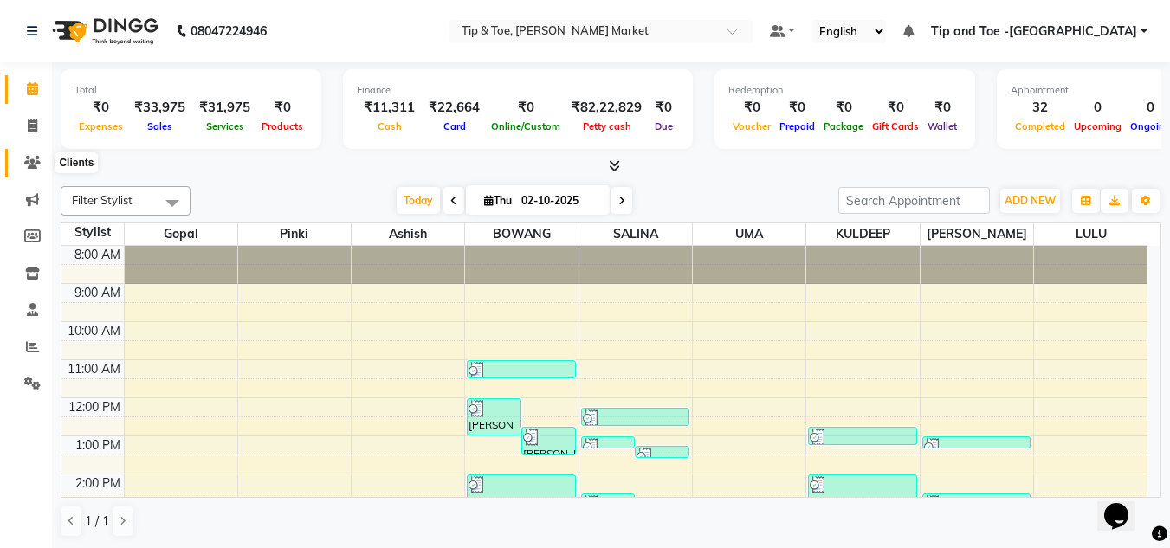
click at [36, 158] on icon at bounding box center [32, 162] width 16 height 13
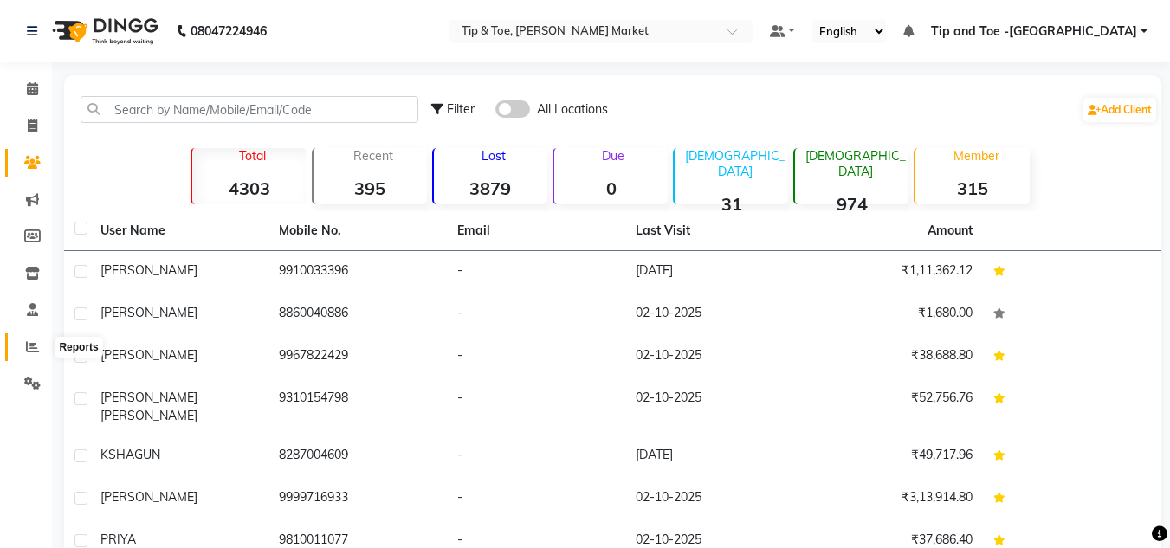
click at [36, 339] on span at bounding box center [32, 348] width 30 height 20
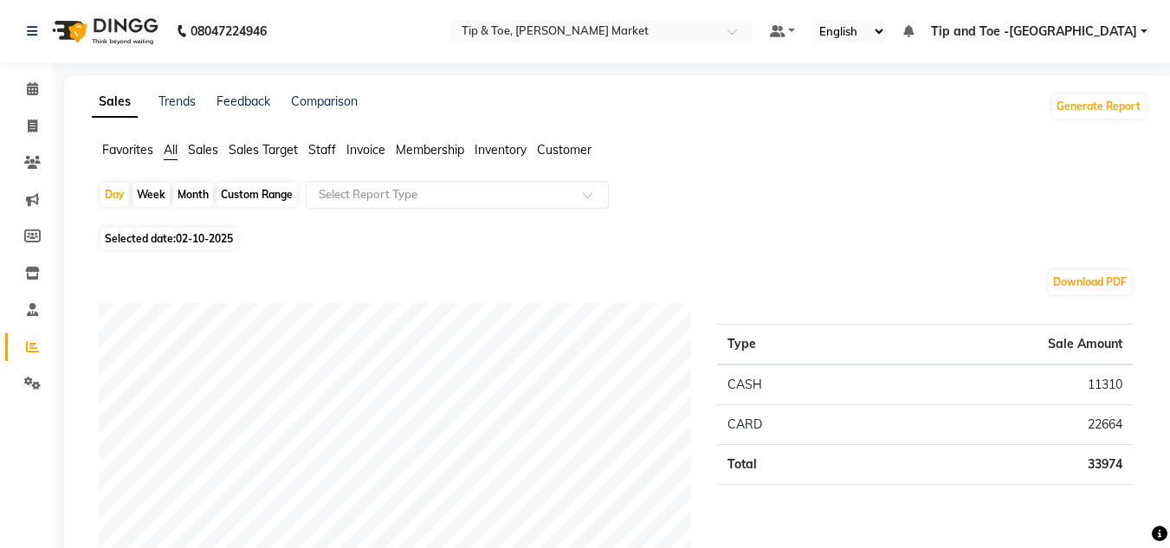
click at [320, 151] on span "Staff" at bounding box center [322, 150] width 28 height 16
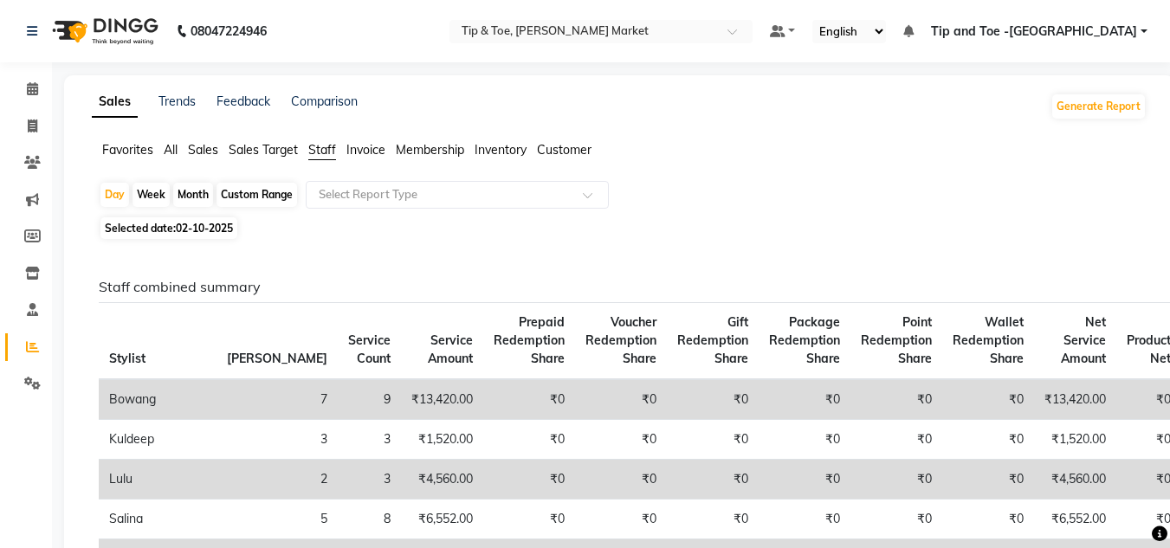
click at [207, 147] on span "Sales" at bounding box center [203, 150] width 30 height 16
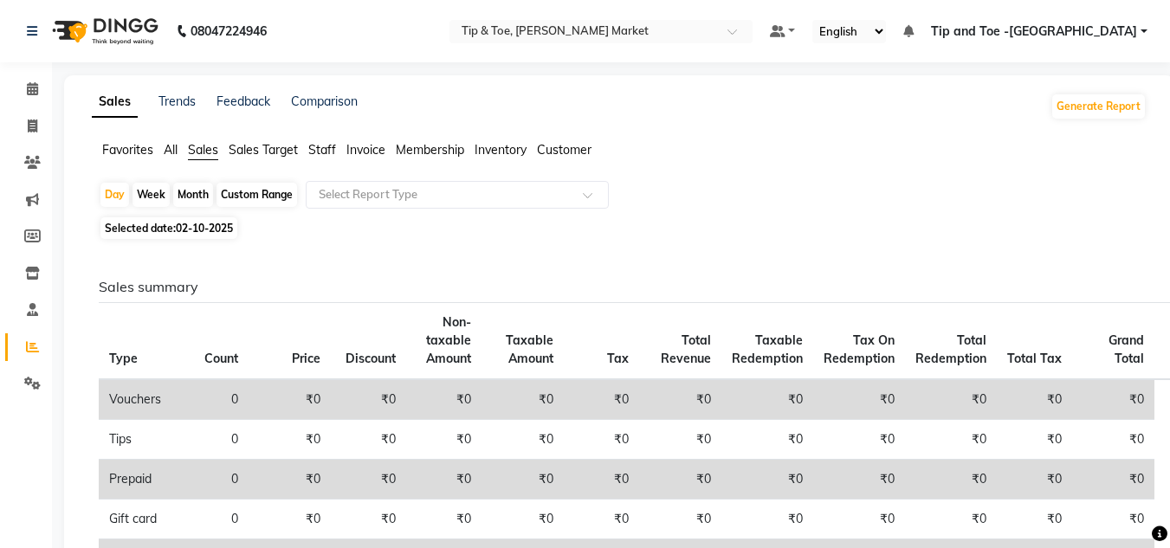
click at [178, 145] on span "All" at bounding box center [171, 150] width 14 height 16
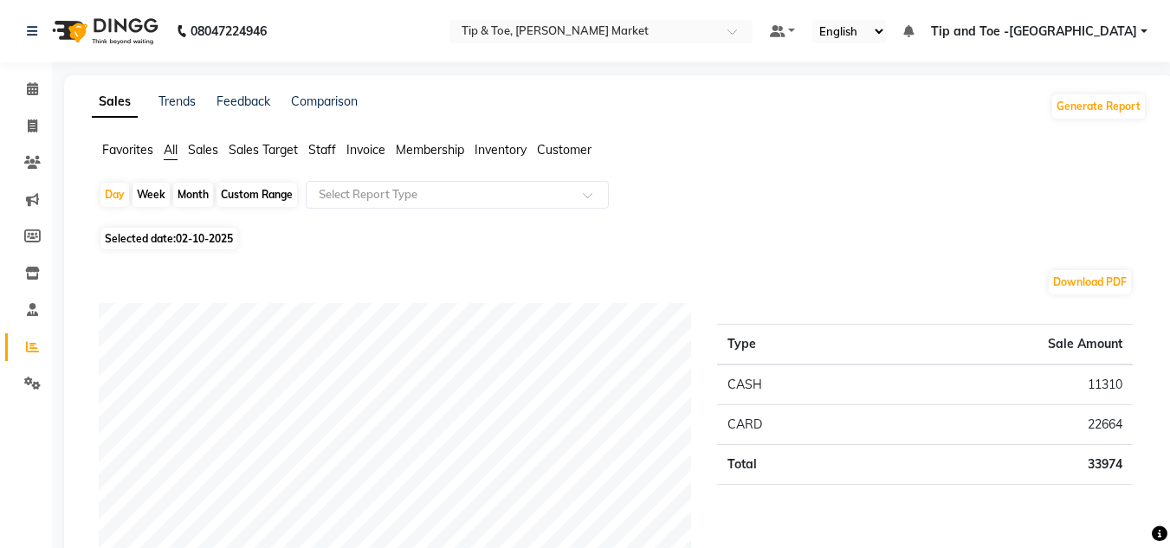
click at [228, 148] on ul "Favorites All Sales Sales Target Staff Invoice Membership Inventory Customer" at bounding box center [619, 150] width 1055 height 19
click at [332, 152] on span "Staff" at bounding box center [322, 150] width 28 height 16
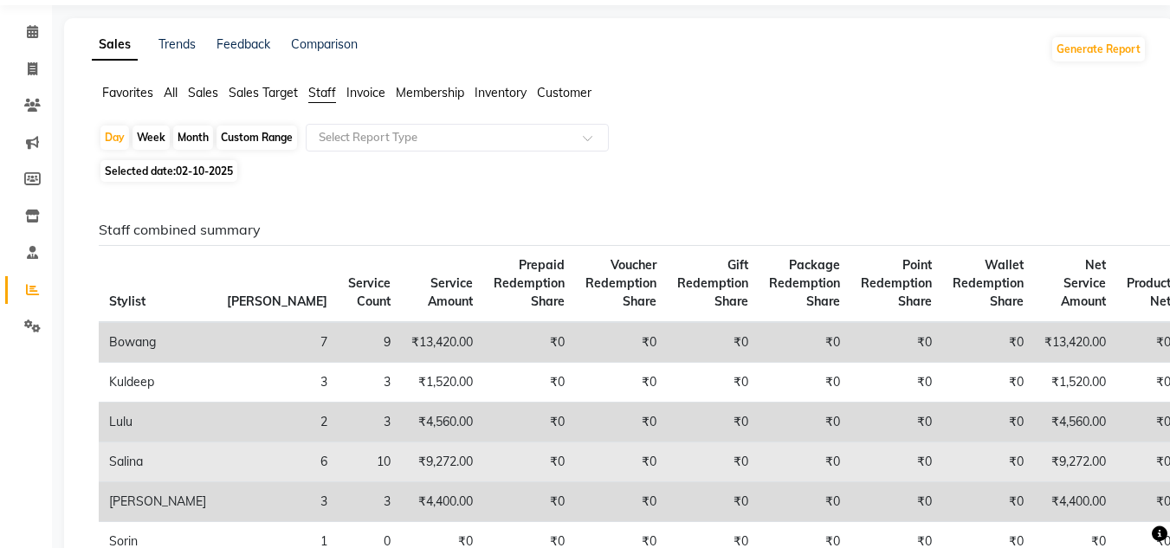
scroll to position [87, 0]
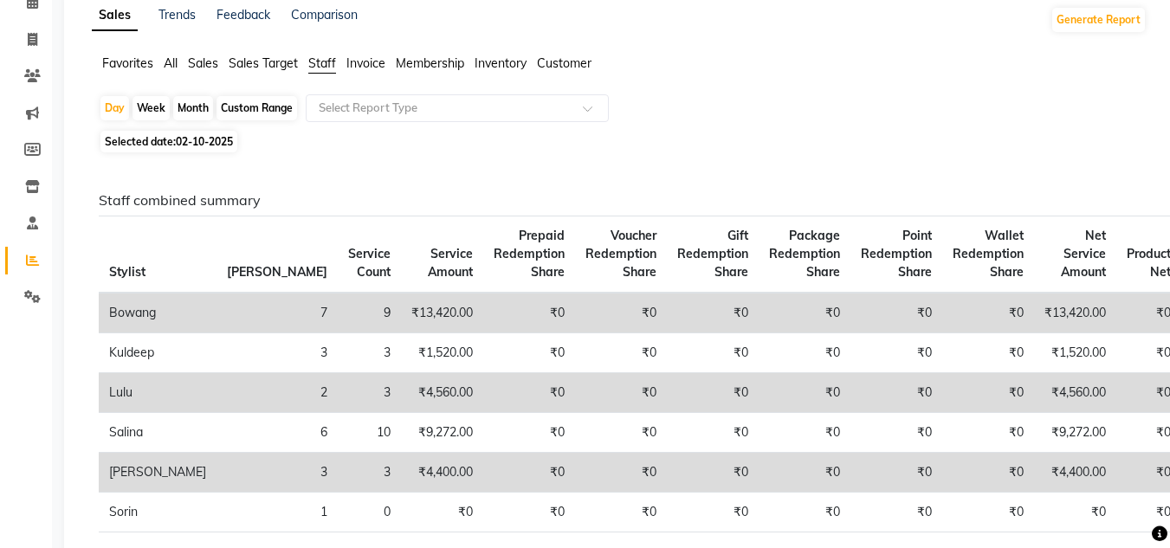
click at [165, 62] on span "All" at bounding box center [171, 63] width 14 height 16
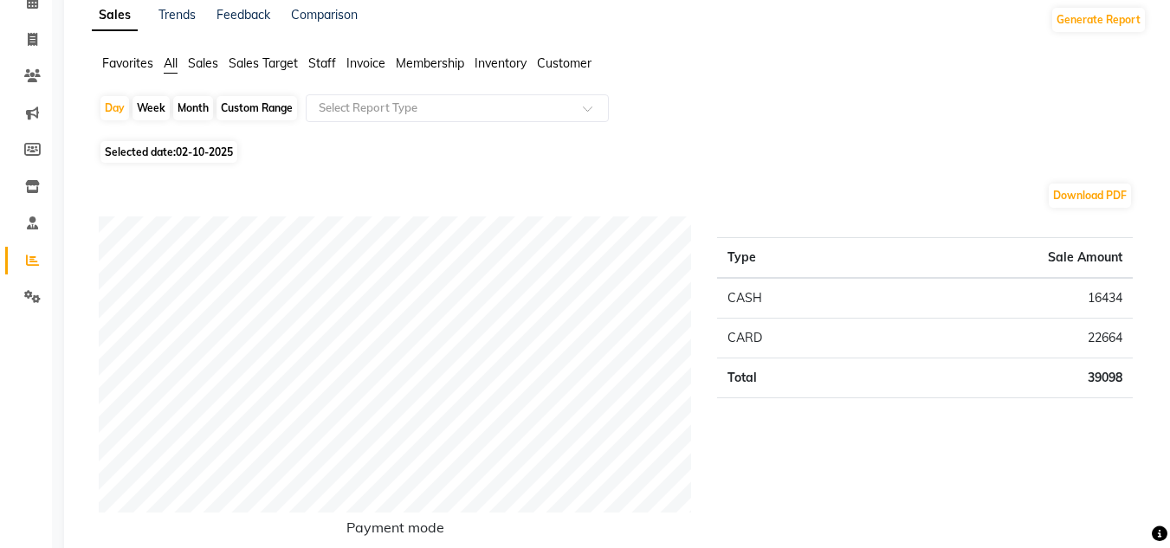
click at [324, 63] on span "Staff" at bounding box center [322, 63] width 28 height 16
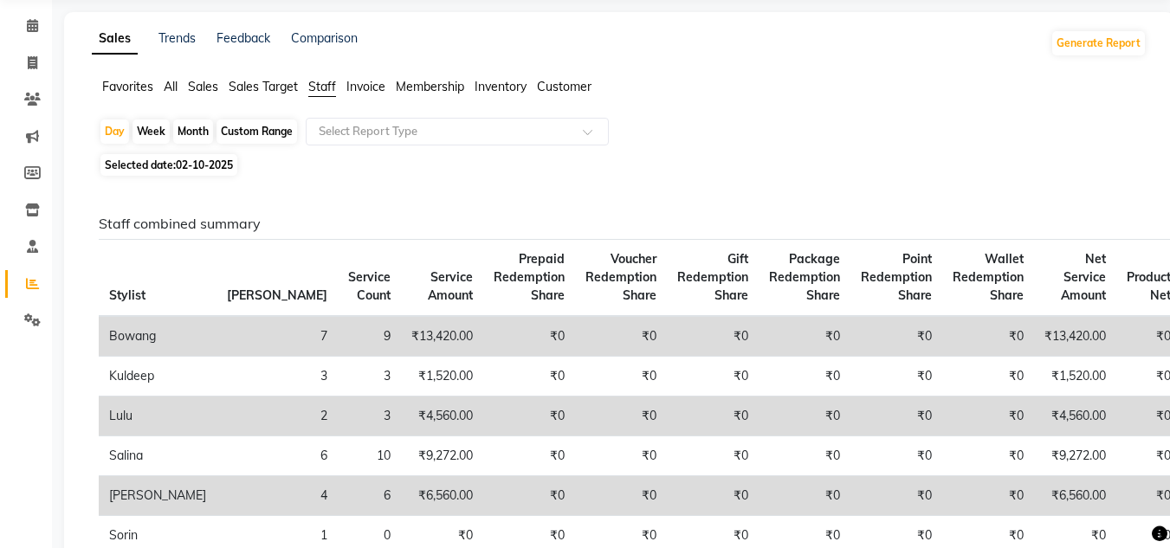
scroll to position [0, 0]
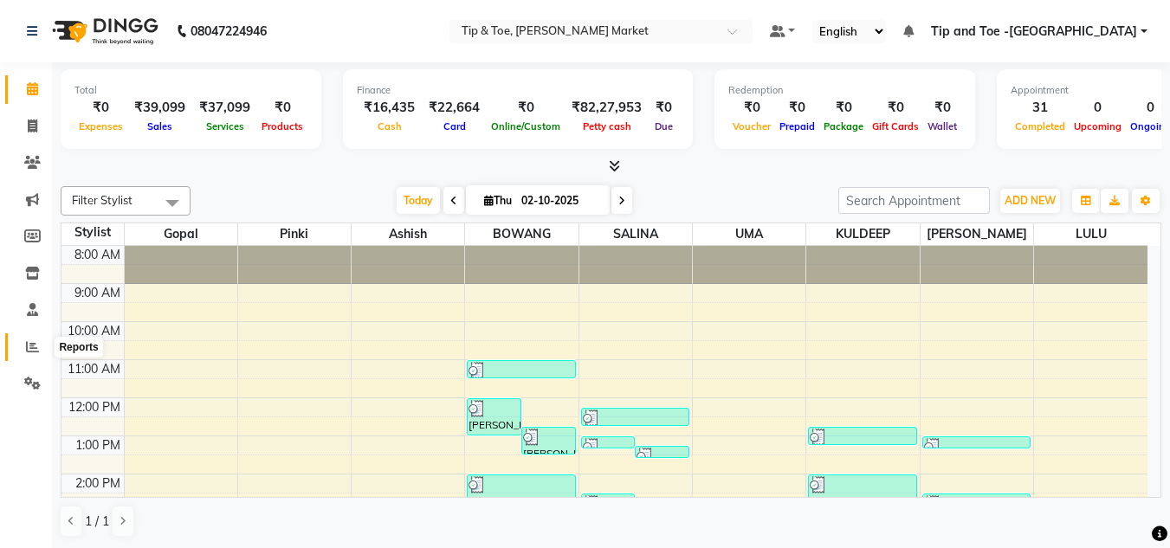
click at [33, 345] on icon at bounding box center [32, 346] width 13 height 13
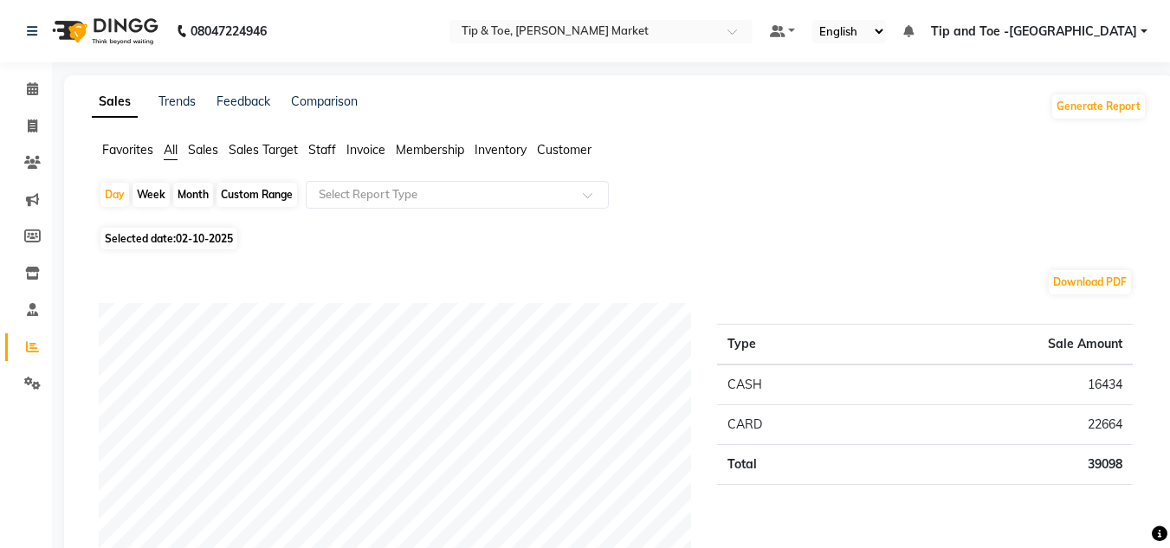
click at [207, 147] on span "Sales" at bounding box center [203, 150] width 30 height 16
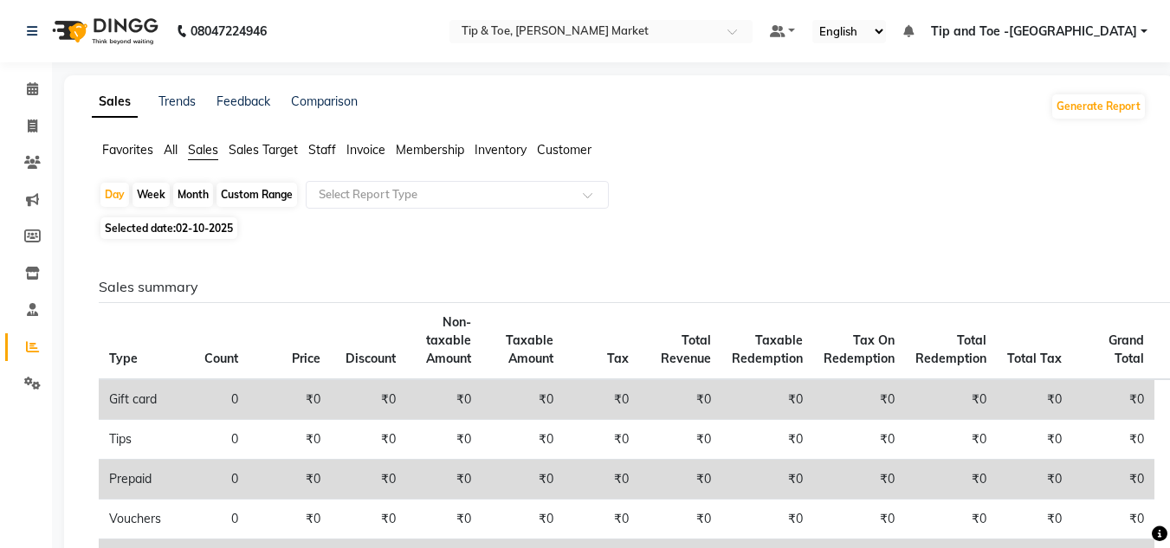
click at [334, 143] on span "Staff" at bounding box center [322, 150] width 28 height 16
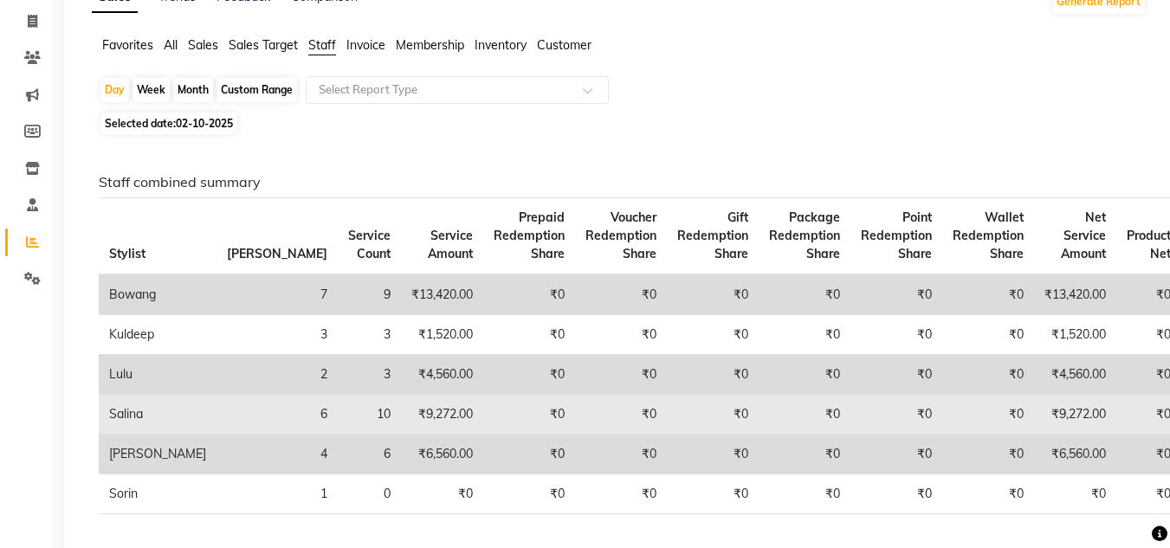
scroll to position [260, 0]
